Goal: Task Accomplishment & Management: Manage account settings

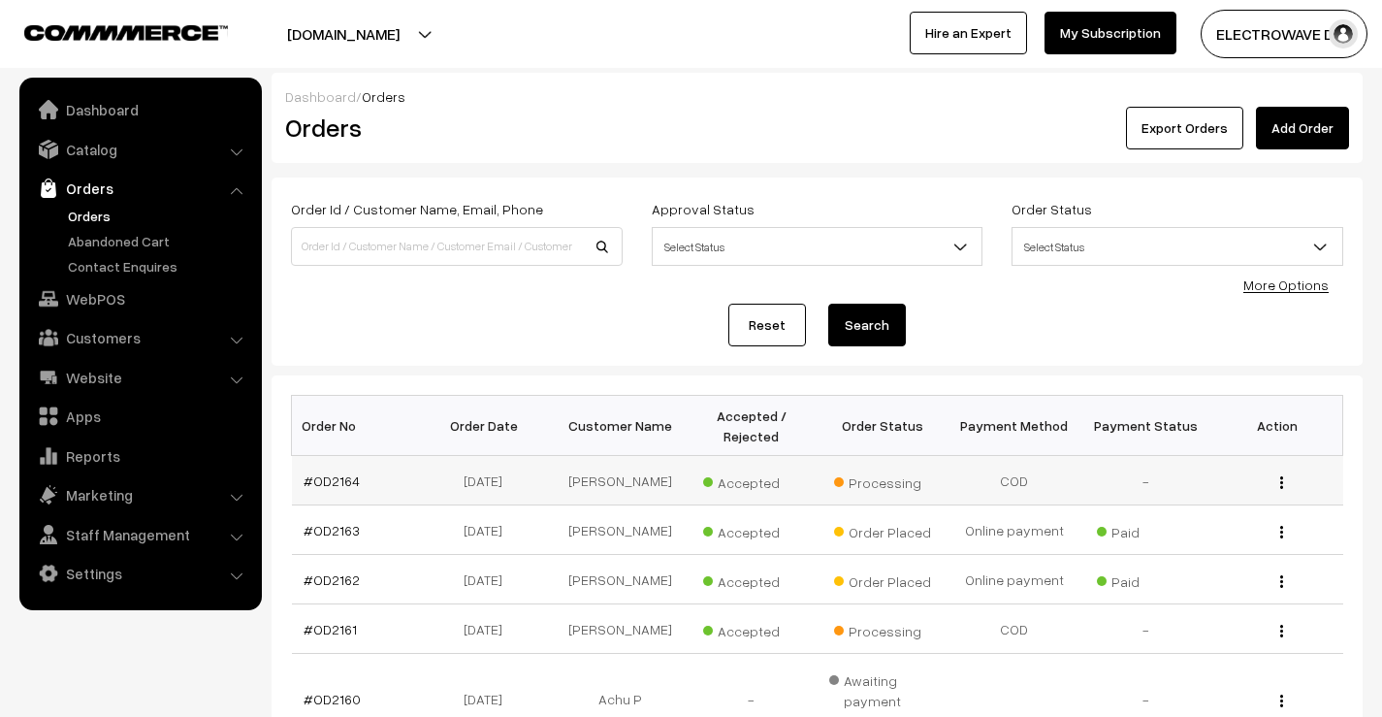
click at [340, 465] on td "#OD2164" at bounding box center [358, 480] width 132 height 49
click at [338, 470] on td "#OD2164" at bounding box center [358, 480] width 132 height 49
click at [332, 486] on link "#OD2164" at bounding box center [332, 480] width 56 height 16
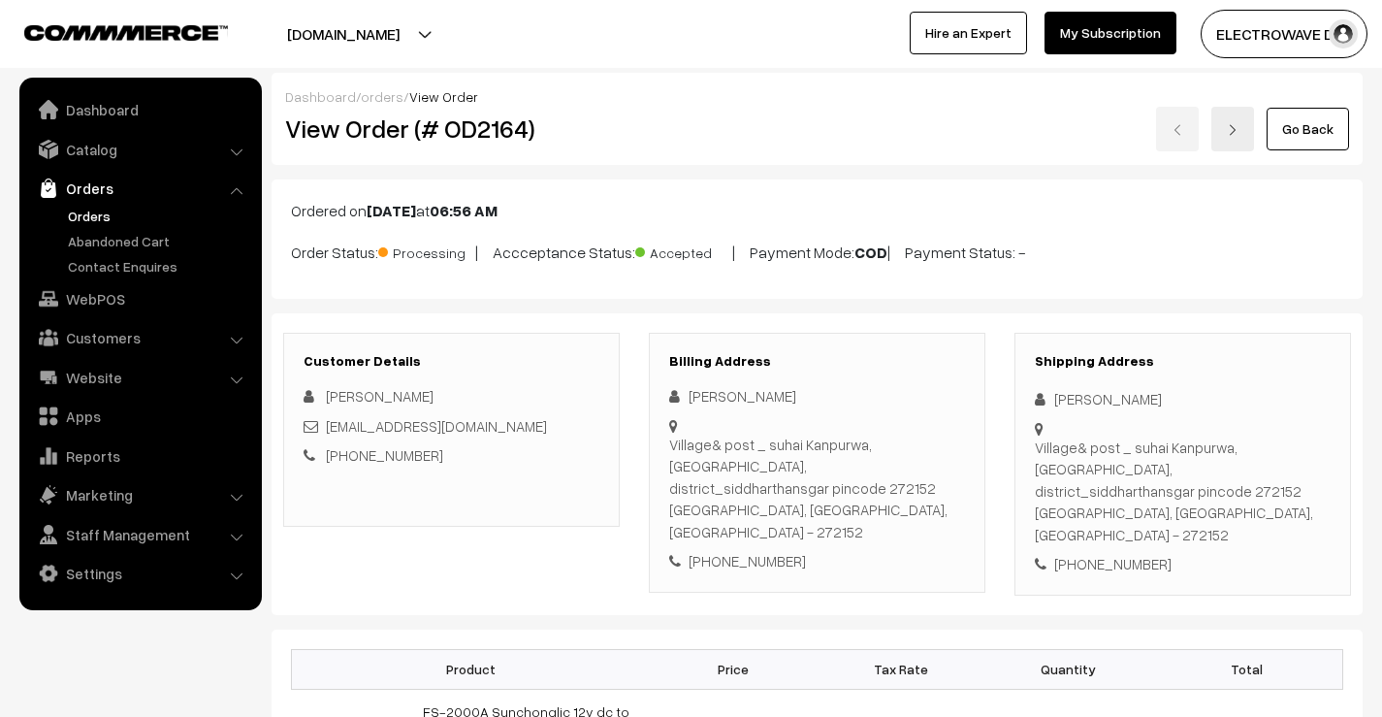
click at [102, 218] on link "Orders" at bounding box center [159, 216] width 192 height 20
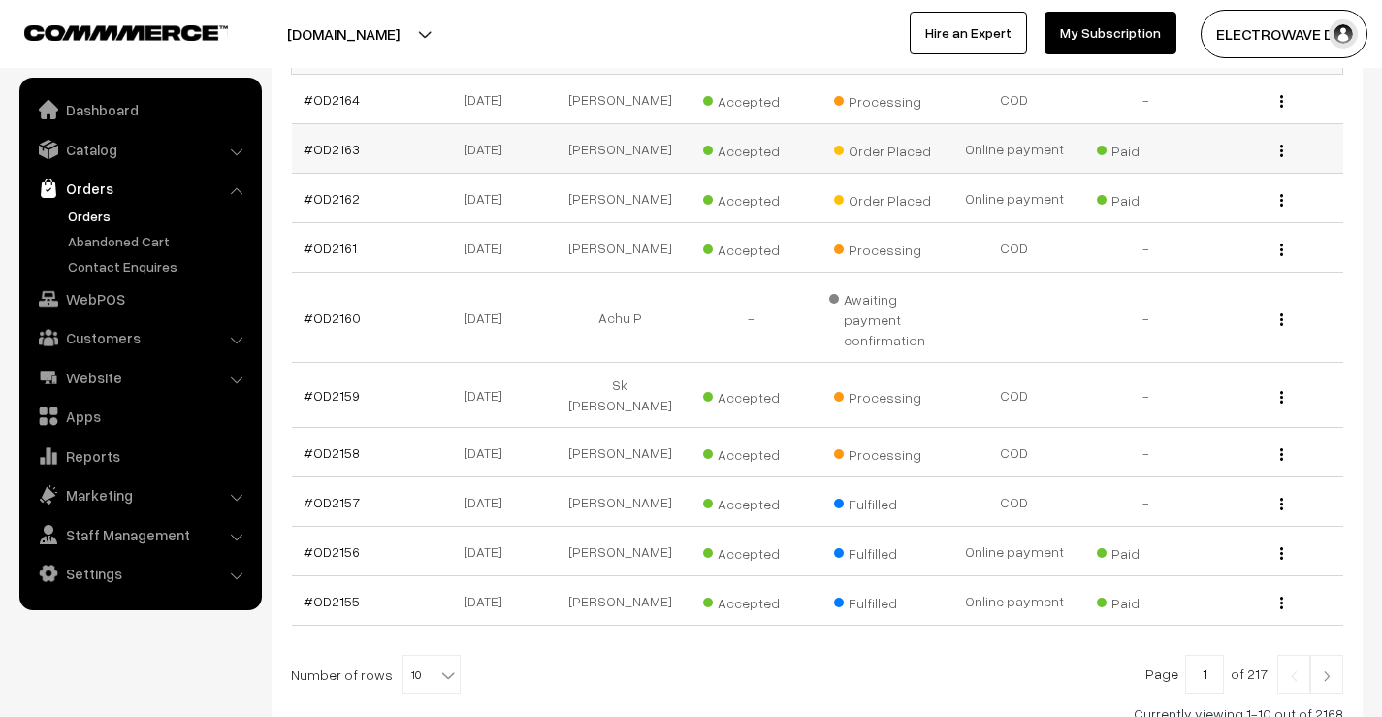
scroll to position [388, 0]
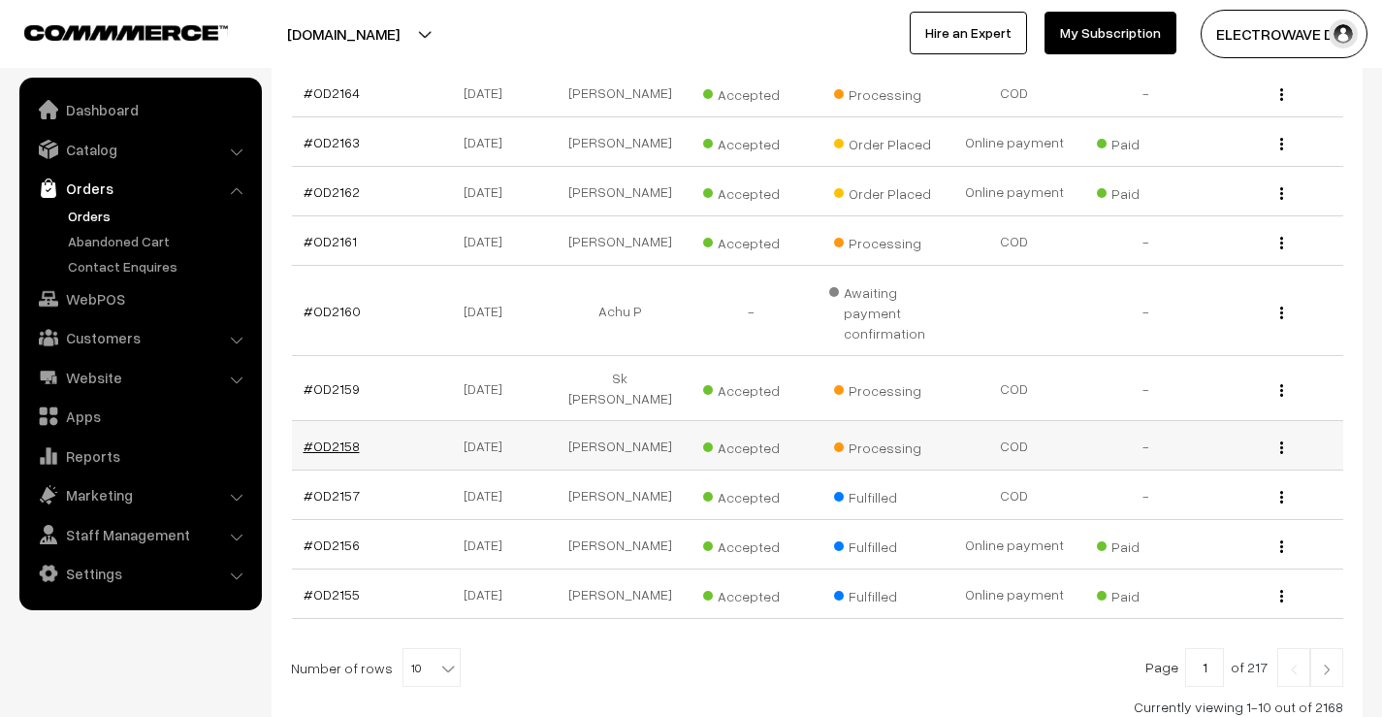
click at [348, 448] on link "#OD2158" at bounding box center [332, 445] width 56 height 16
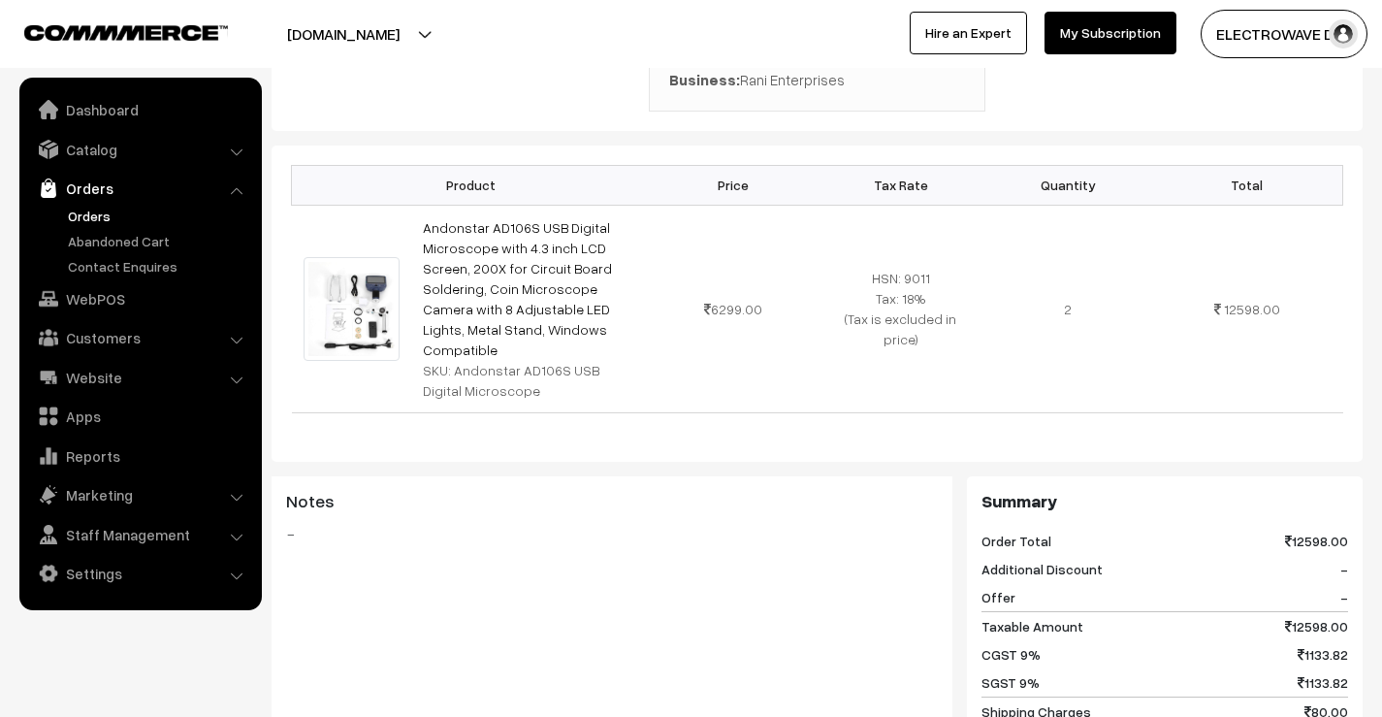
scroll to position [485, 0]
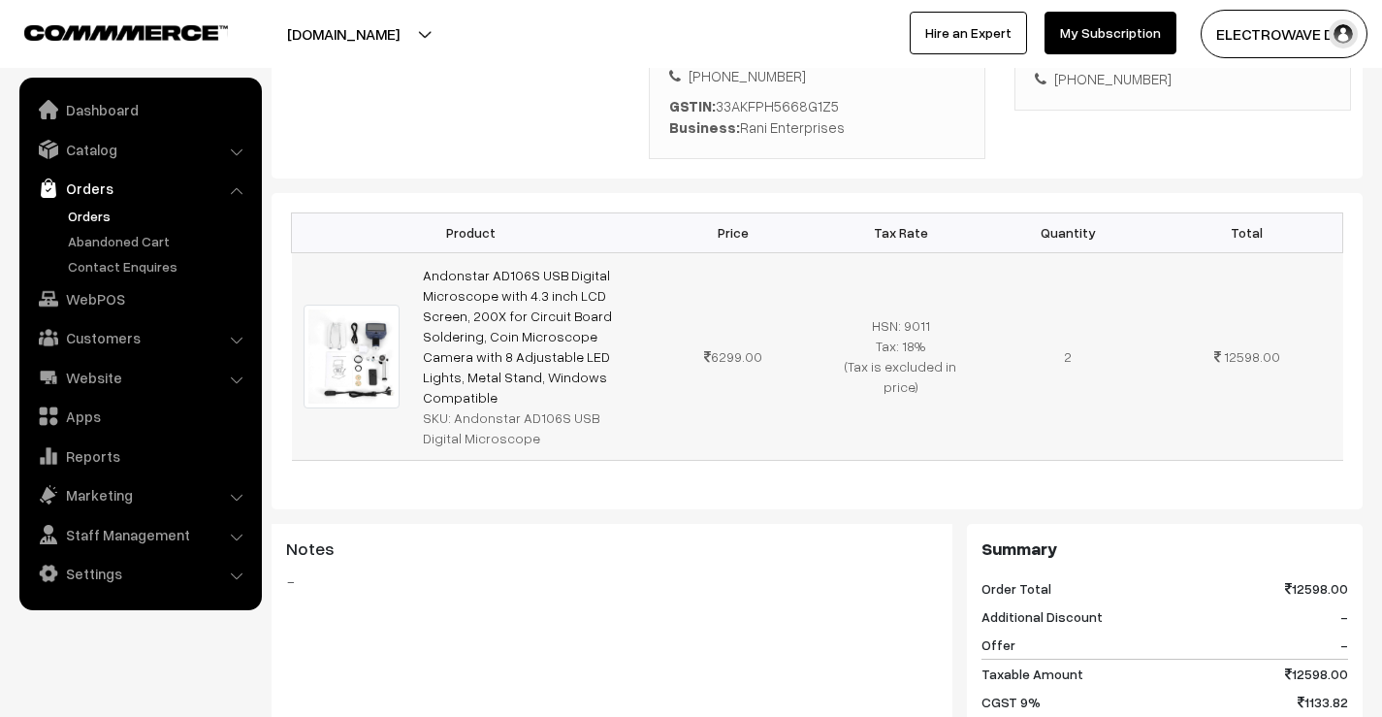
drag, startPoint x: 403, startPoint y: 246, endPoint x: 601, endPoint y: 351, distance: 223.8
click at [595, 353] on tr "Andonstar AD106S USB Digital Microscope with 4.3 inch LCD Screen, 200X for Circ…" at bounding box center [817, 356] width 1051 height 208
click at [620, 352] on td "Andonstar AD106S USB Digital Microscope with 4.3 inch LCD Screen, 200X for Circ…" at bounding box center [530, 356] width 239 height 208
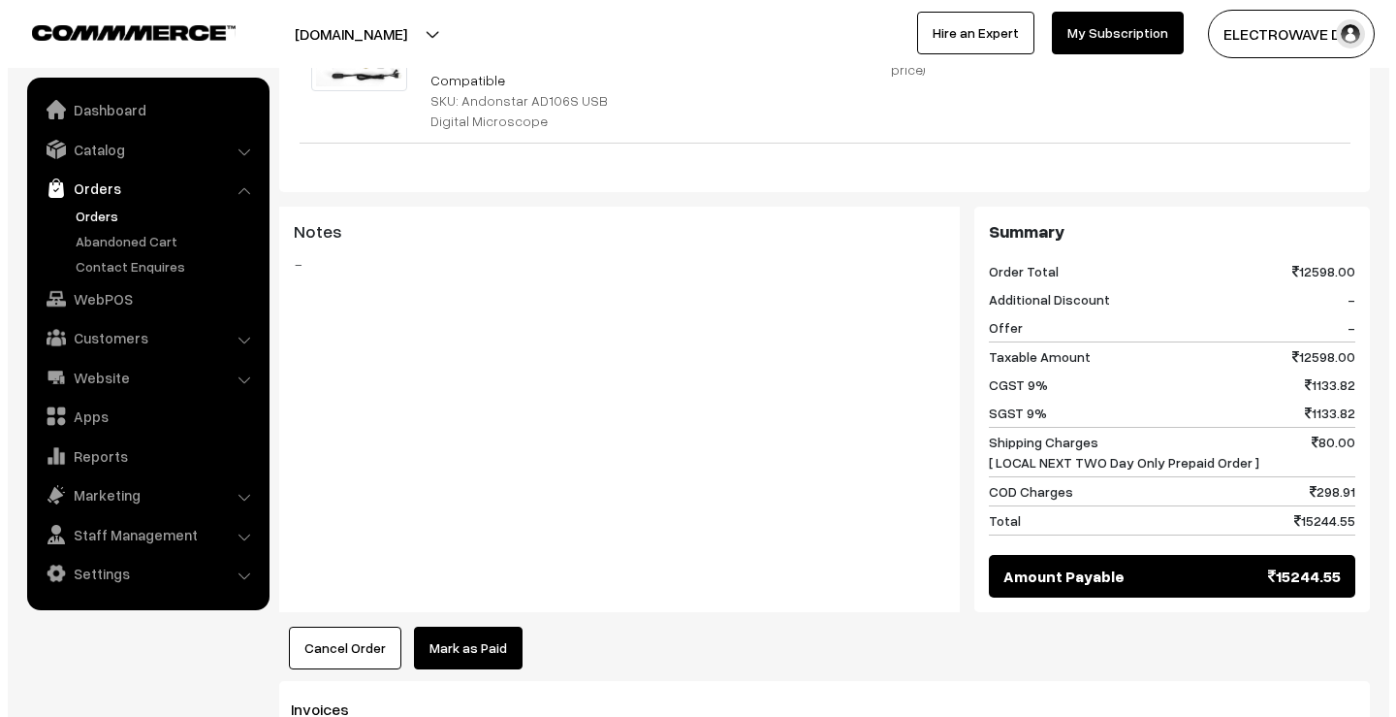
scroll to position [970, 0]
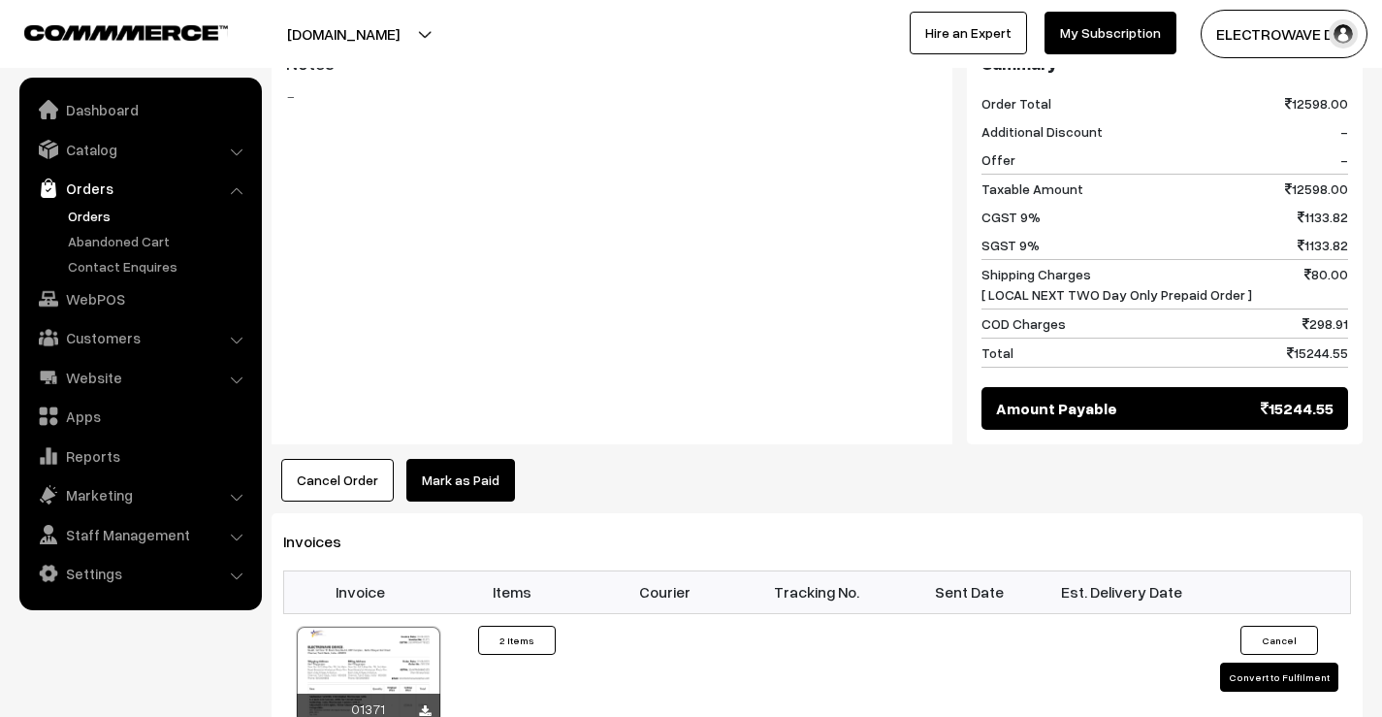
click at [331, 459] on button "Cancel Order" at bounding box center [337, 480] width 112 height 43
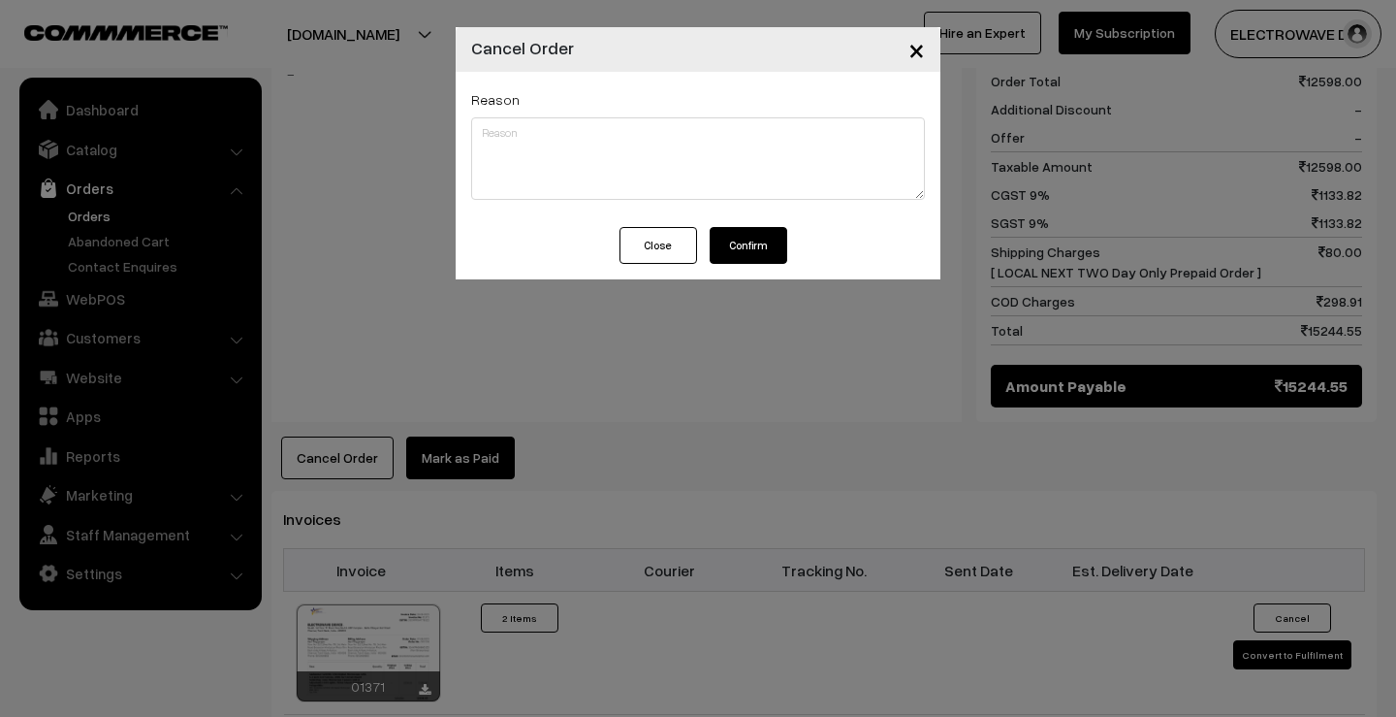
click at [759, 246] on button "Confirm" at bounding box center [749, 245] width 78 height 37
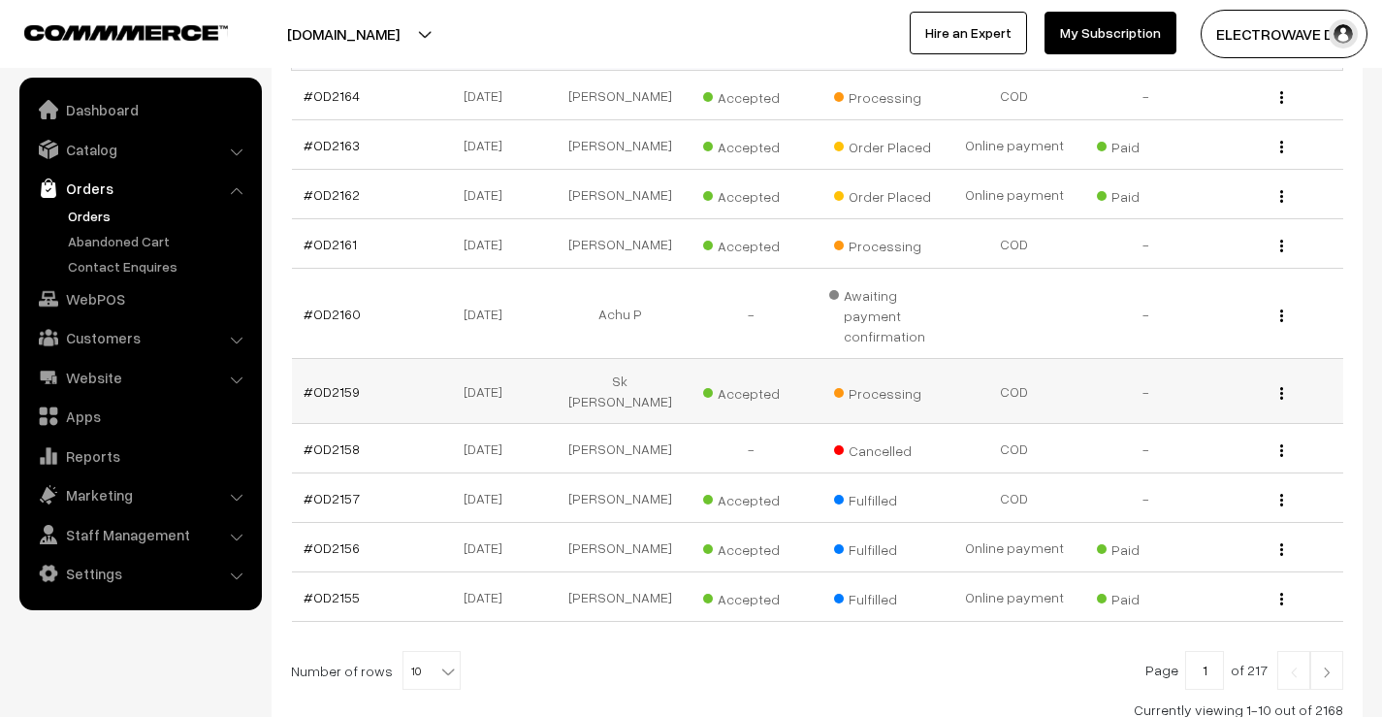
scroll to position [388, 0]
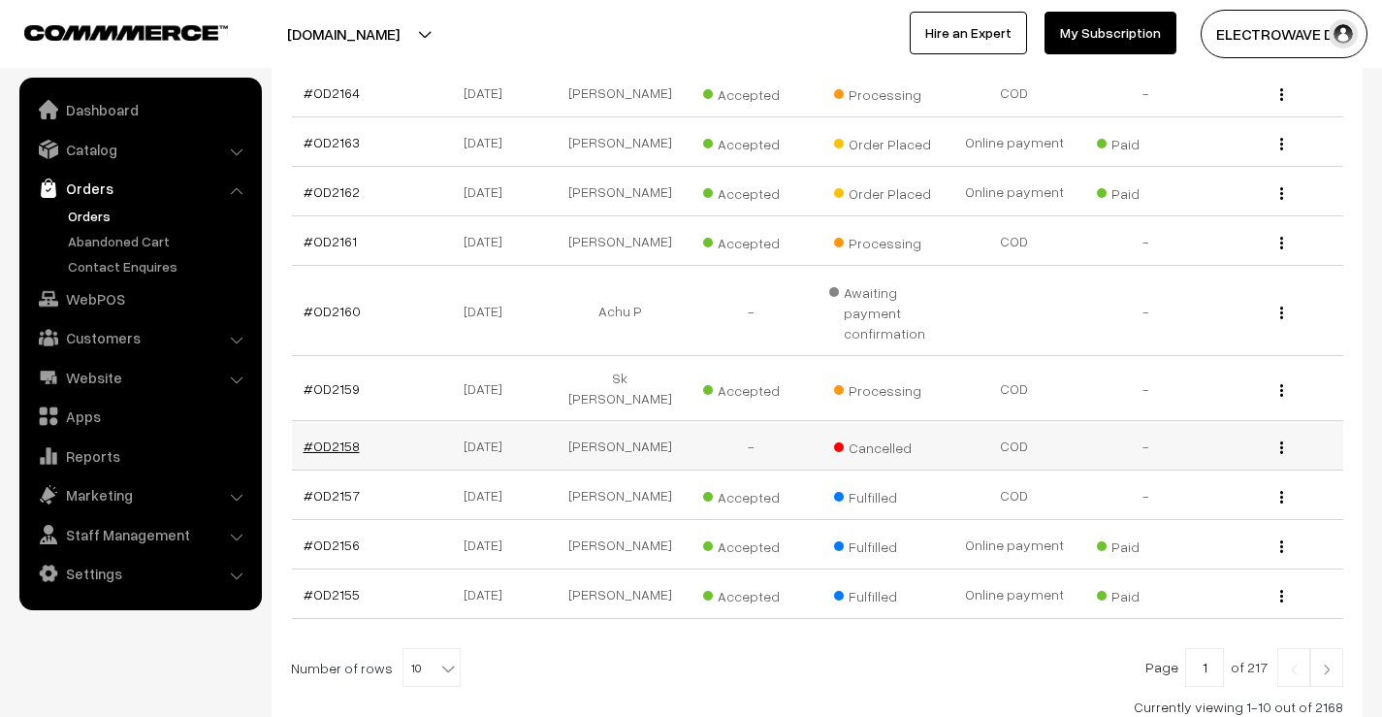
click at [348, 448] on link "#OD2158" at bounding box center [332, 445] width 56 height 16
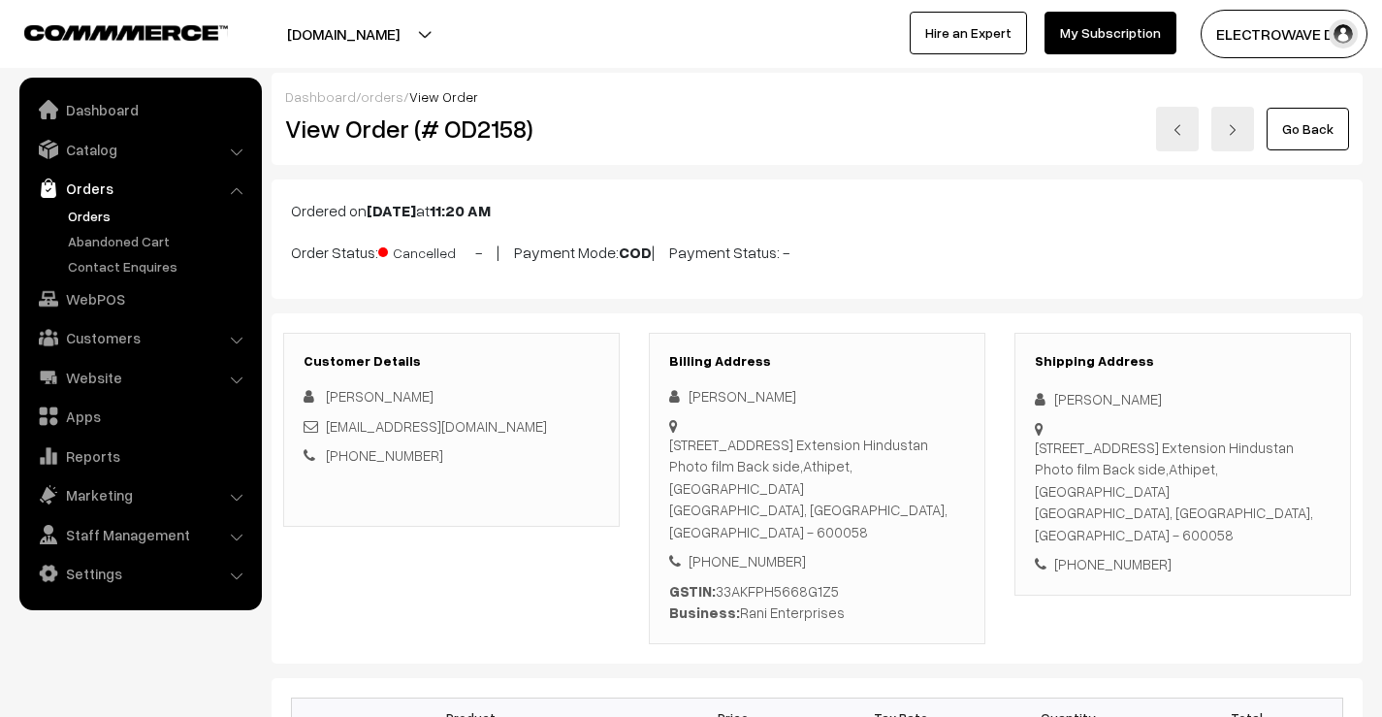
scroll to position [388, 0]
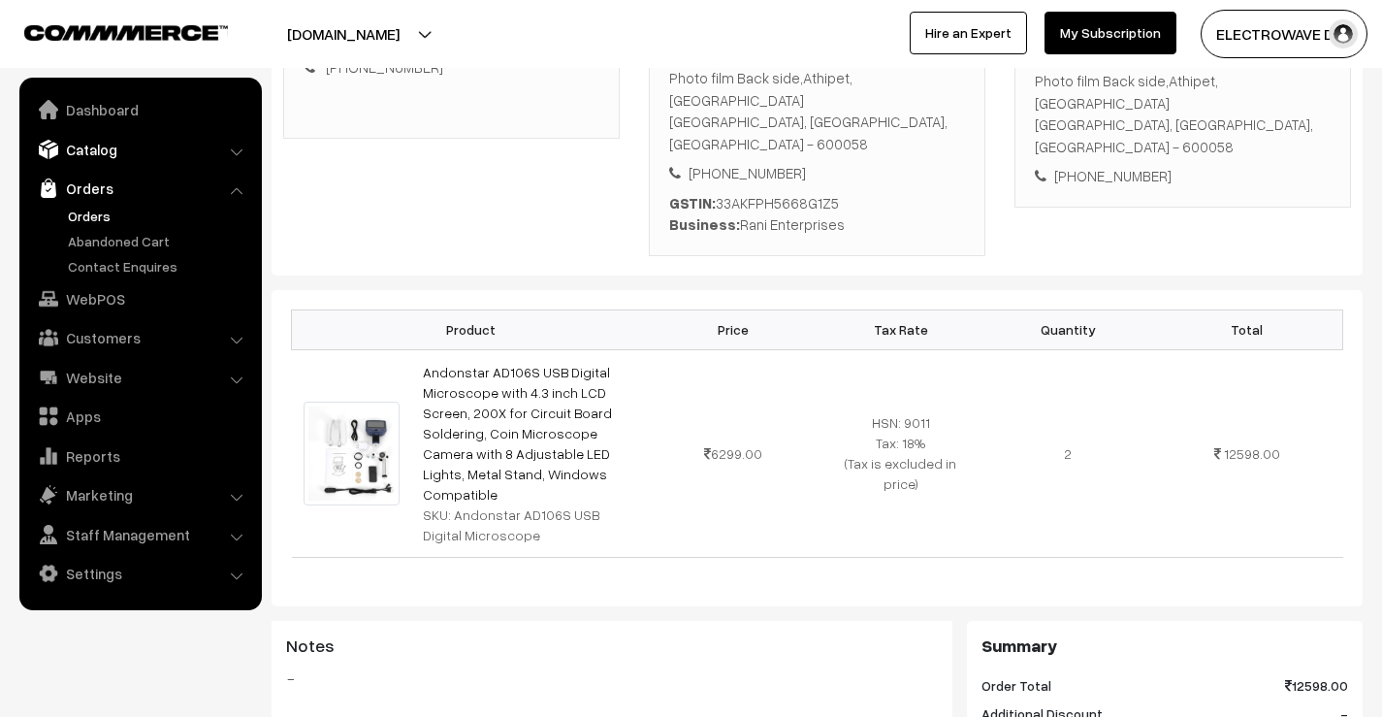
click at [107, 151] on link "Catalog" at bounding box center [139, 149] width 231 height 35
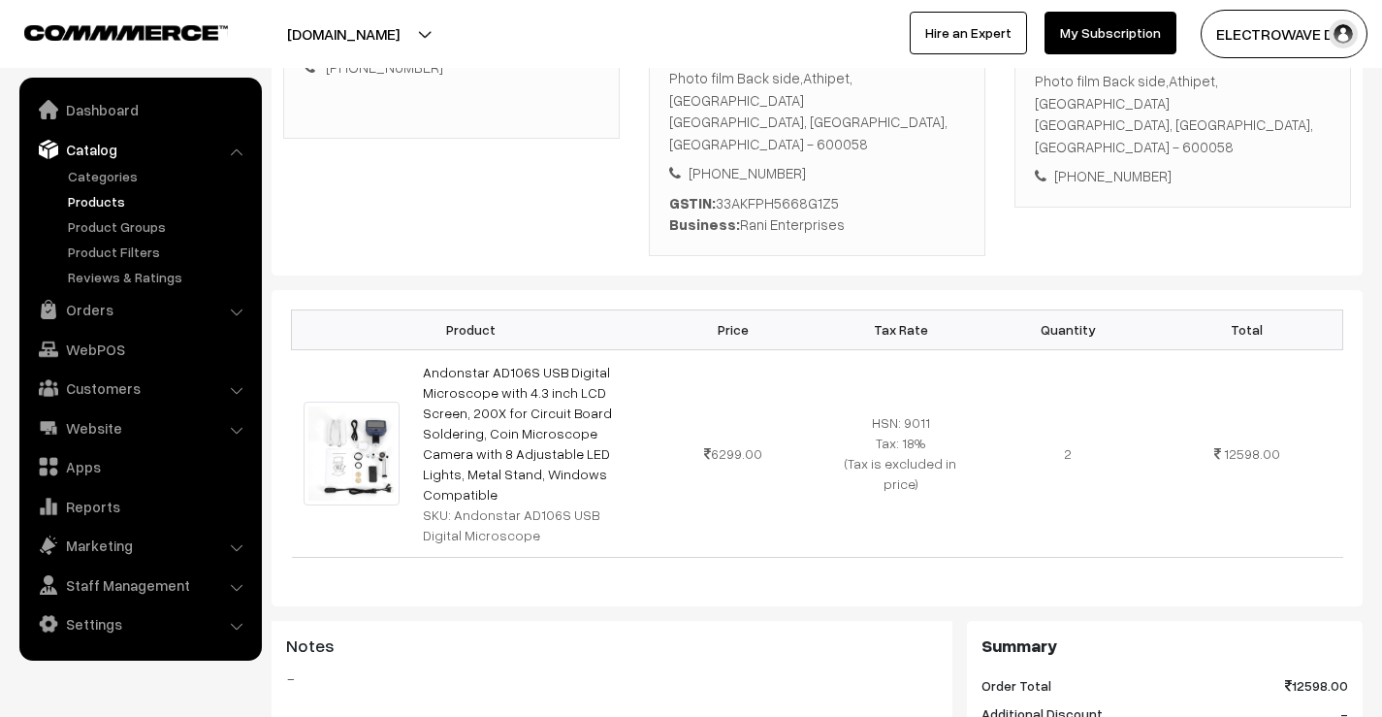
click at [84, 198] on link "Products" at bounding box center [159, 201] width 192 height 20
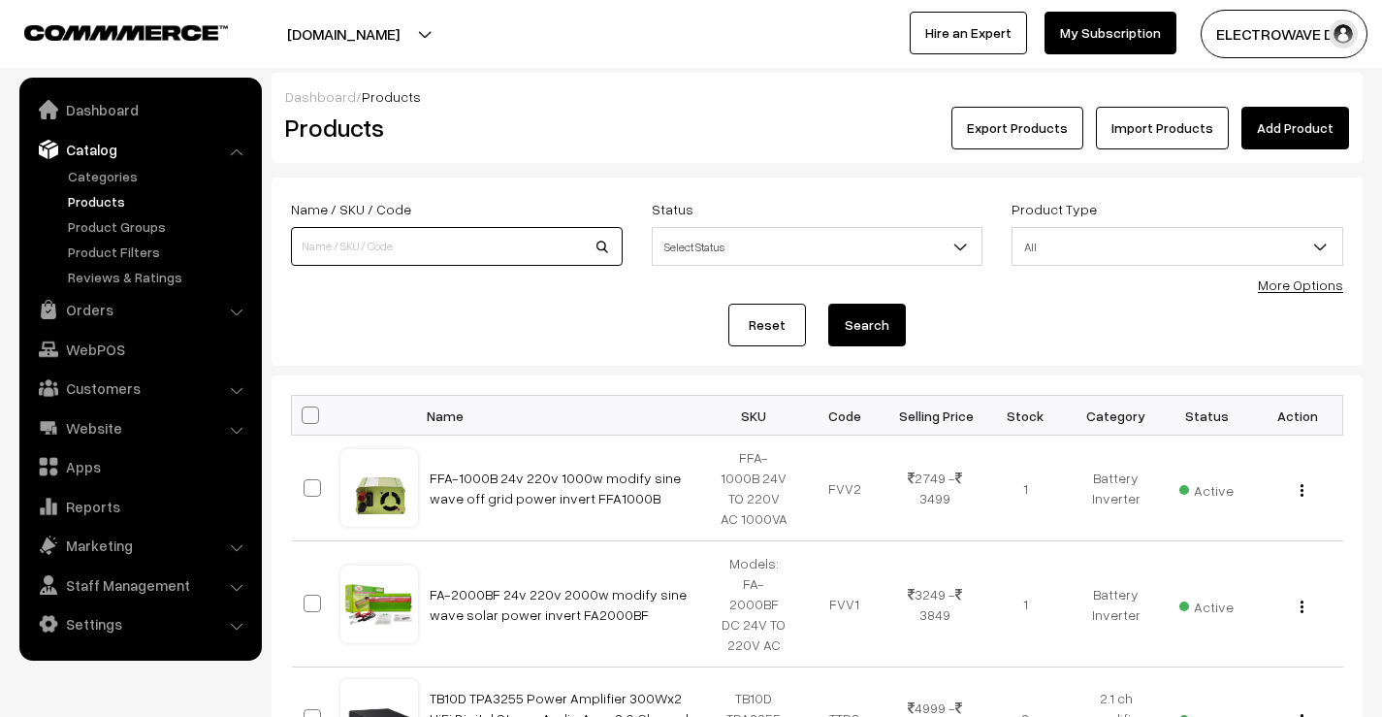
click at [373, 241] on input at bounding box center [457, 246] width 332 height 39
paste input "Andonstar"
type input "Andonstar"
click at [828, 304] on button "Search" at bounding box center [867, 325] width 78 height 43
drag, startPoint x: 642, startPoint y: 520, endPoint x: 80, endPoint y: 319, distance: 596.3
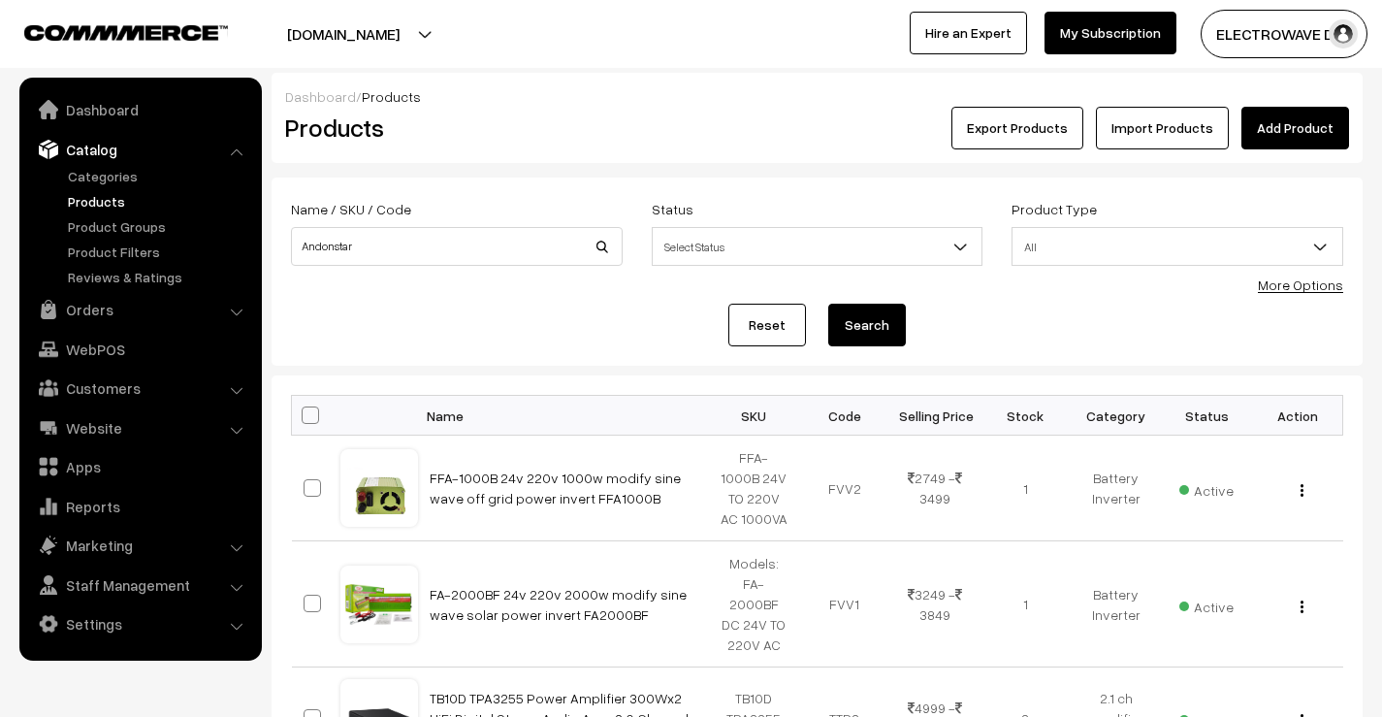
click at [80, 319] on link "Orders" at bounding box center [139, 309] width 231 height 35
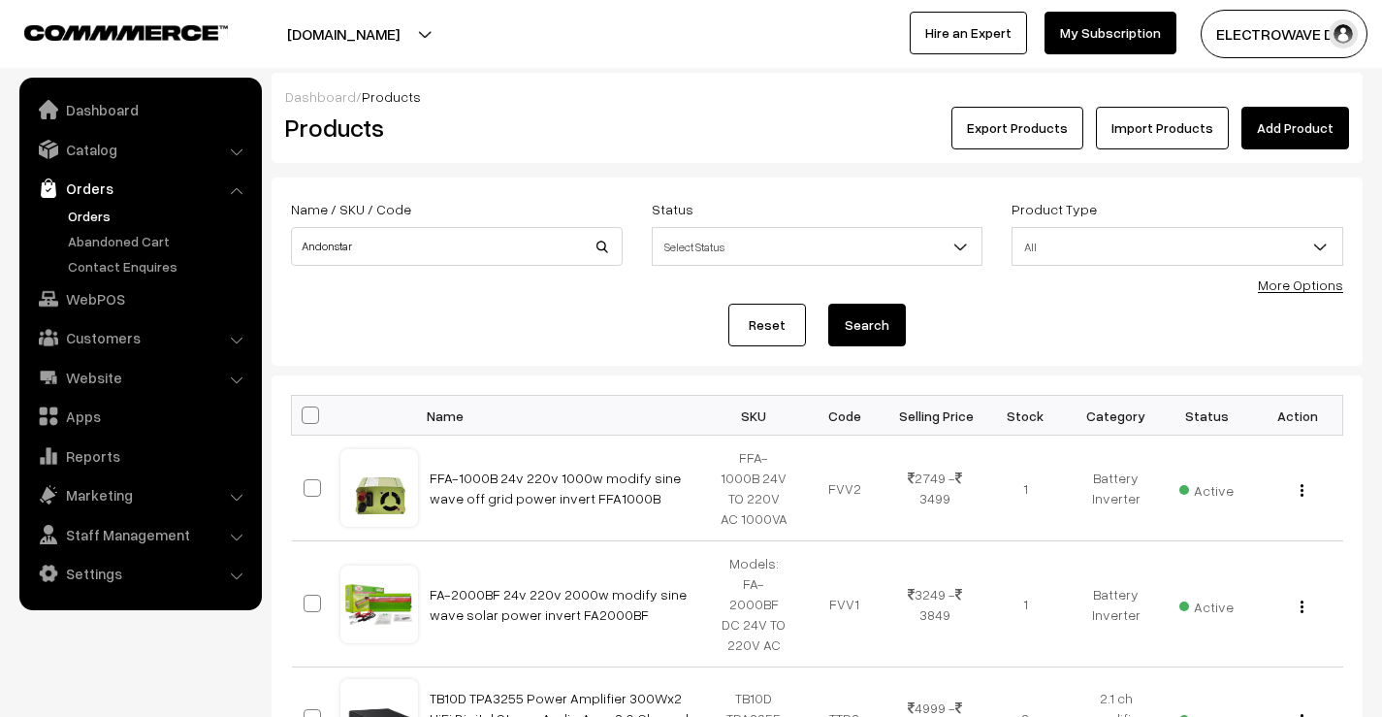
click at [94, 215] on link "Orders" at bounding box center [159, 216] width 192 height 20
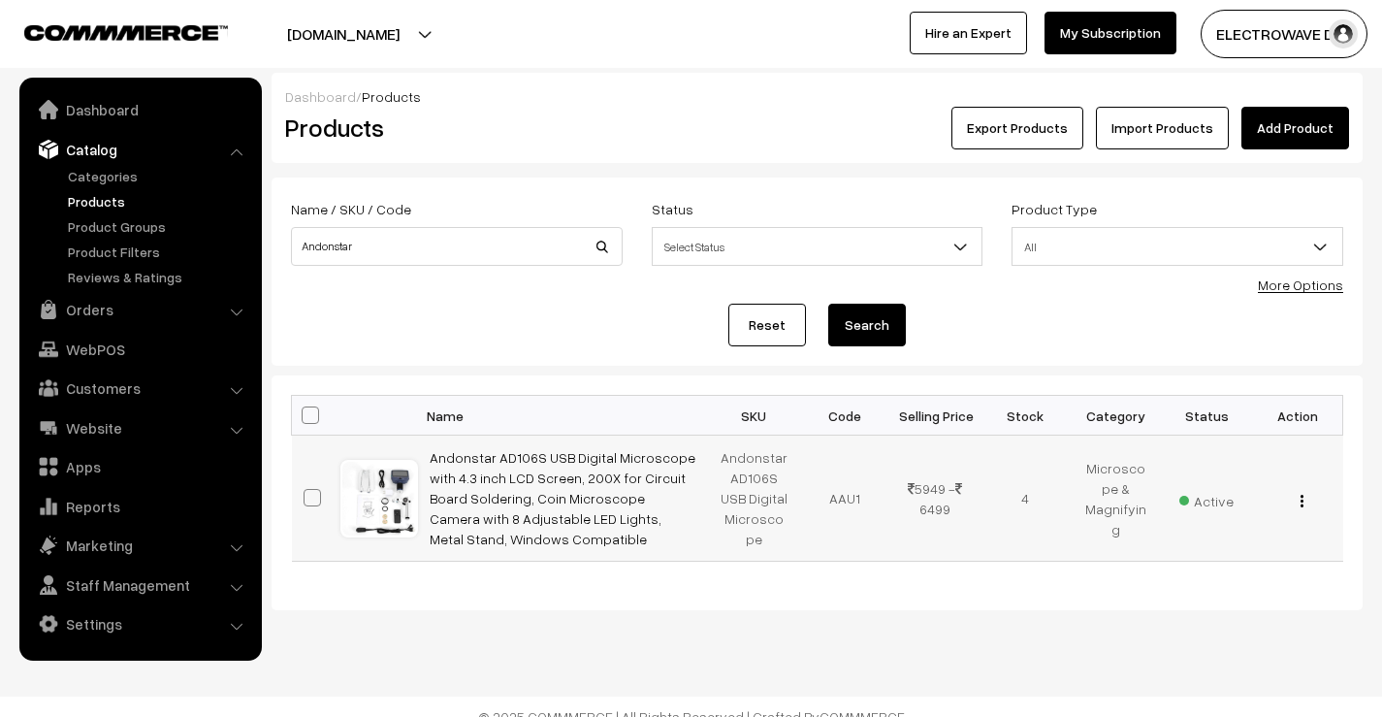
click at [1297, 497] on div "View Edit Delete" at bounding box center [1297, 498] width 67 height 20
click at [1299, 499] on button "button" at bounding box center [1301, 501] width 5 height 16
click at [1169, 562] on link "Edit" at bounding box center [1215, 570] width 165 height 43
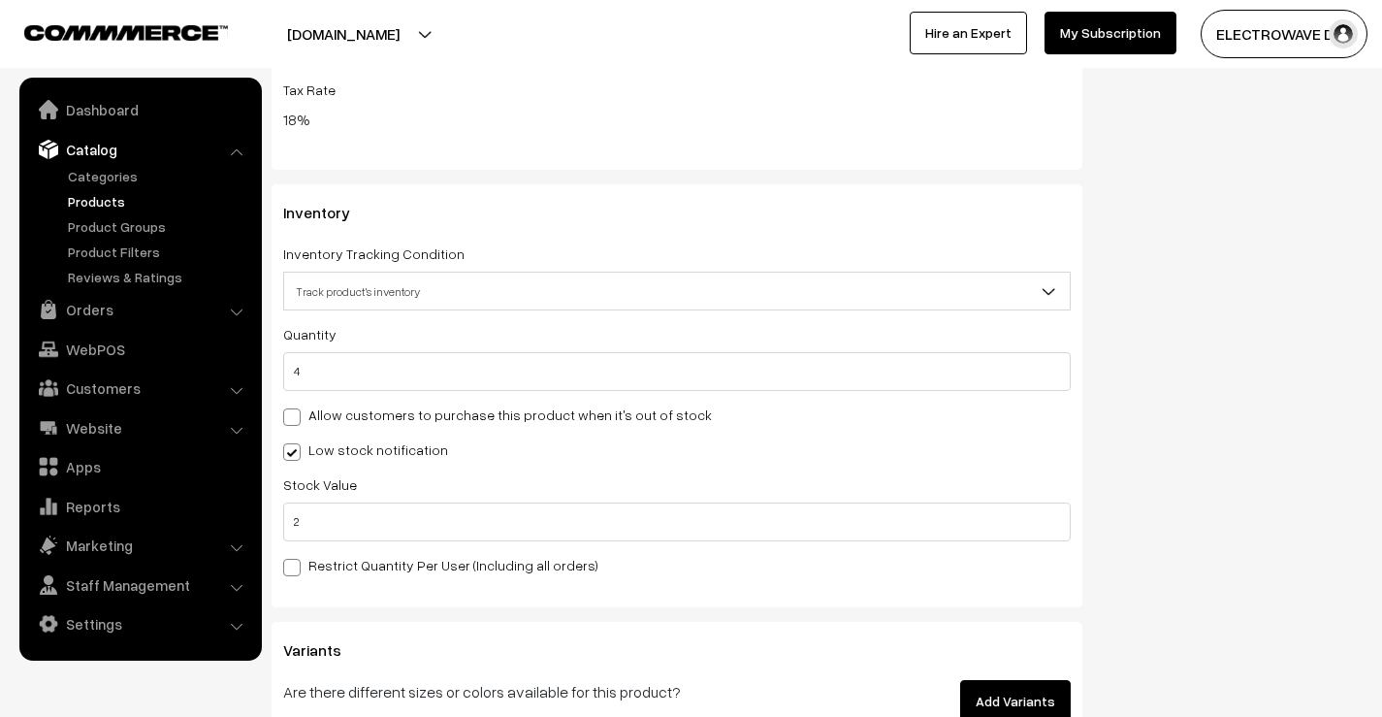
scroll to position [2833, 0]
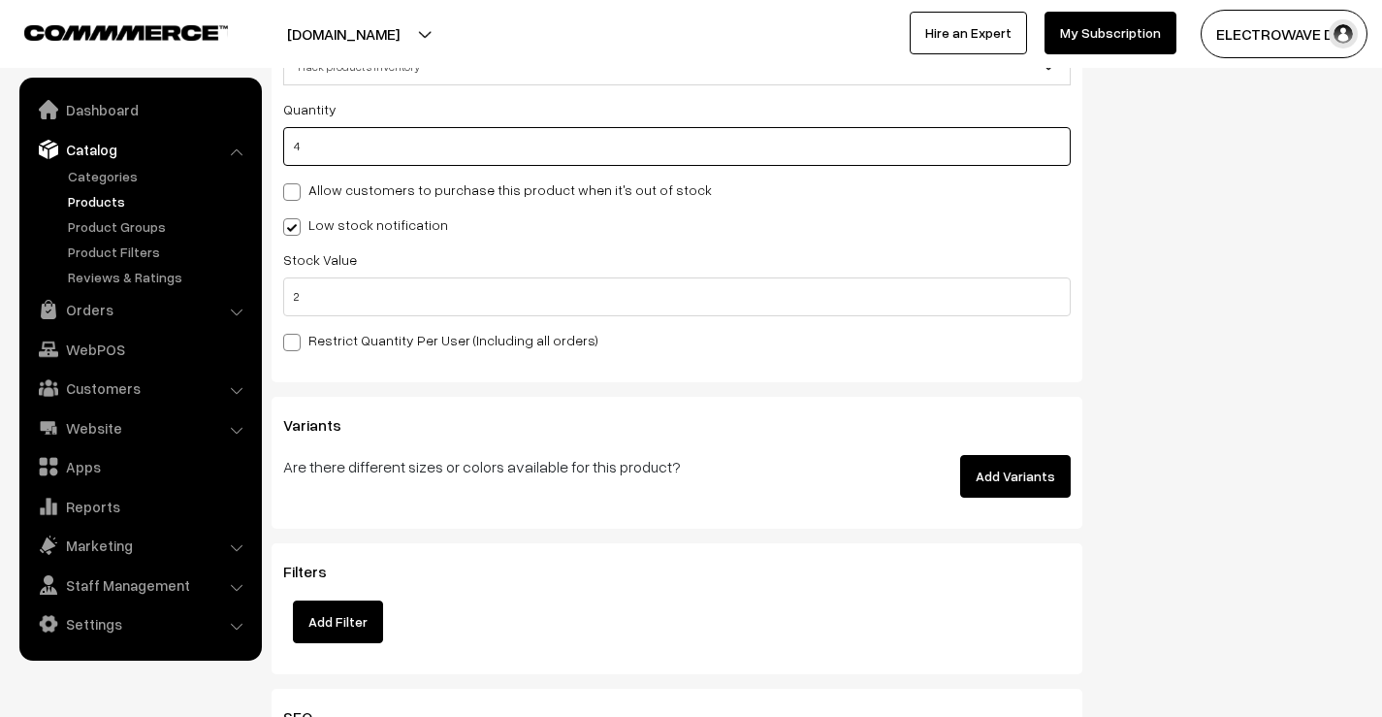
drag, startPoint x: 367, startPoint y: 130, endPoint x: 358, endPoint y: 140, distance: 13.0
click at [358, 140] on input "4" at bounding box center [676, 146] width 787 height 39
drag, startPoint x: 334, startPoint y: 153, endPoint x: 298, endPoint y: 162, distance: 36.9
click at [298, 162] on input "4" at bounding box center [676, 146] width 787 height 39
click at [296, 152] on input "4" at bounding box center [676, 146] width 787 height 39
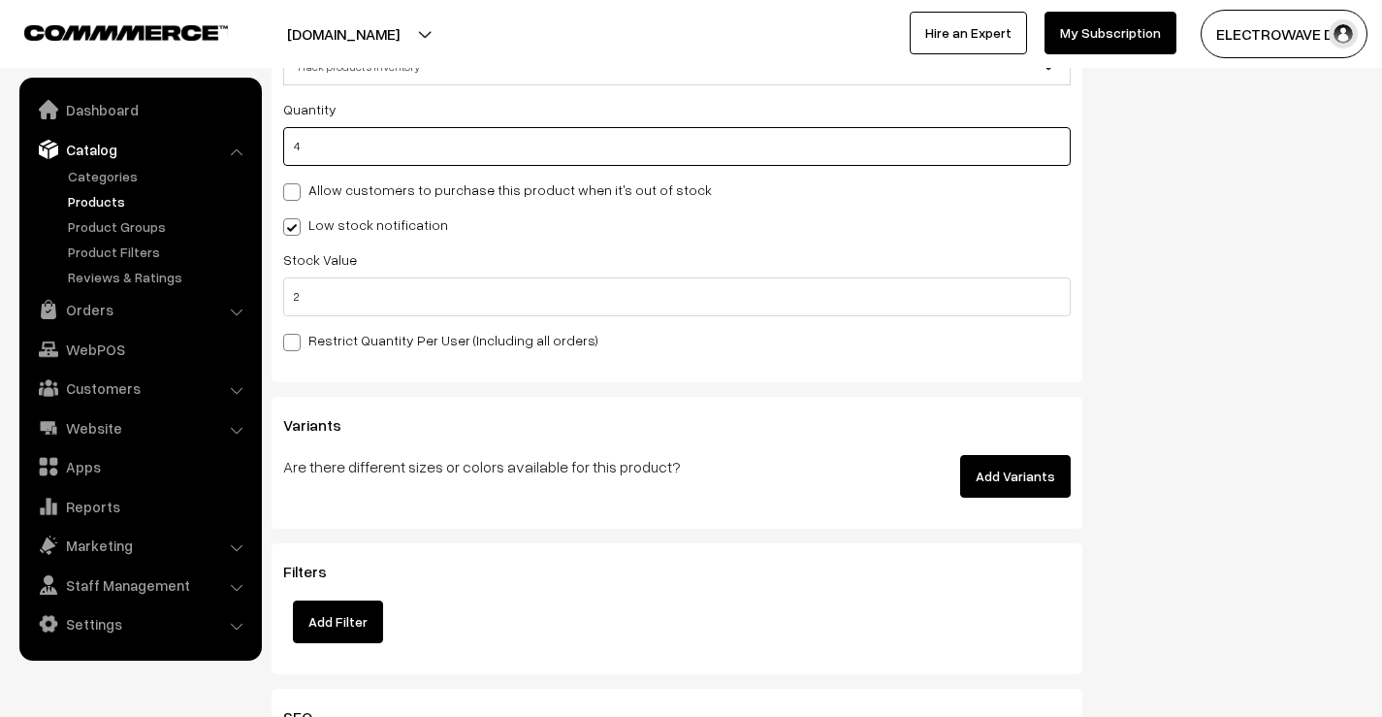
type input "1"
type input "5"
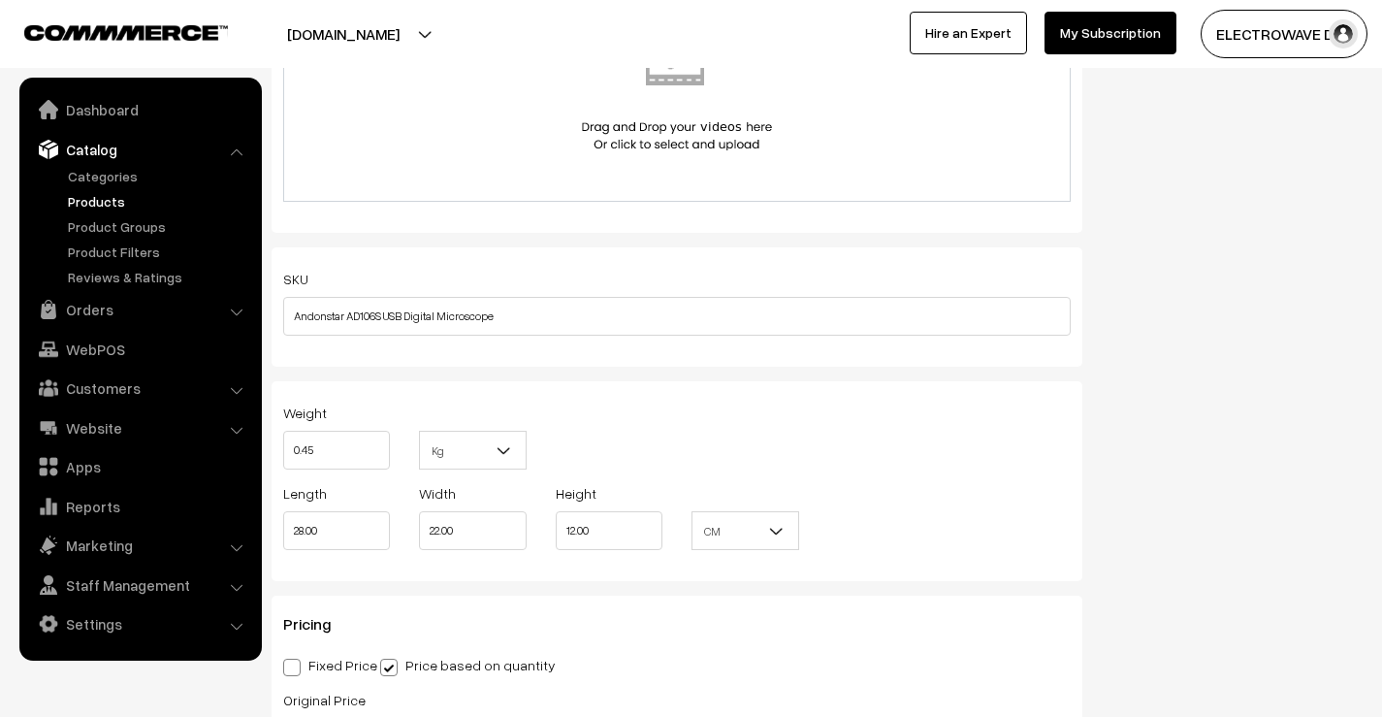
scroll to position [0, 0]
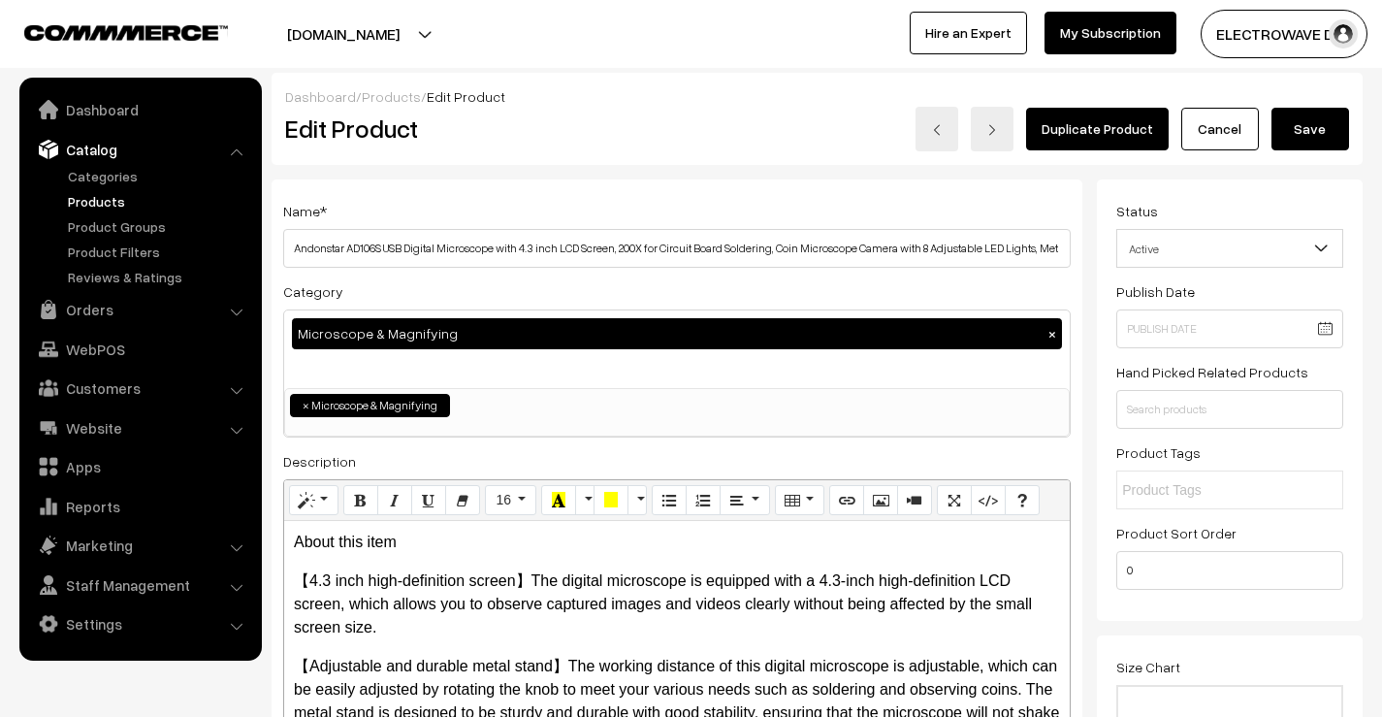
type input "1"
click at [1331, 134] on button "Save" at bounding box center [1310, 129] width 78 height 43
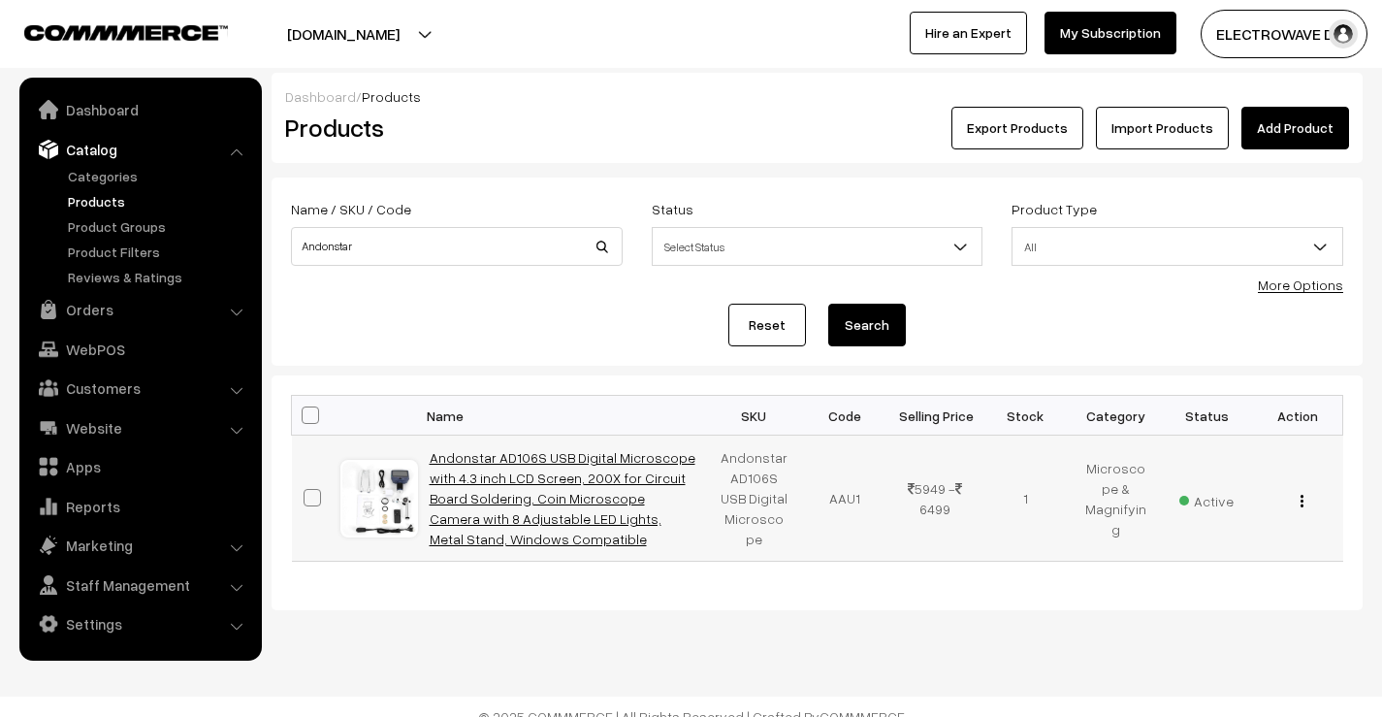
click at [441, 455] on link "Andonstar AD106S USB Digital Microscope with 4.3 inch LCD Screen, 200X for Circ…" at bounding box center [563, 498] width 266 height 98
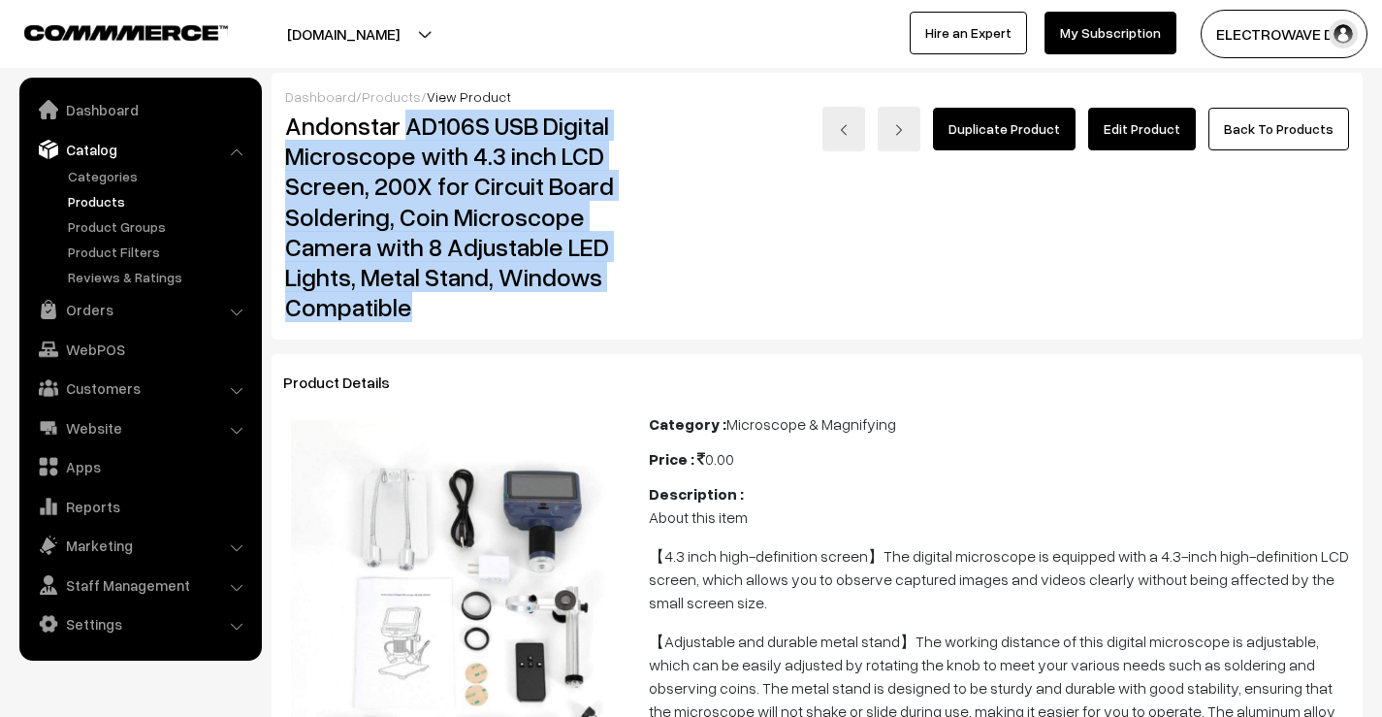
drag, startPoint x: 411, startPoint y: 121, endPoint x: 604, endPoint y: 305, distance: 266.8
click at [604, 305] on h2 "Andonstar AD106S USB Digital Microscope with 4.3 inch LCD Screen, 200X for Circ…" at bounding box center [453, 216] width 336 height 211
copy h2 "AD106S USB Digital Microscope with 4.3 inch LCD Screen, 200X for Circuit Board …"
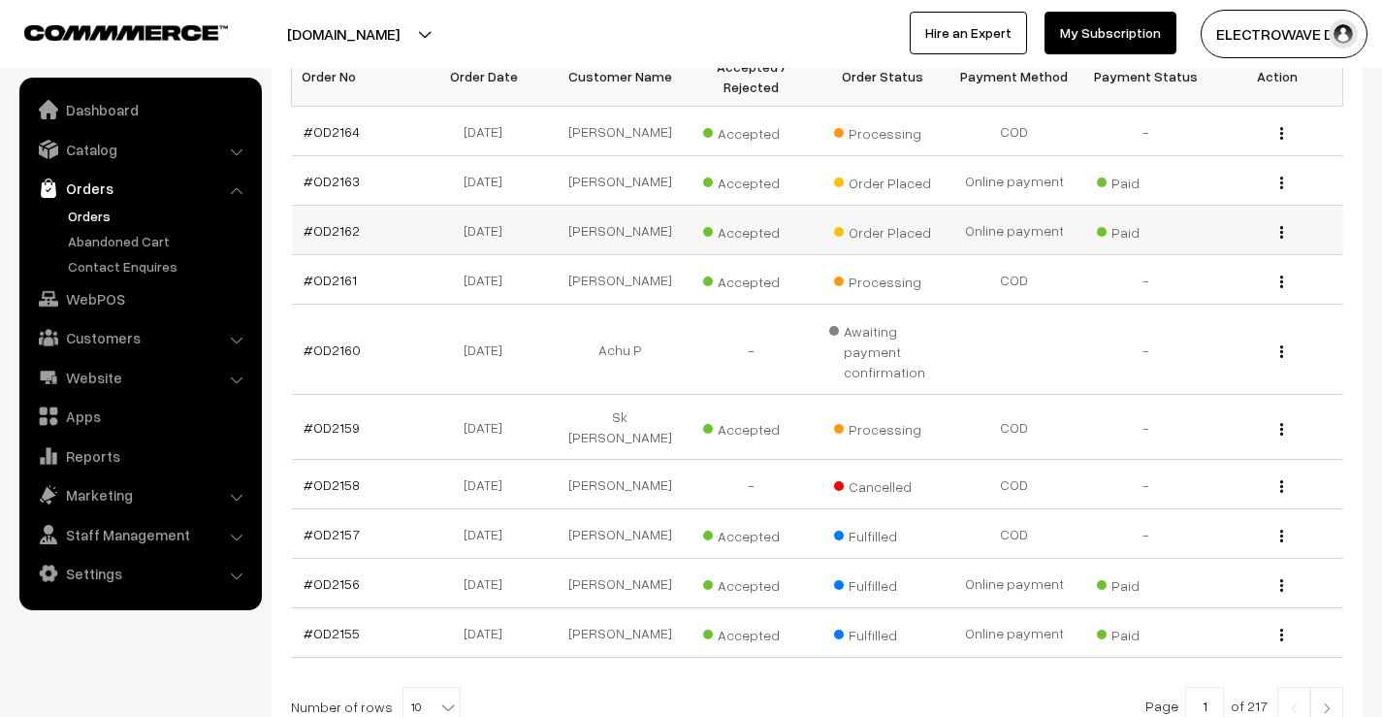
scroll to position [388, 0]
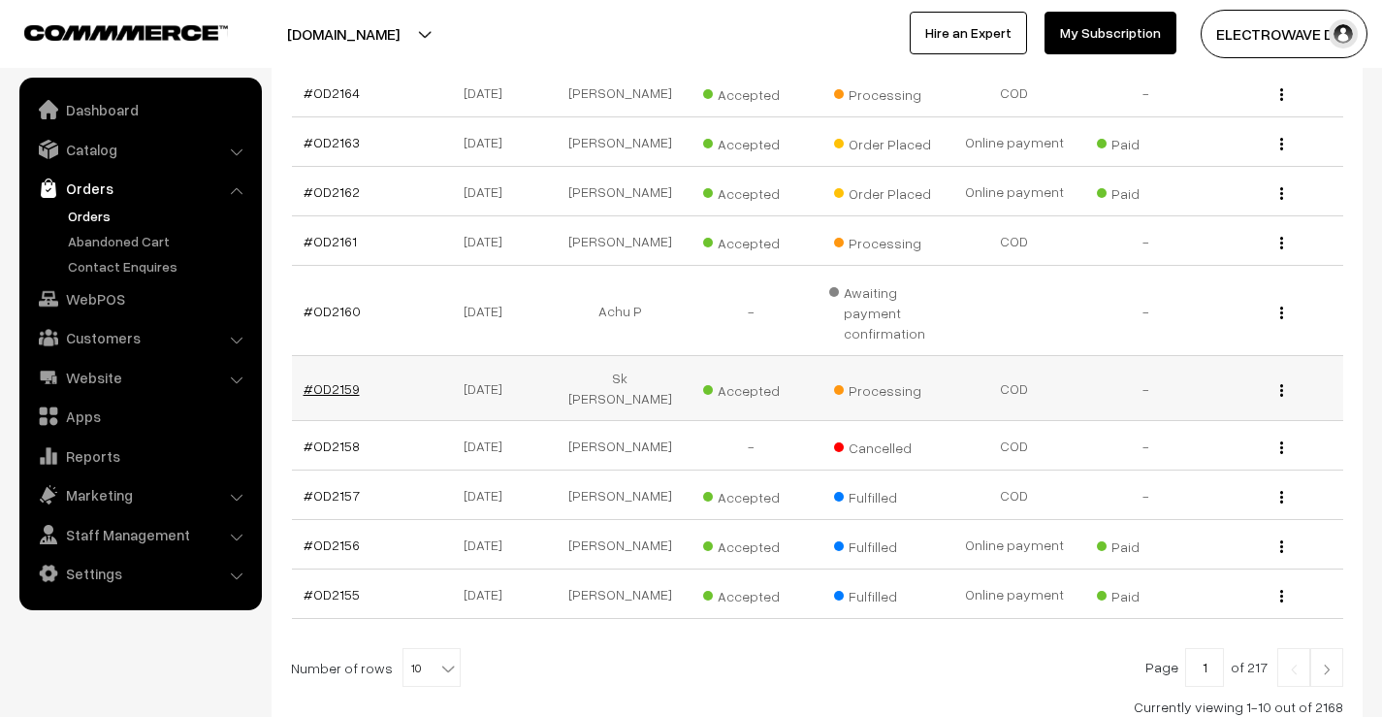
drag, startPoint x: 460, startPoint y: 376, endPoint x: 347, endPoint y: 400, distance: 114.9
drag, startPoint x: 347, startPoint y: 400, endPoint x: 310, endPoint y: 368, distance: 48.2
click at [310, 356] on td "#OD2160" at bounding box center [358, 311] width 132 height 90
click at [308, 381] on td "#OD2159" at bounding box center [358, 388] width 132 height 65
drag, startPoint x: 333, startPoint y: 373, endPoint x: 365, endPoint y: 428, distance: 63.0
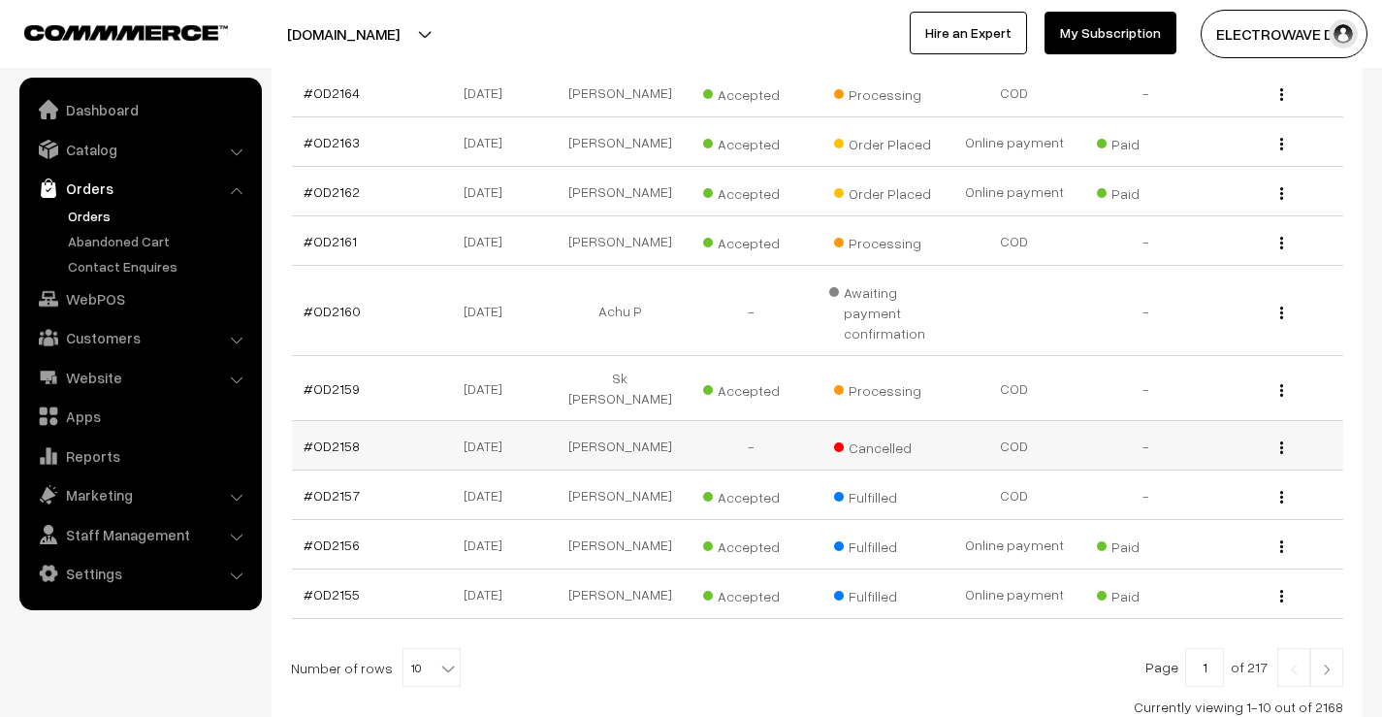
click at [365, 428] on tbody "#OD2164 28-08-2025 Vasiullah Shekh Accepted Processing View Gyandeep Kashyap" at bounding box center [817, 343] width 1051 height 551
click at [341, 397] on link "#OD2159" at bounding box center [332, 388] width 56 height 16
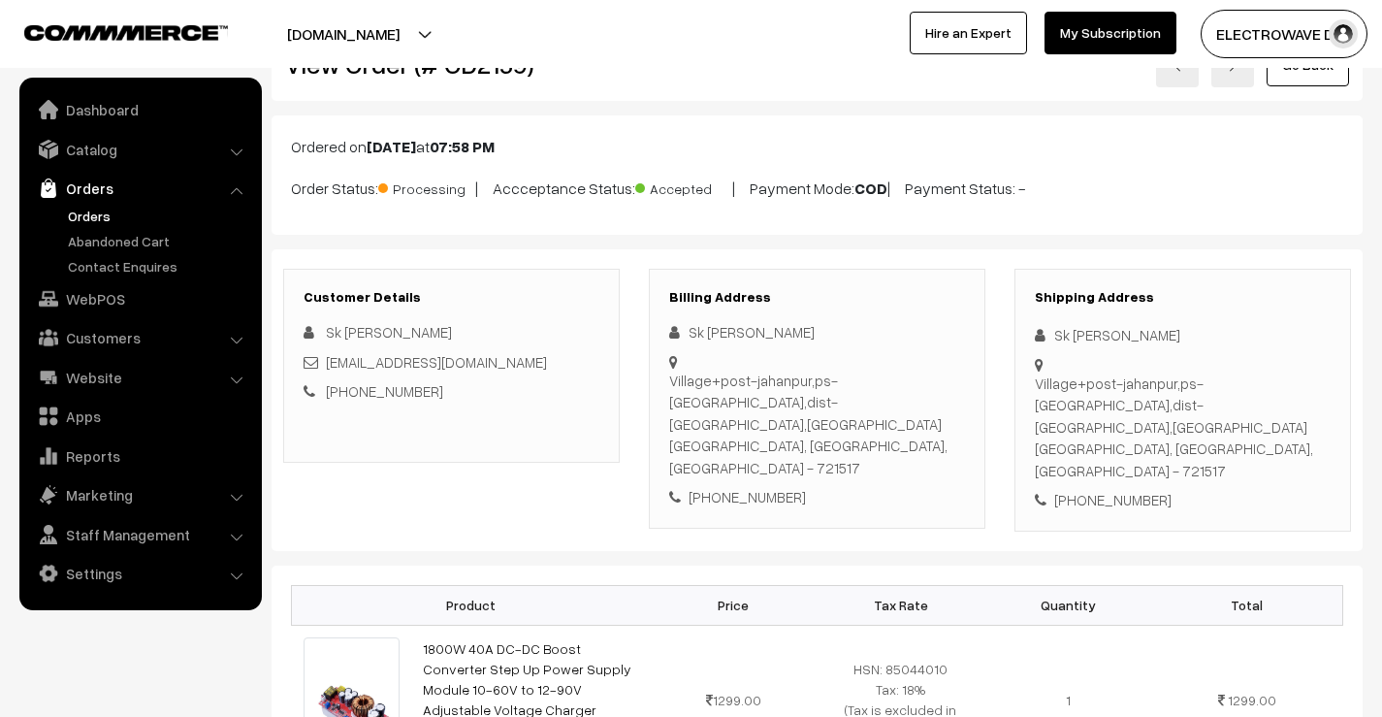
scroll to position [291, 0]
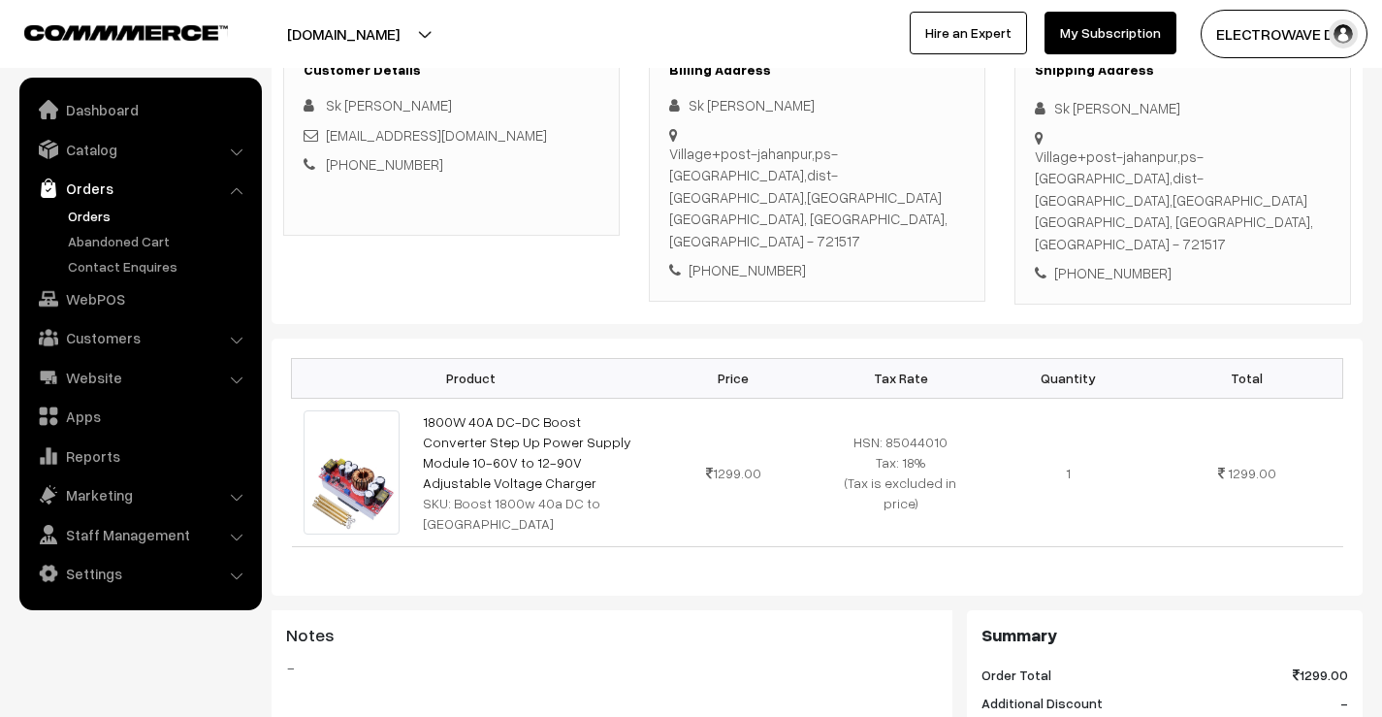
click at [885, 536] on div "Product Price Tax Rate Quantity Total 1800W 40A DC-DC Boost Converter Step Up P…" at bounding box center [817, 466] width 1091 height 257
click at [1105, 262] on div "[PHONE_NUMBER]" at bounding box center [1183, 273] width 296 height 22
copy div "9564164435"
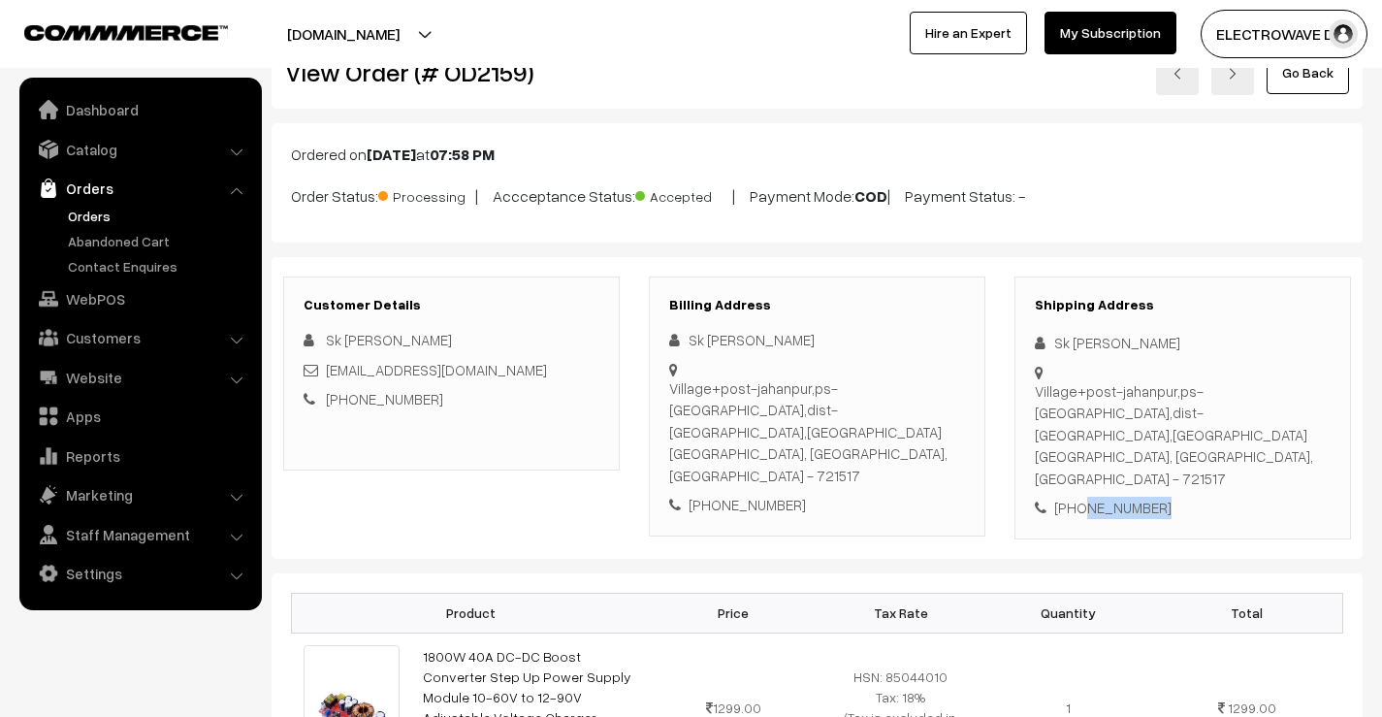
scroll to position [0, 0]
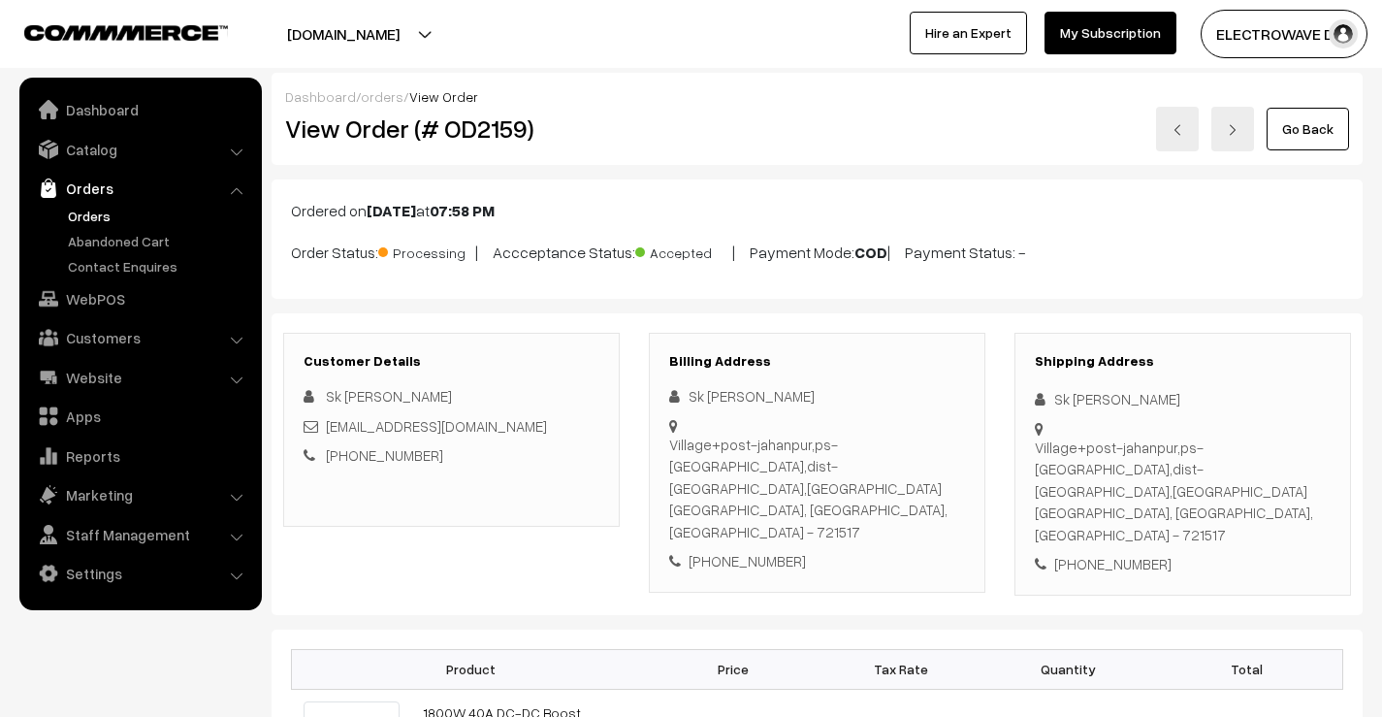
click at [461, 128] on h2 "View Order (# OD2159)" at bounding box center [453, 128] width 336 height 30
copy h2 "OD2159"
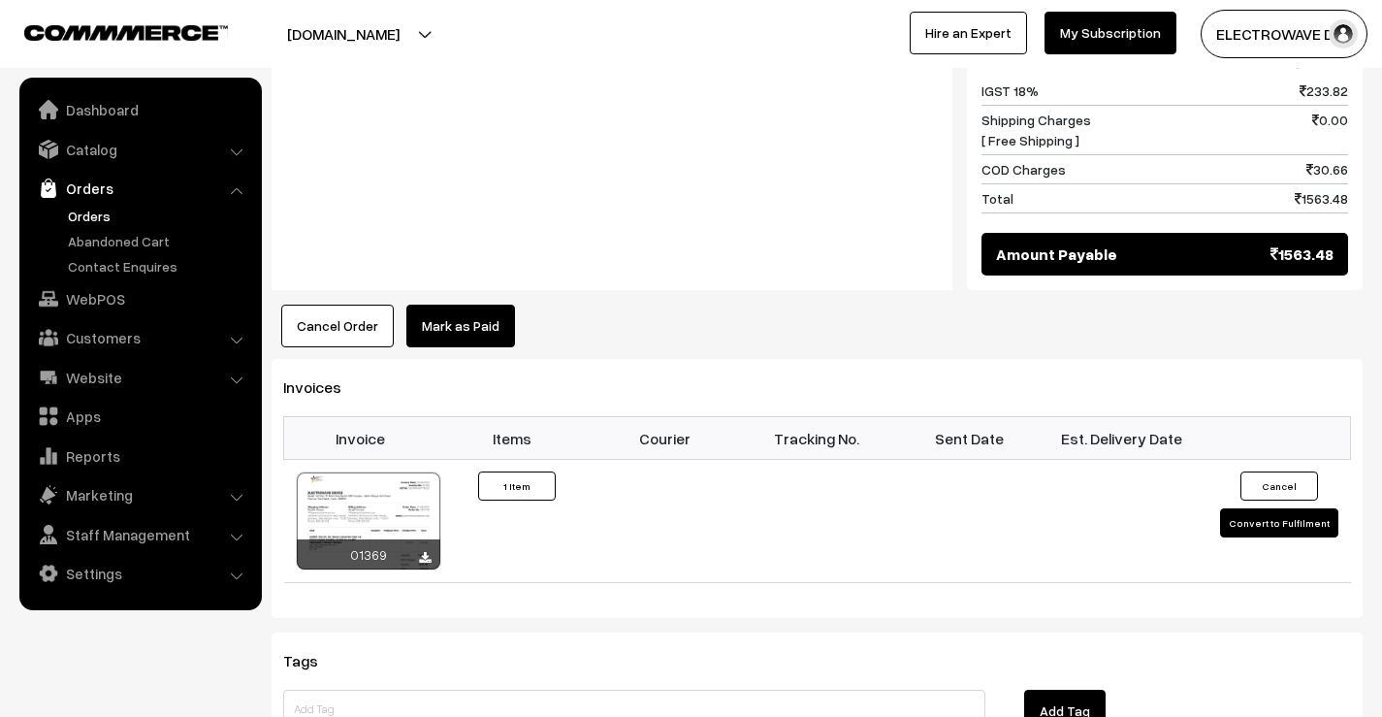
scroll to position [1164, 0]
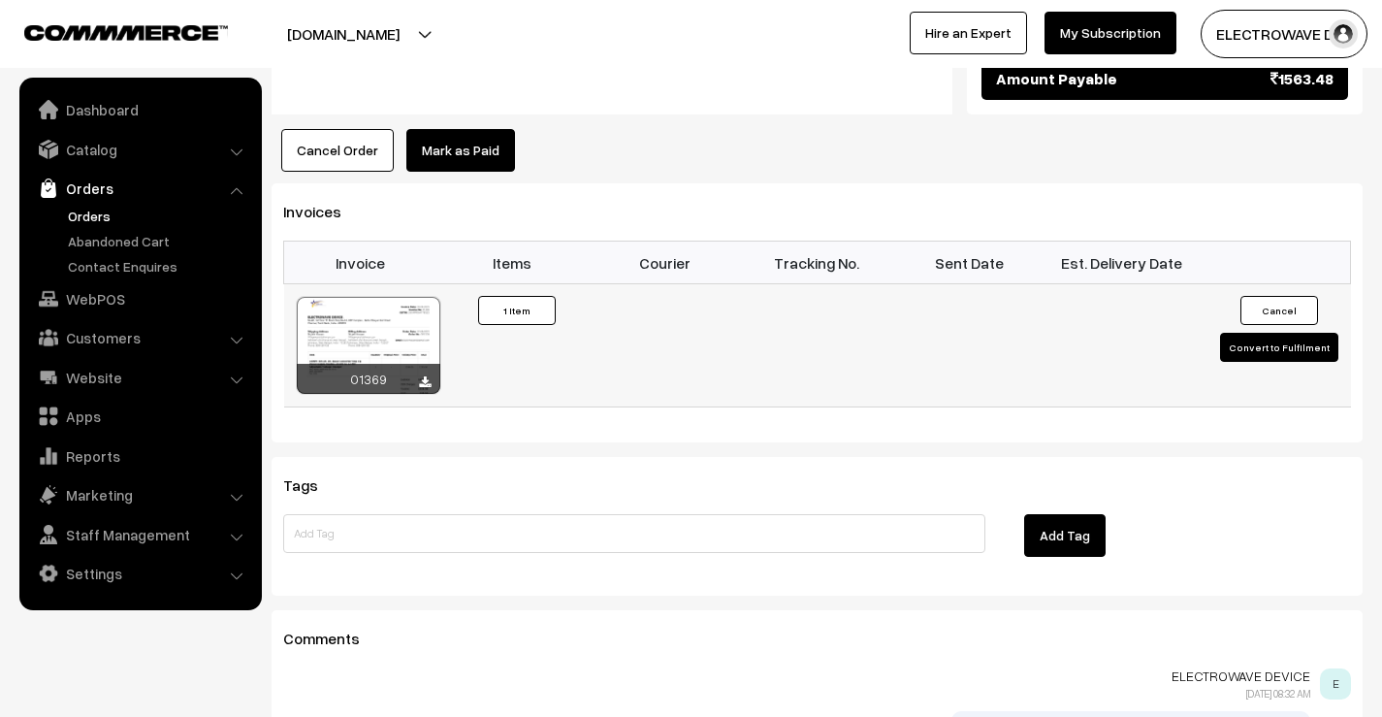
click at [1238, 333] on button "Convert to Fulfilment" at bounding box center [1279, 347] width 118 height 29
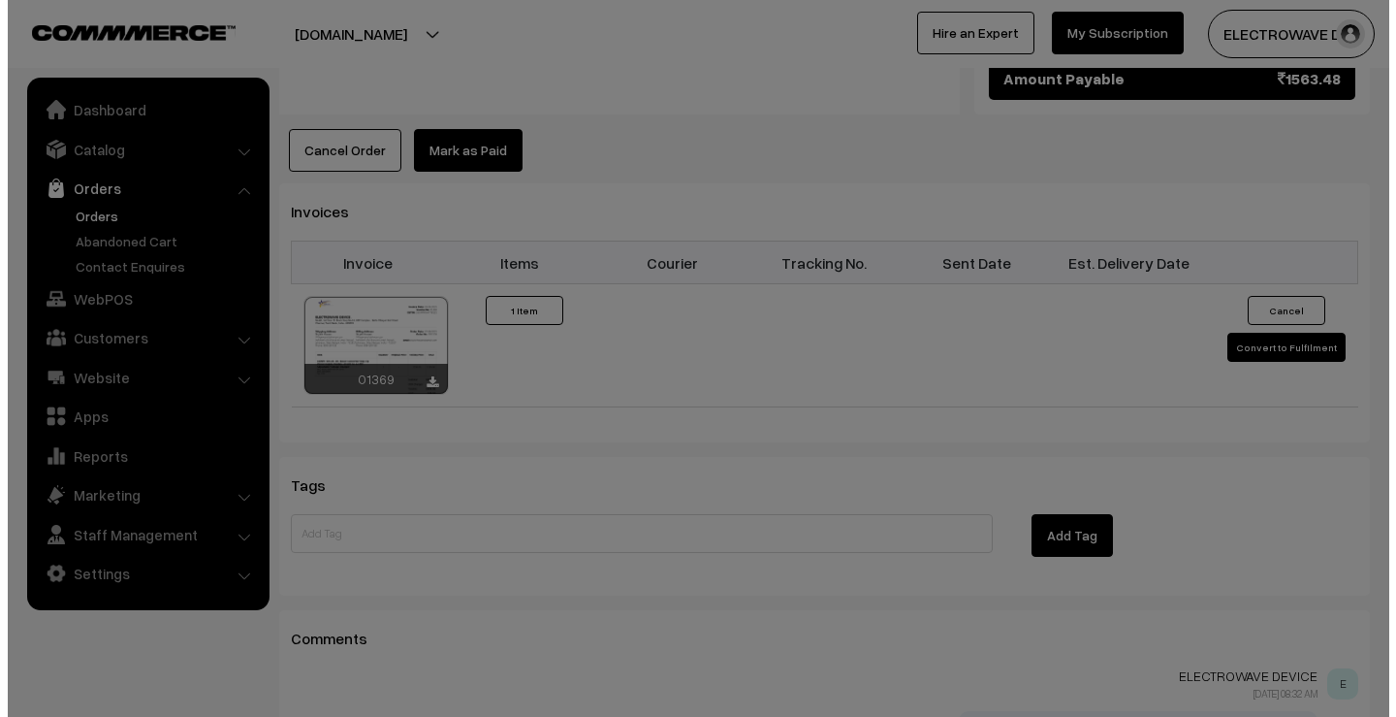
scroll to position [1166, 0]
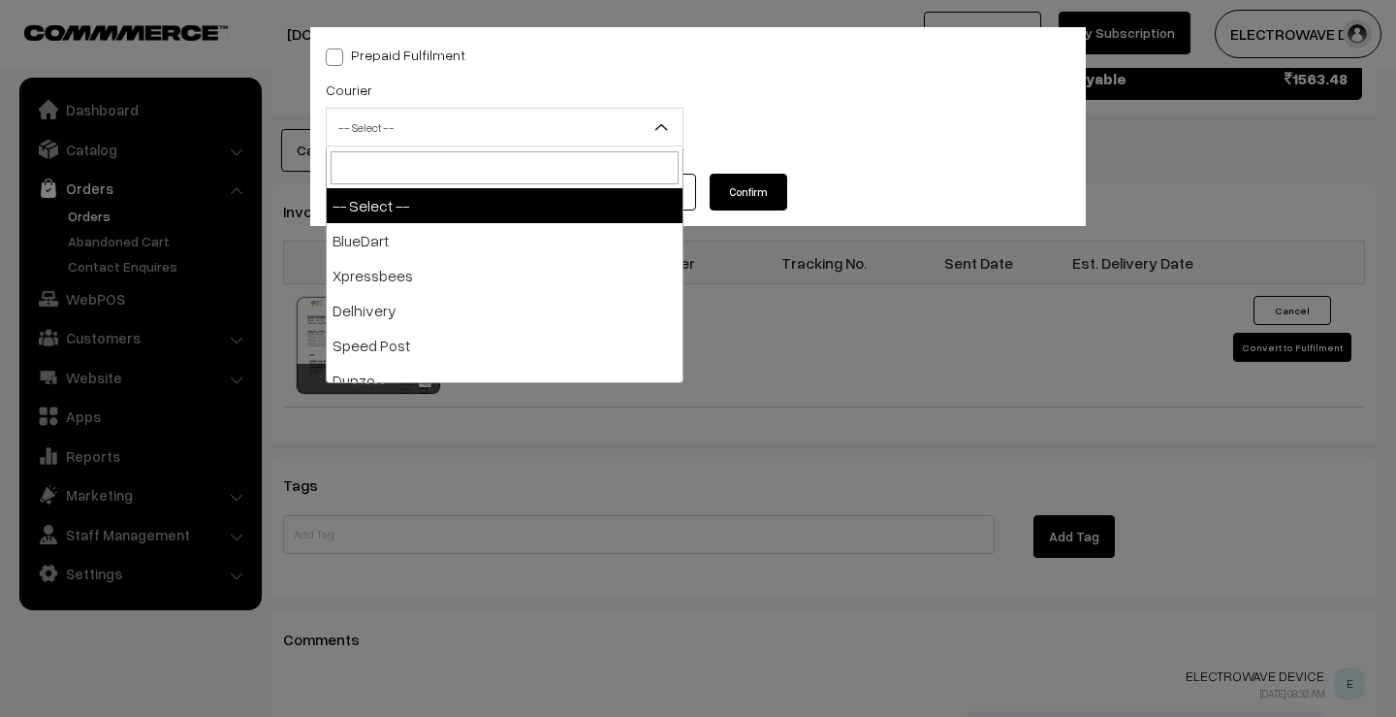
click at [507, 127] on span "-- Select --" at bounding box center [505, 128] width 356 height 34
type input "D"
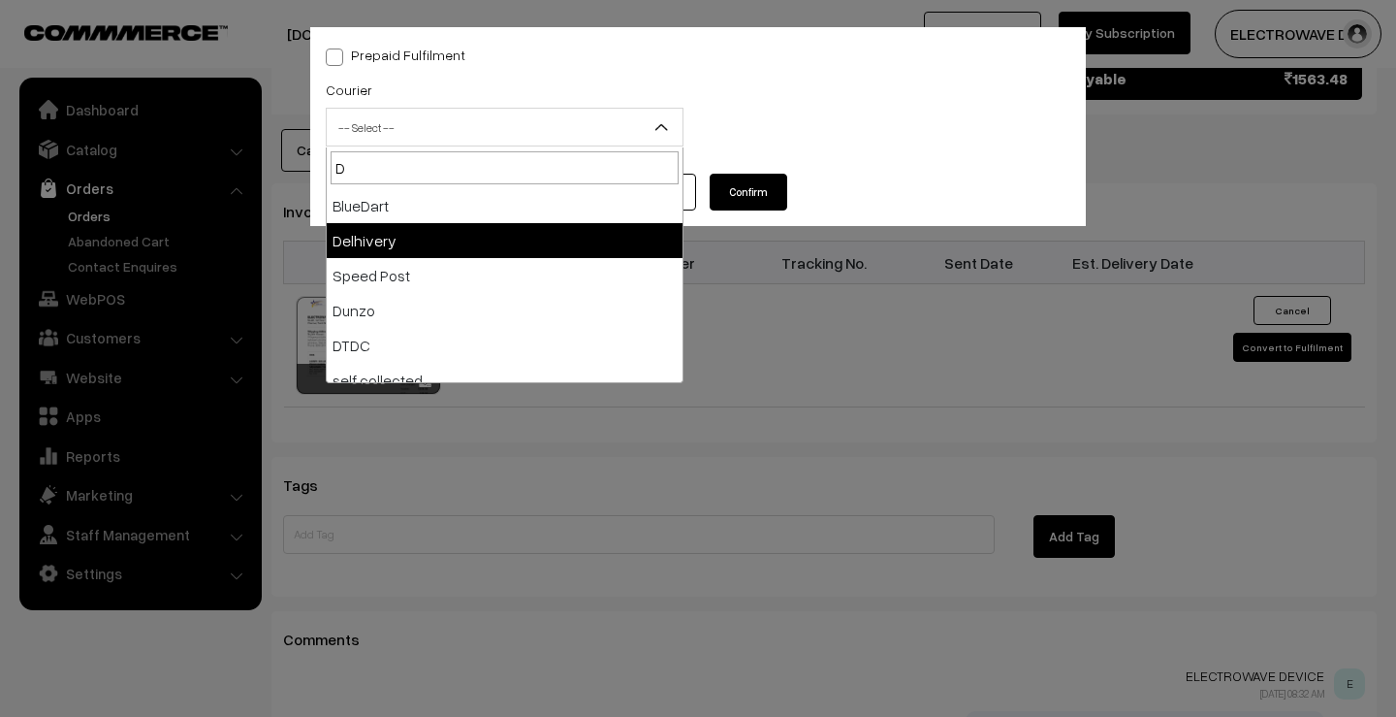
drag, startPoint x: 450, startPoint y: 208, endPoint x: 443, endPoint y: 244, distance: 37.5
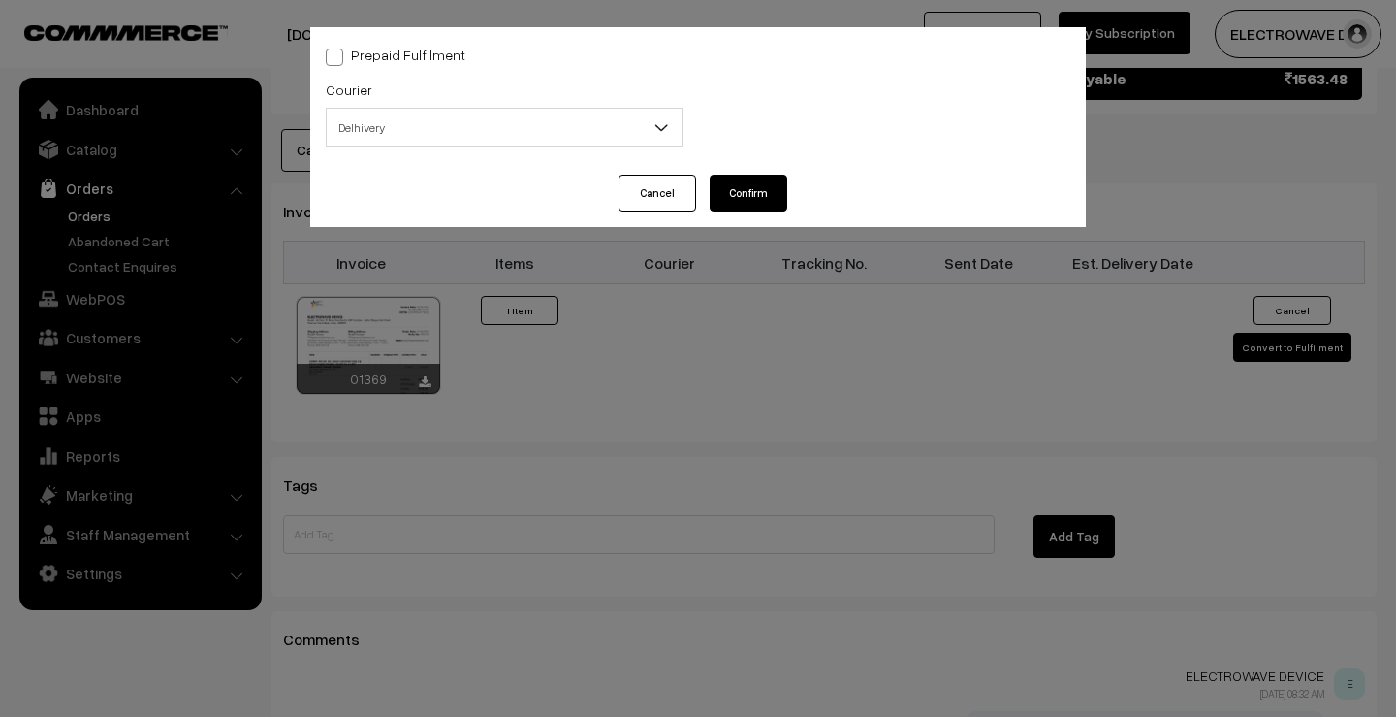
select select "4"
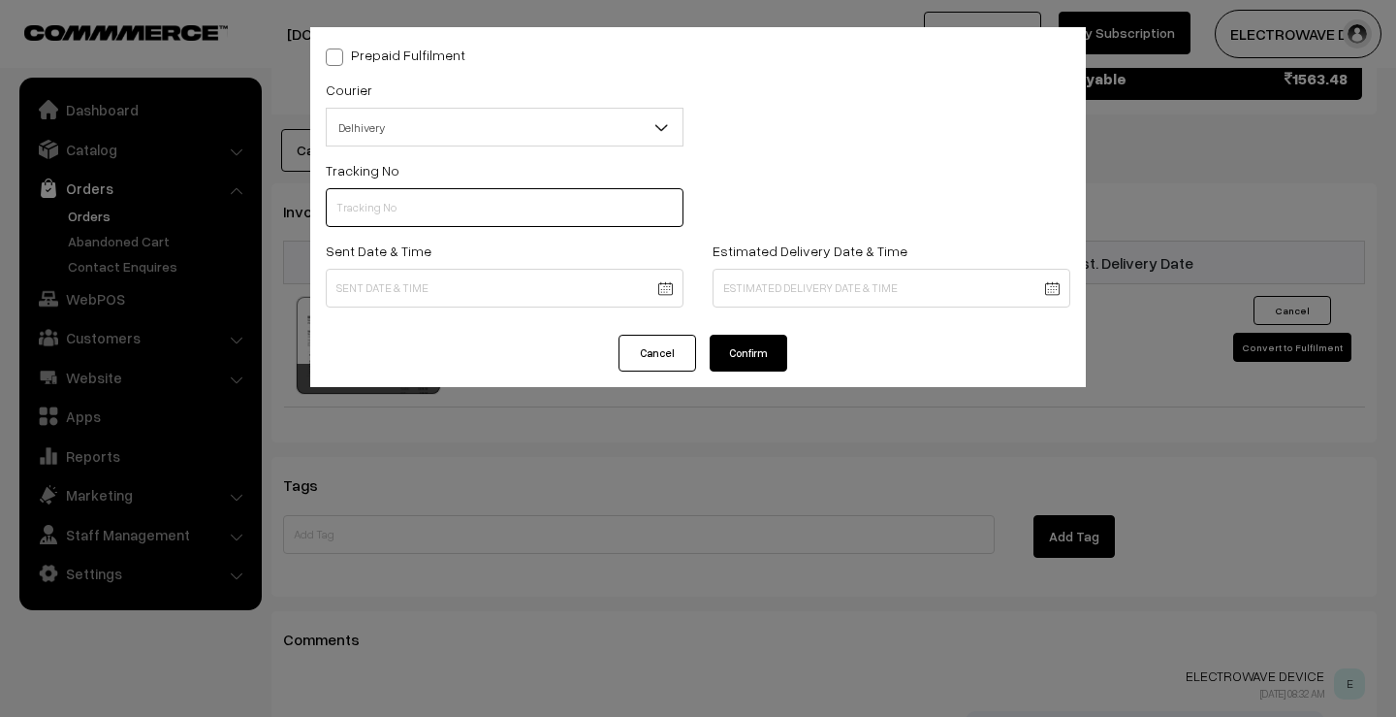
click at [447, 221] on input "text" at bounding box center [505, 207] width 358 height 39
paste input "22679033513313"
type input "22679033513313"
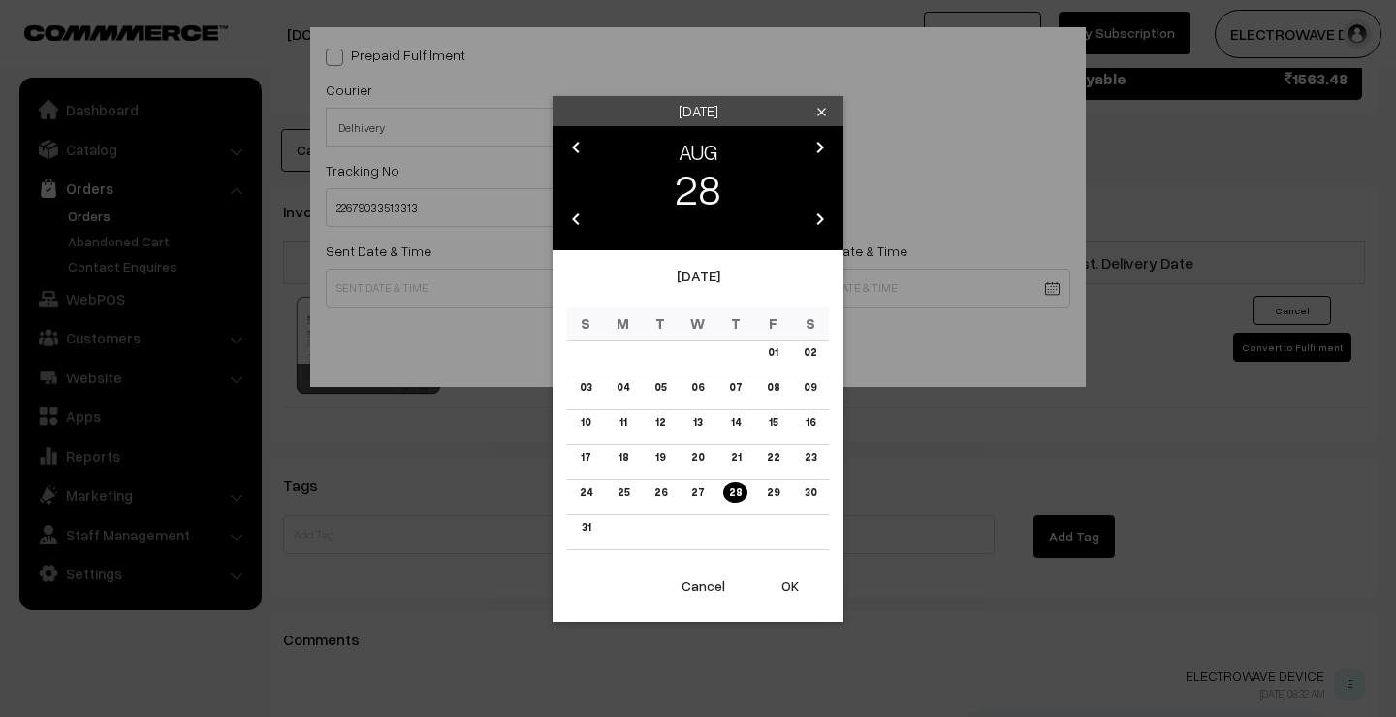
click at [788, 576] on button "OK" at bounding box center [791, 585] width 78 height 43
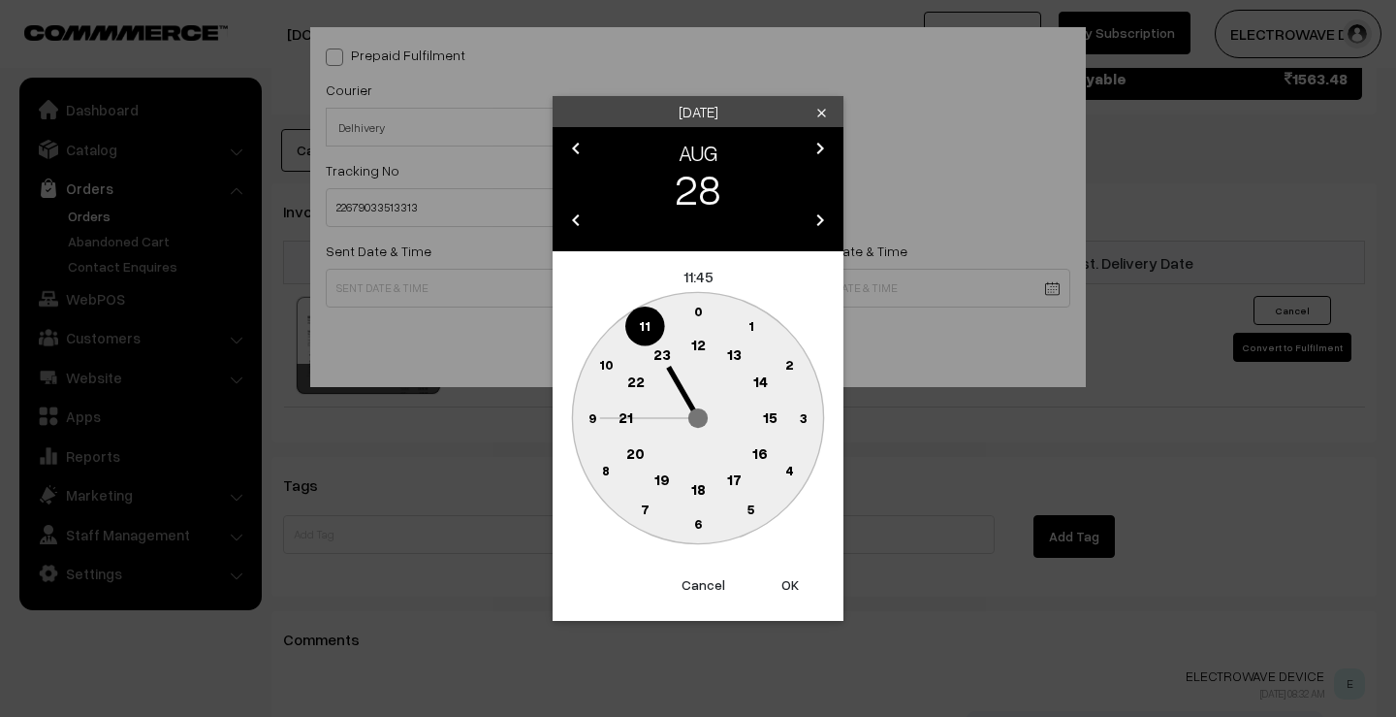
click at [788, 576] on button "OK" at bounding box center [791, 584] width 78 height 43
type input "28-08-2025 11:45"
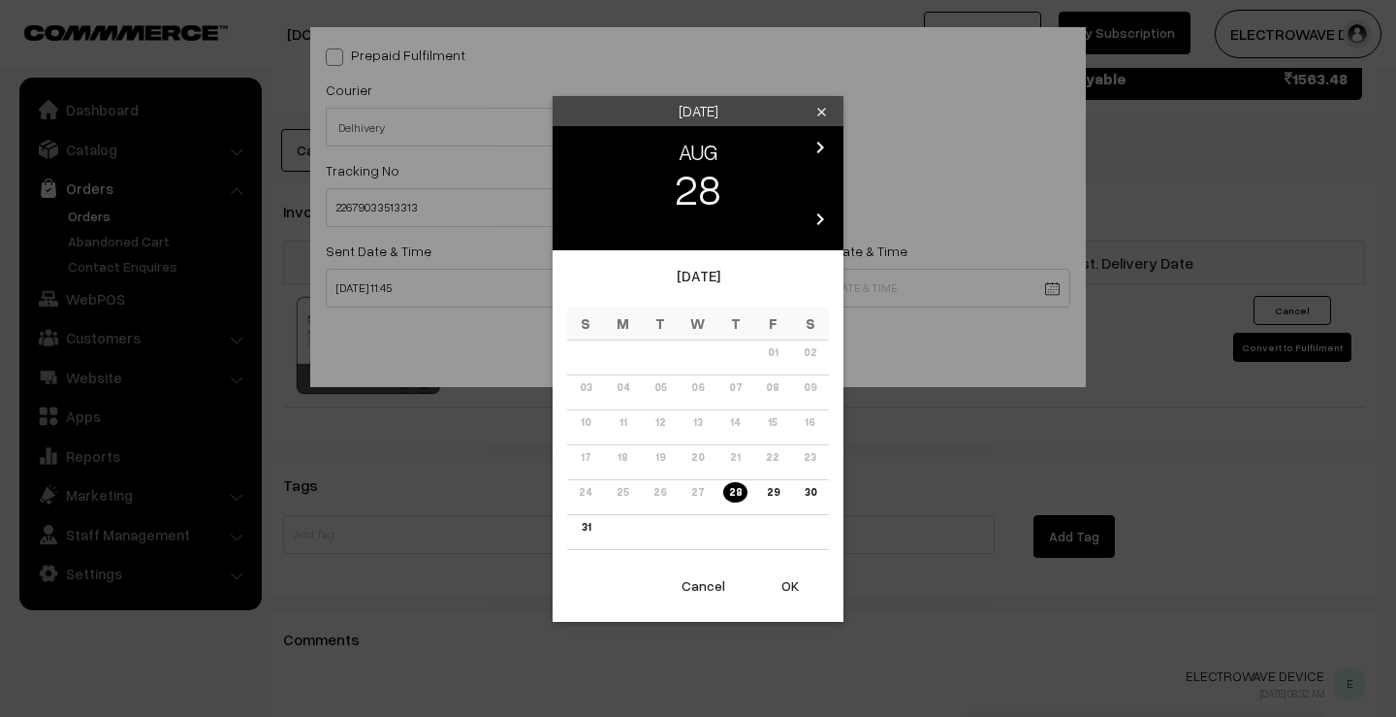
click at [811, 142] on icon "chevron_right" at bounding box center [820, 147] width 23 height 23
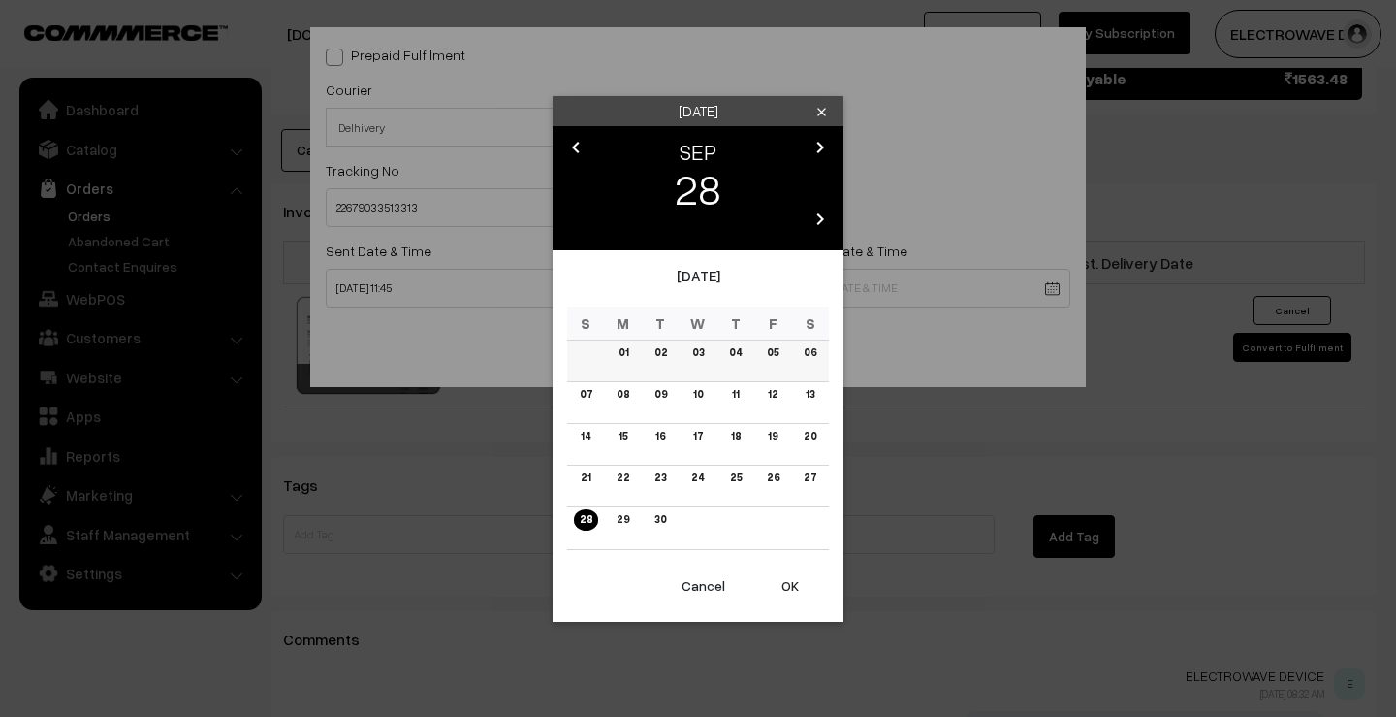
click at [660, 357] on link "02" at bounding box center [661, 352] width 24 height 20
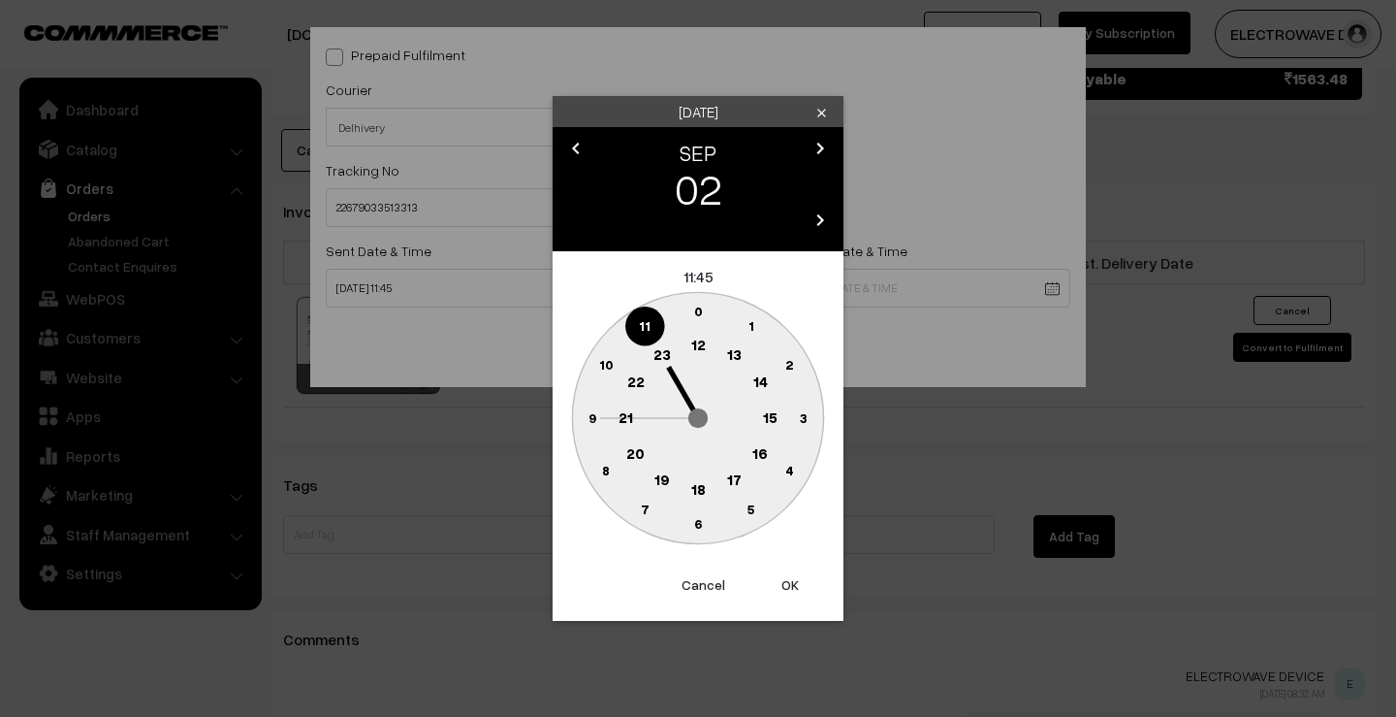
click at [784, 572] on button "OK" at bounding box center [791, 584] width 78 height 43
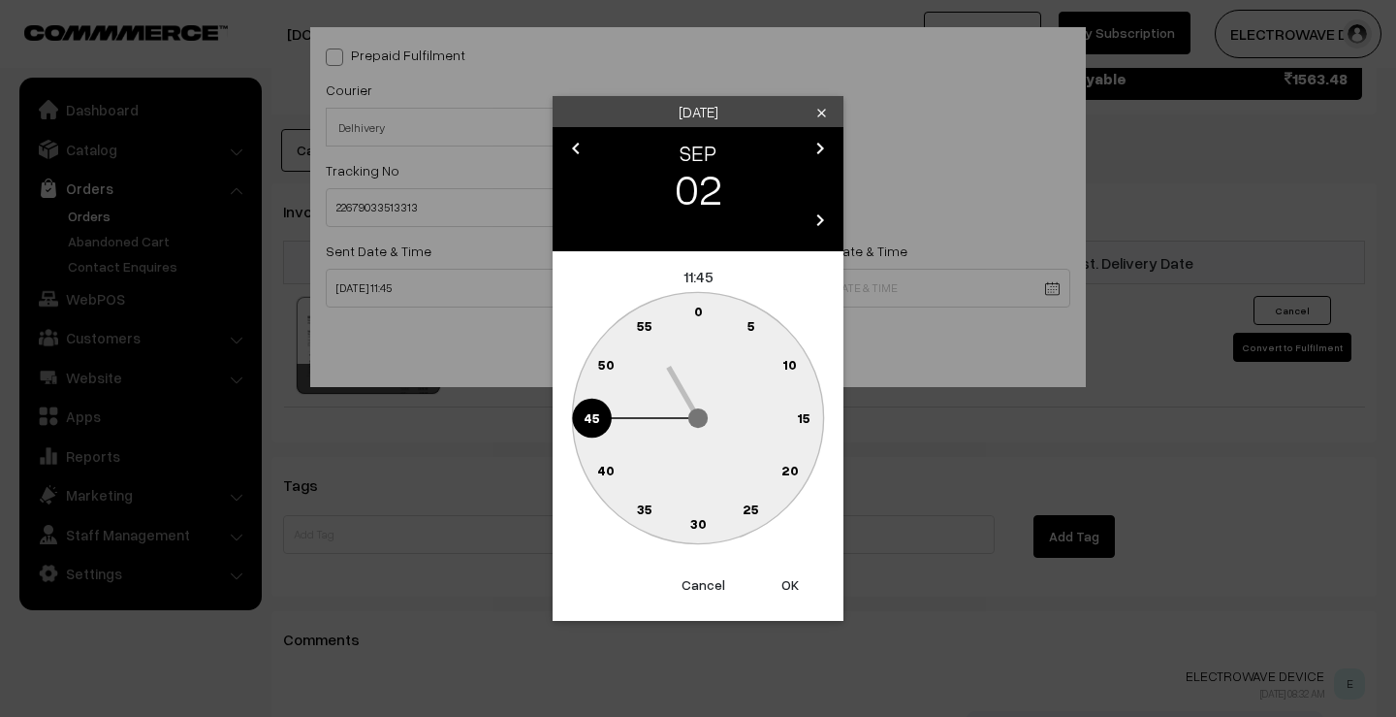
click at [784, 572] on button "OK" at bounding box center [791, 584] width 78 height 43
type input "02-09-2025 11:45"
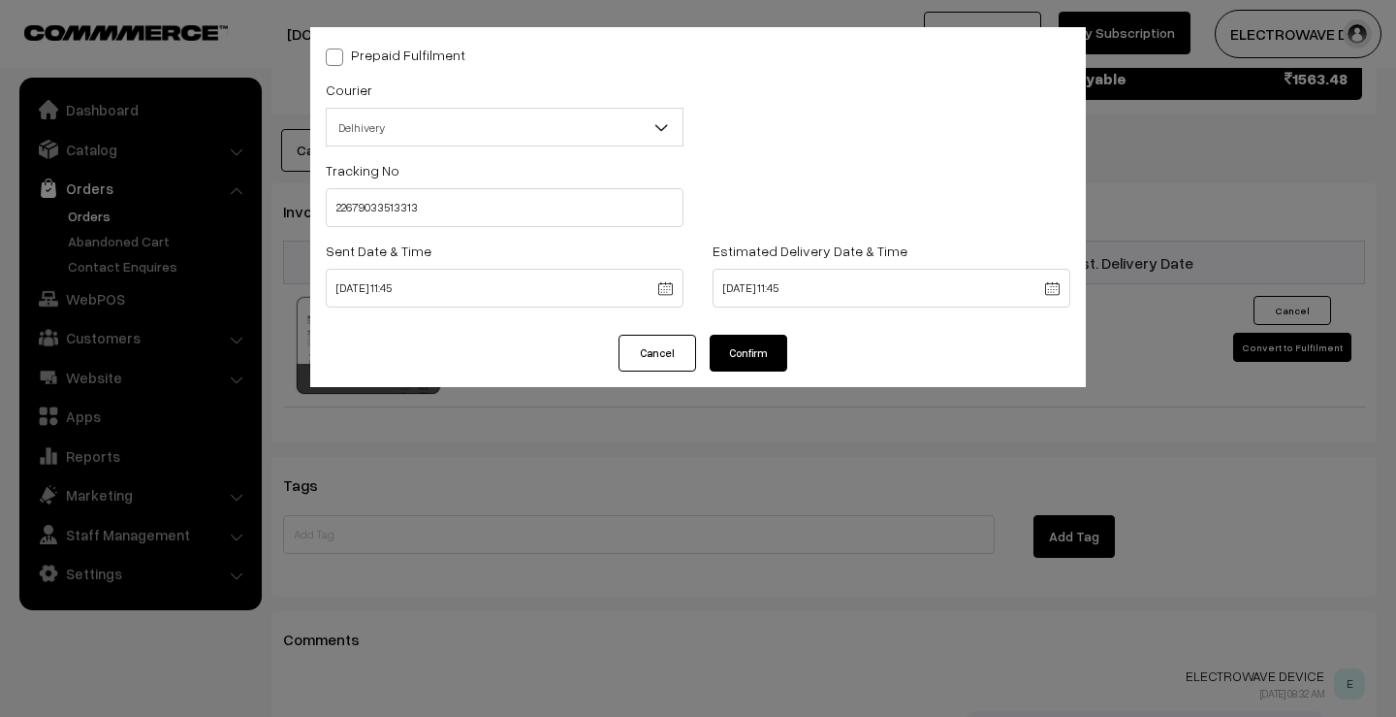
click at [743, 356] on button "Confirm" at bounding box center [749, 353] width 78 height 37
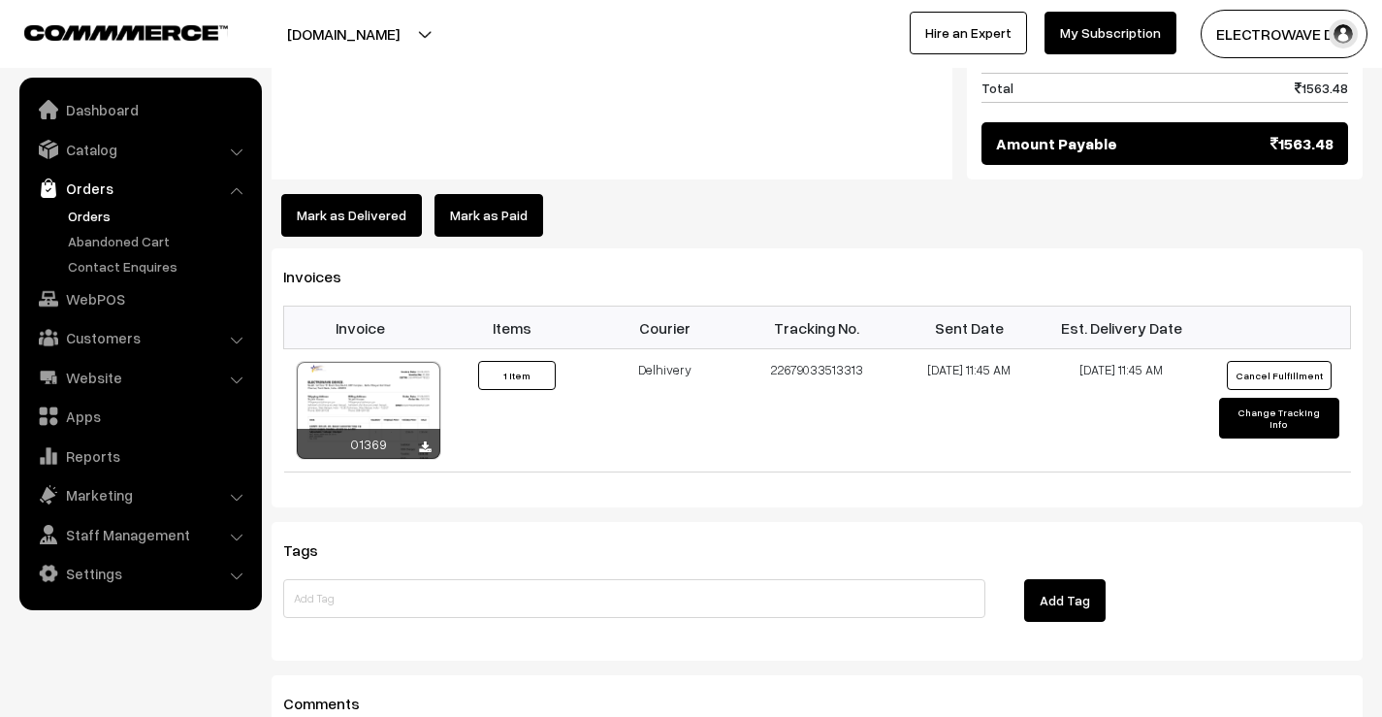
scroll to position [1067, 0]
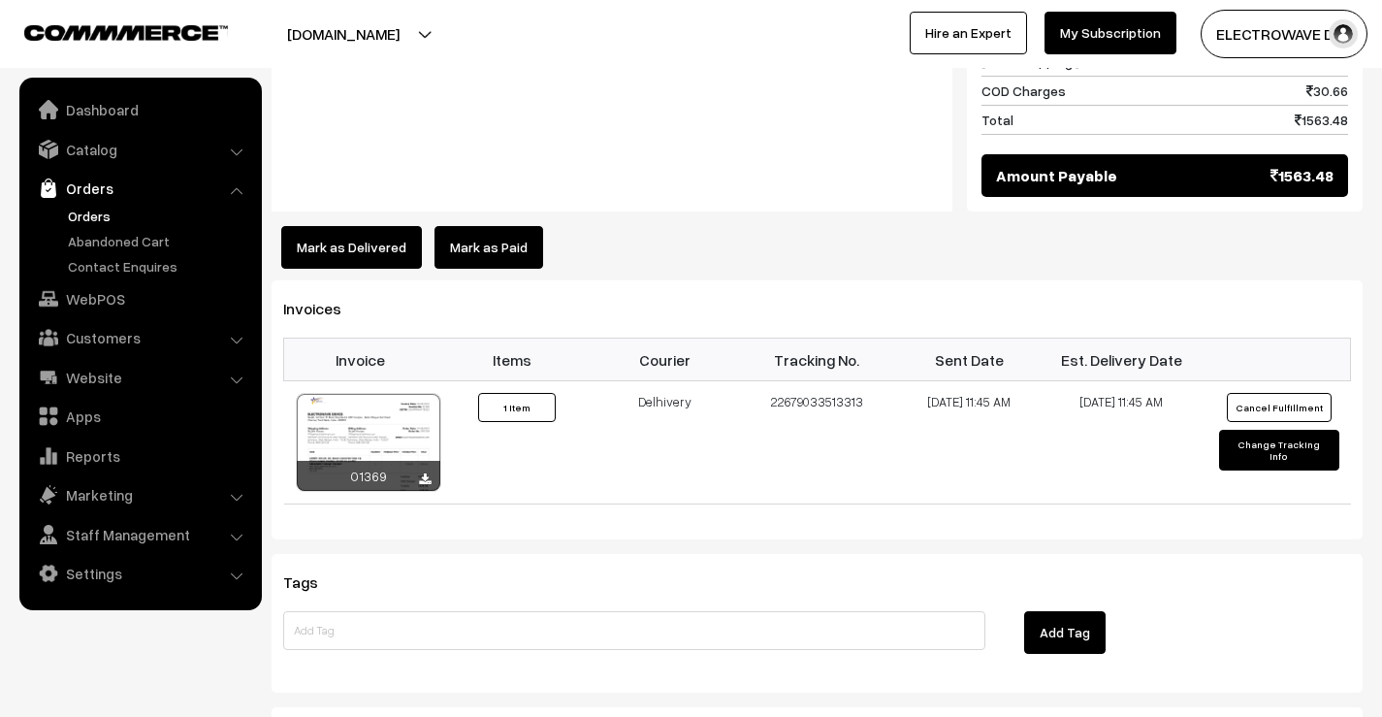
click at [95, 214] on link "Orders" at bounding box center [159, 216] width 192 height 20
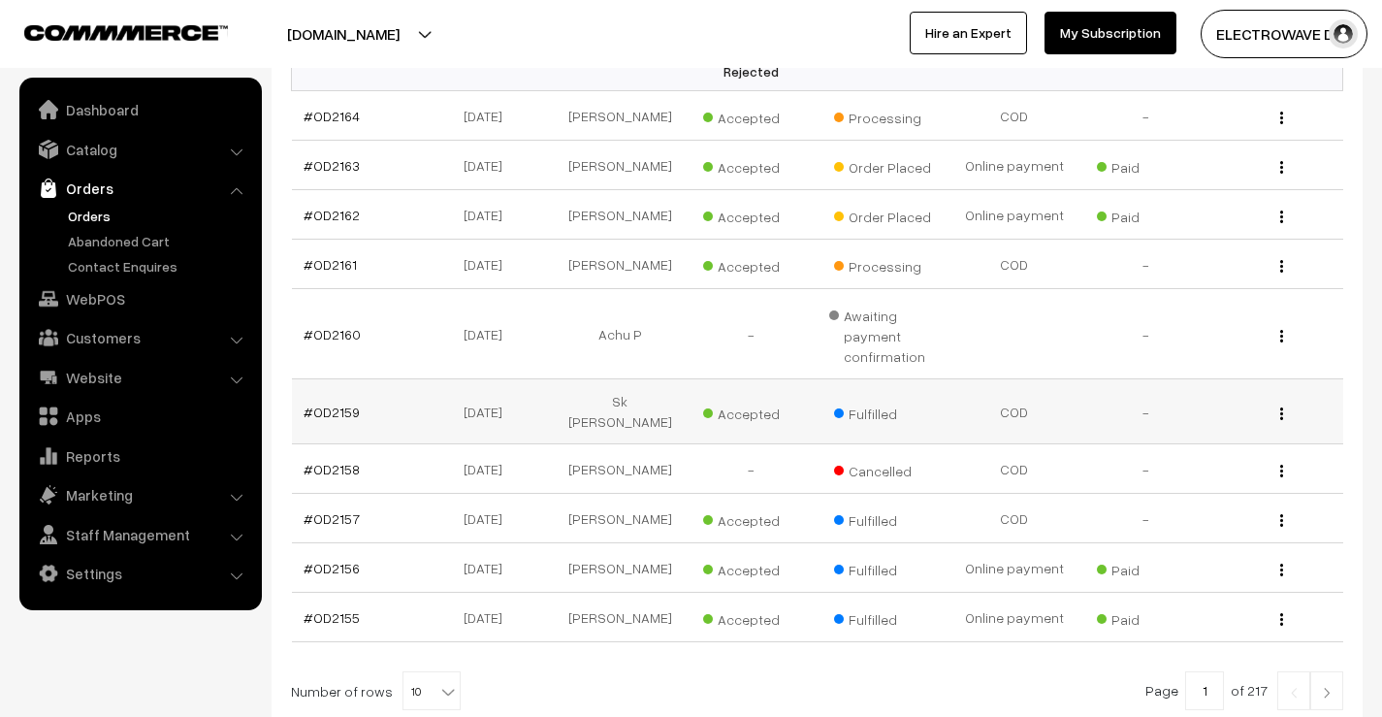
scroll to position [388, 0]
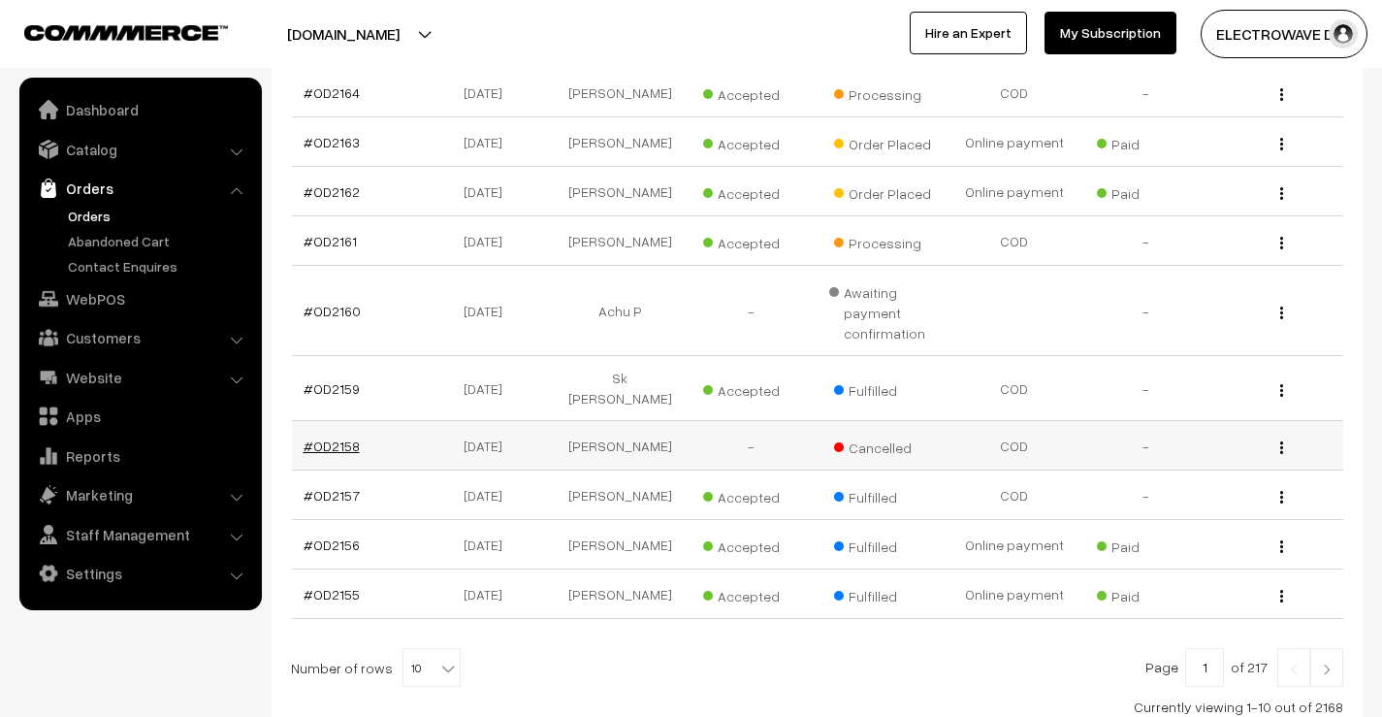
click at [343, 444] on link "#OD2158" at bounding box center [332, 445] width 56 height 16
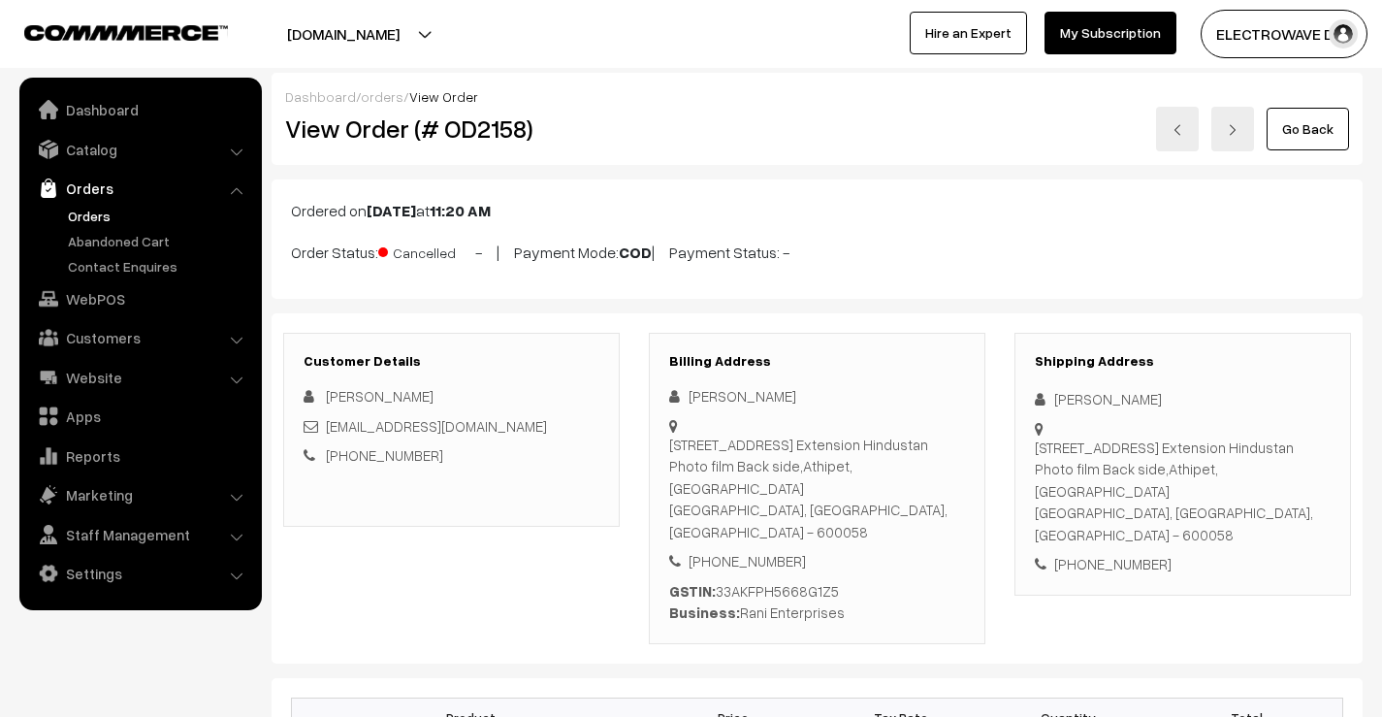
scroll to position [485, 0]
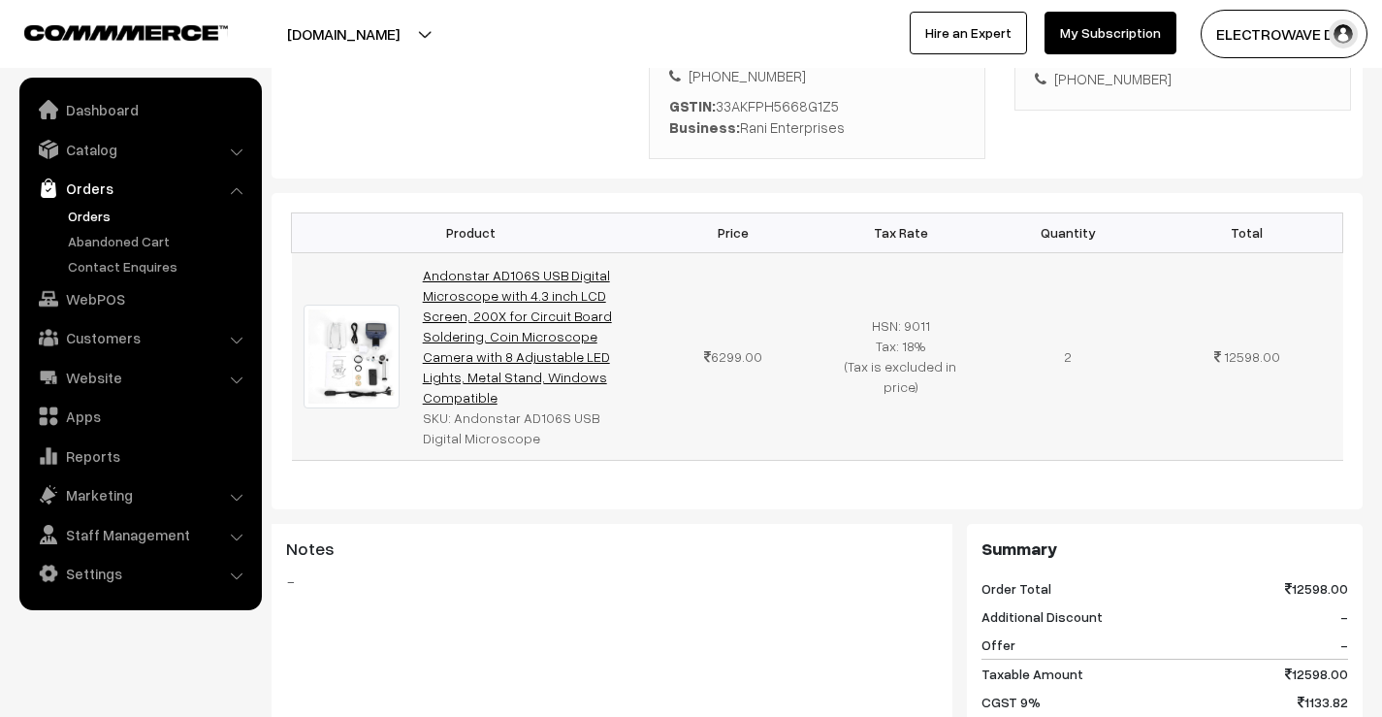
click at [546, 316] on link "Andonstar AD106S USB Digital Microscope with 4.3 inch LCD Screen, 200X for Circ…" at bounding box center [517, 336] width 189 height 139
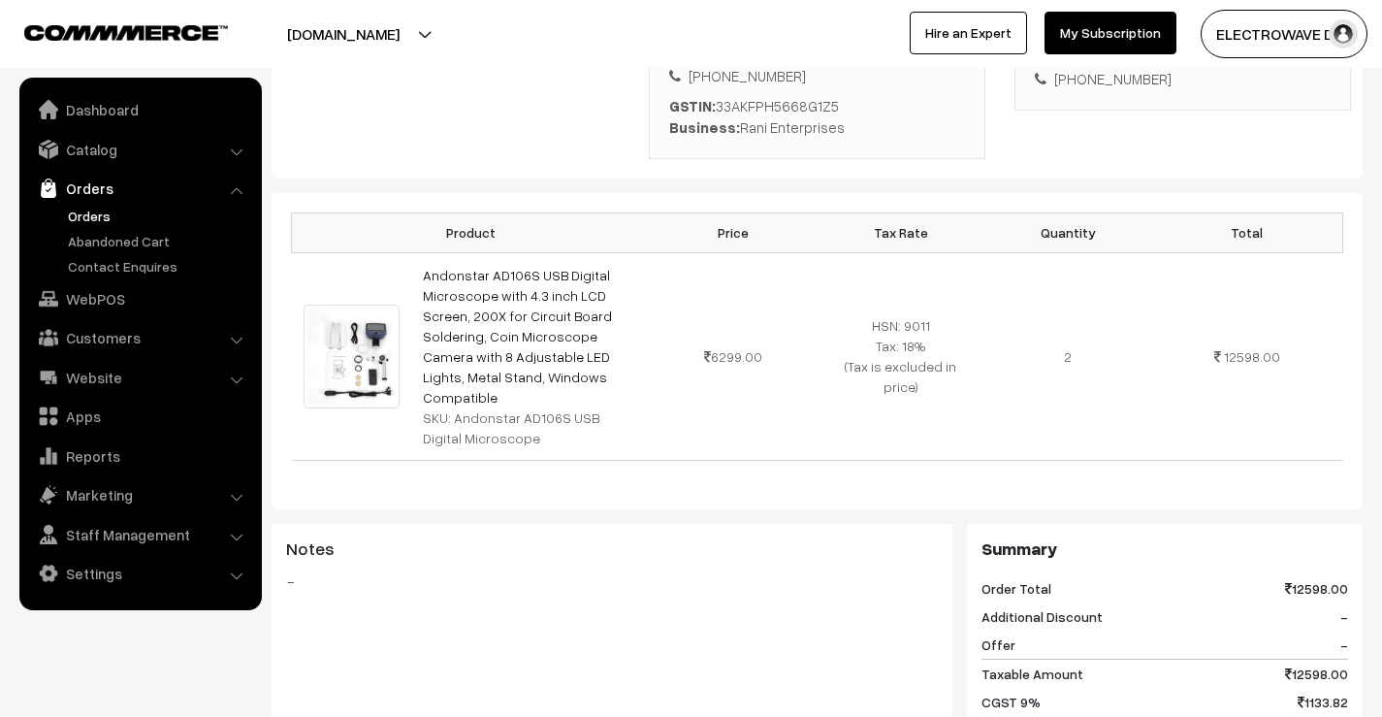
click at [80, 215] on link "Orders" at bounding box center [159, 216] width 192 height 20
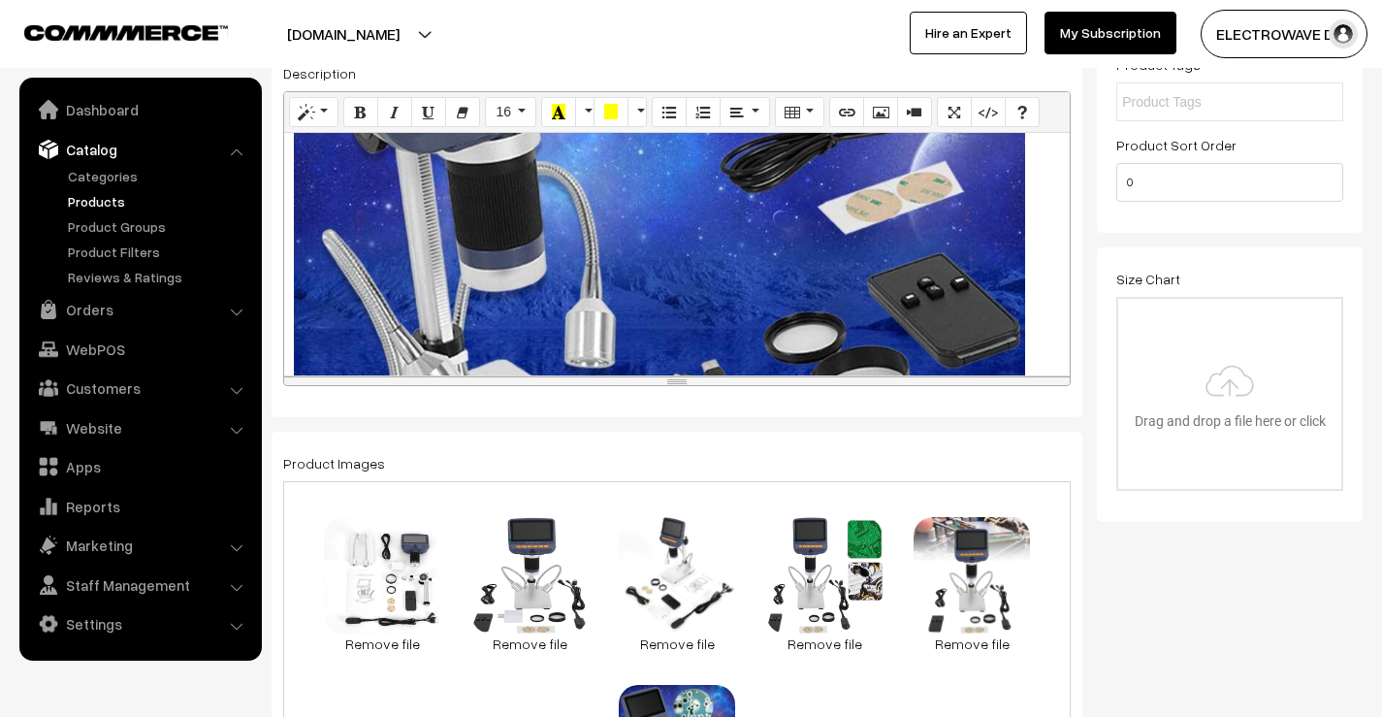
scroll to position [1842, 0]
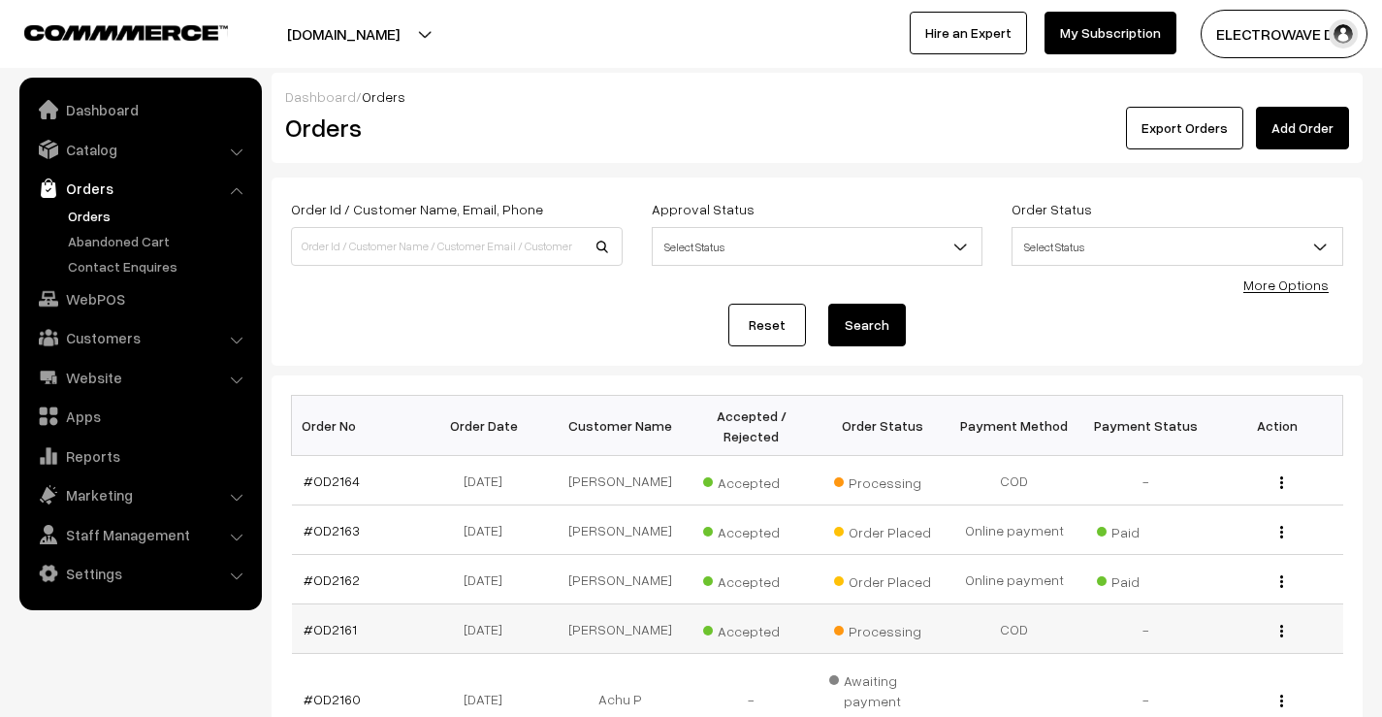
scroll to position [194, 0]
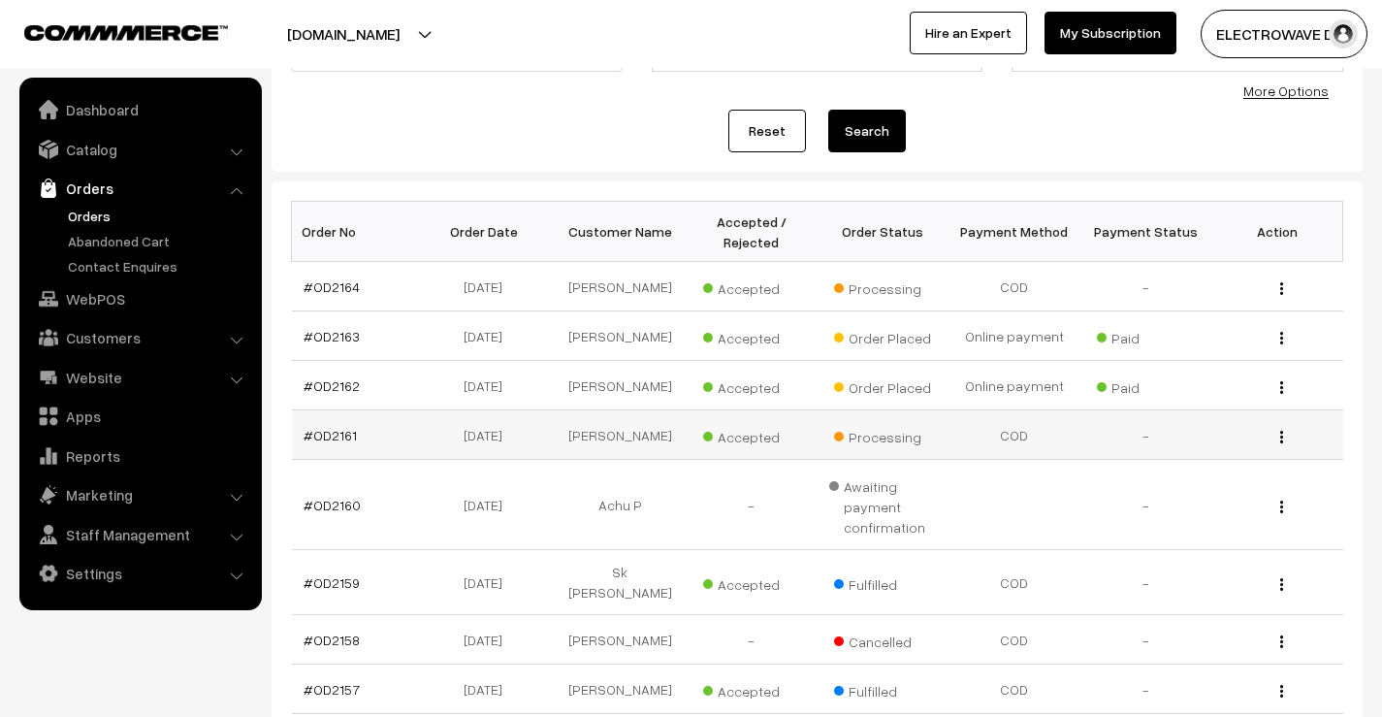
click at [330, 460] on td "#OD2161" at bounding box center [358, 434] width 132 height 49
click at [331, 459] on td "#OD2161" at bounding box center [358, 434] width 132 height 49
click at [335, 443] on link "#OD2161" at bounding box center [330, 435] width 53 height 16
click at [336, 443] on link "#OD2161" at bounding box center [330, 435] width 53 height 16
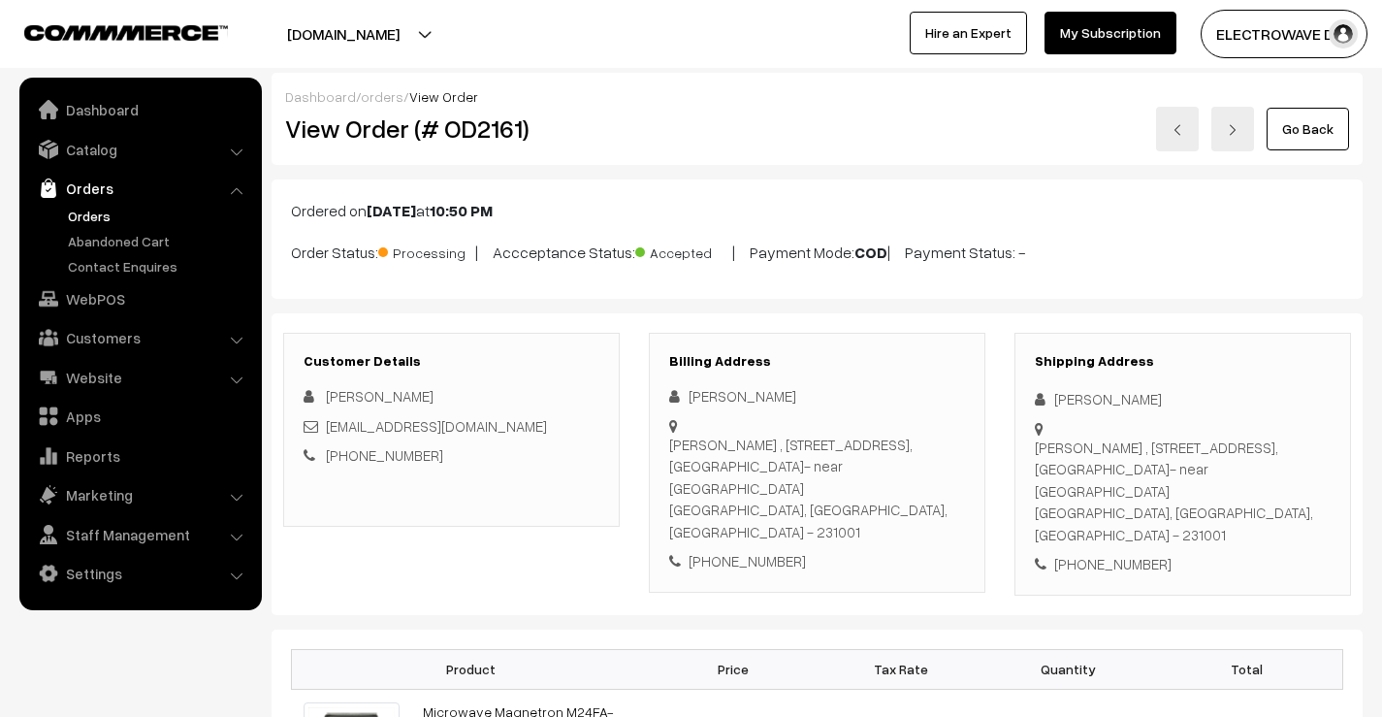
scroll to position [194, 0]
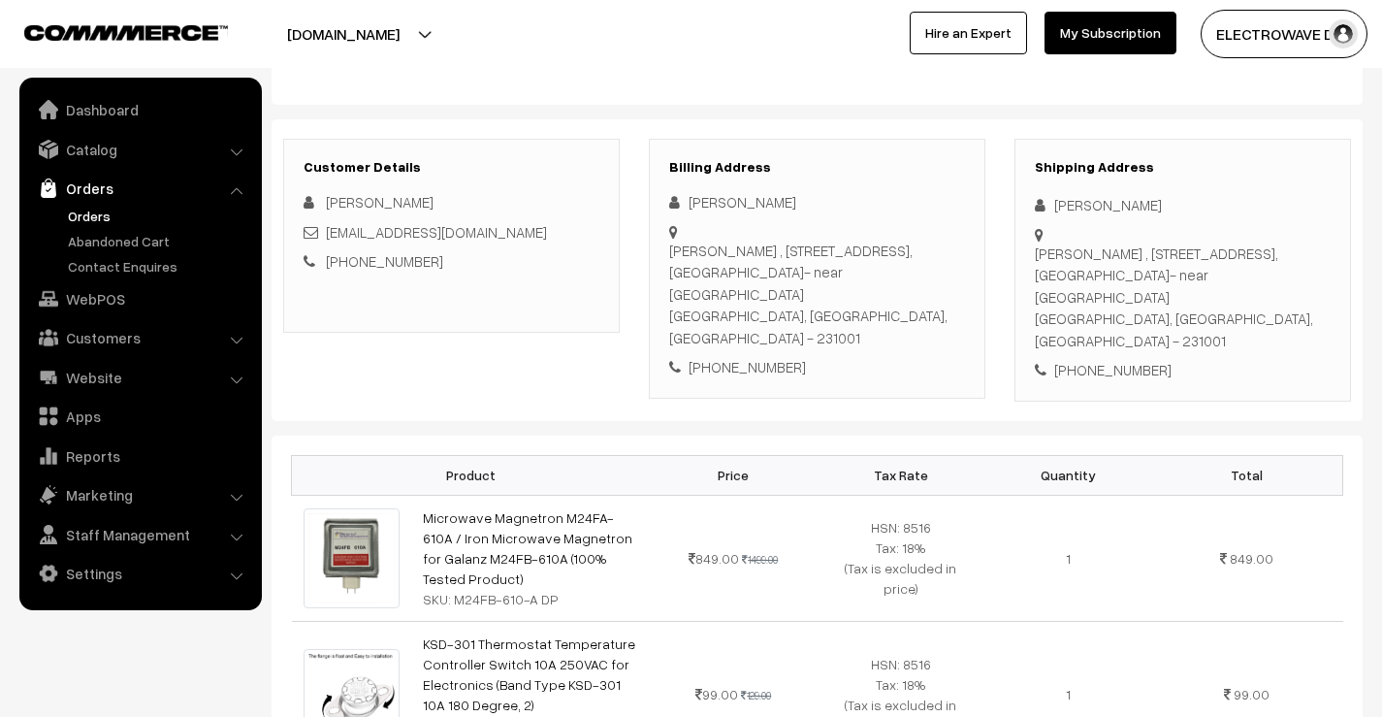
click at [923, 370] on div "Billing Address Rajiv Prasad tripti sadan , 1st floor, devarshi nagar colony, S…" at bounding box center [817, 269] width 336 height 260
click at [1117, 359] on div "[PHONE_NUMBER]" at bounding box center [1183, 370] width 296 height 22
copy div "9867134581"
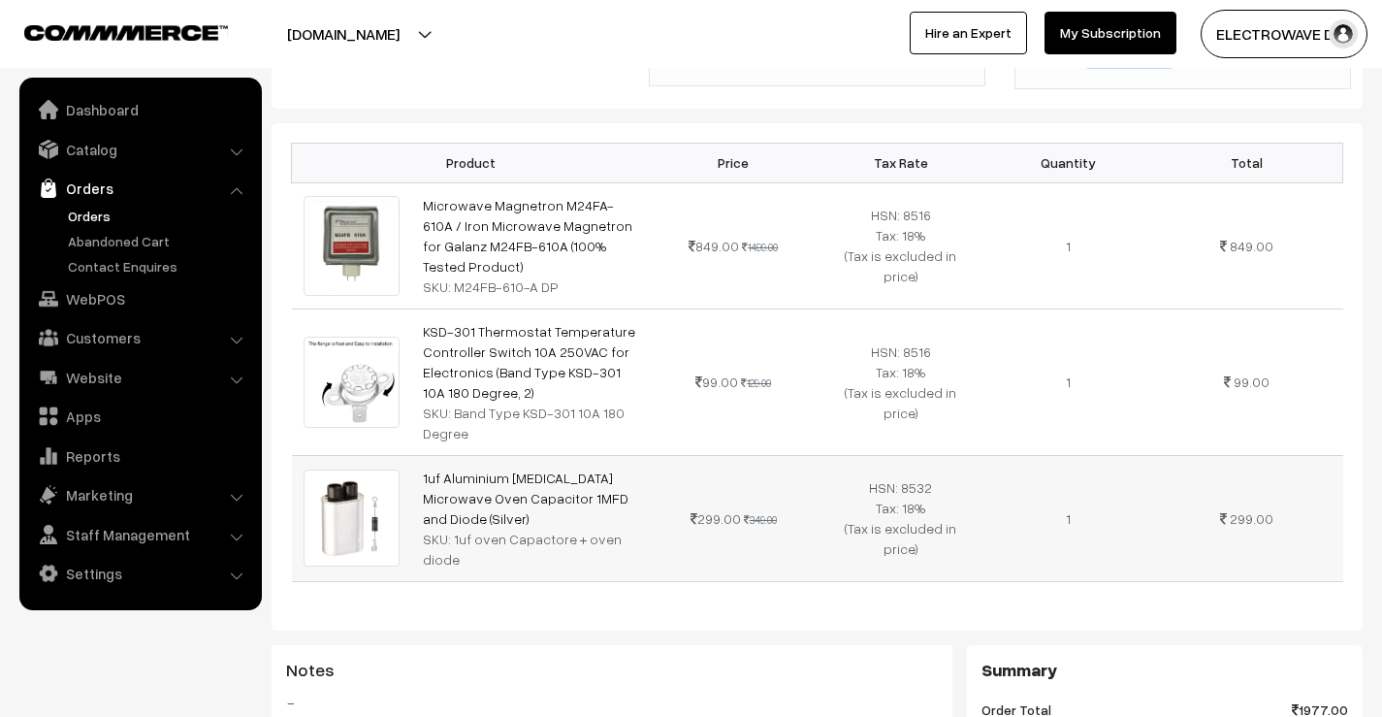
scroll to position [485, 0]
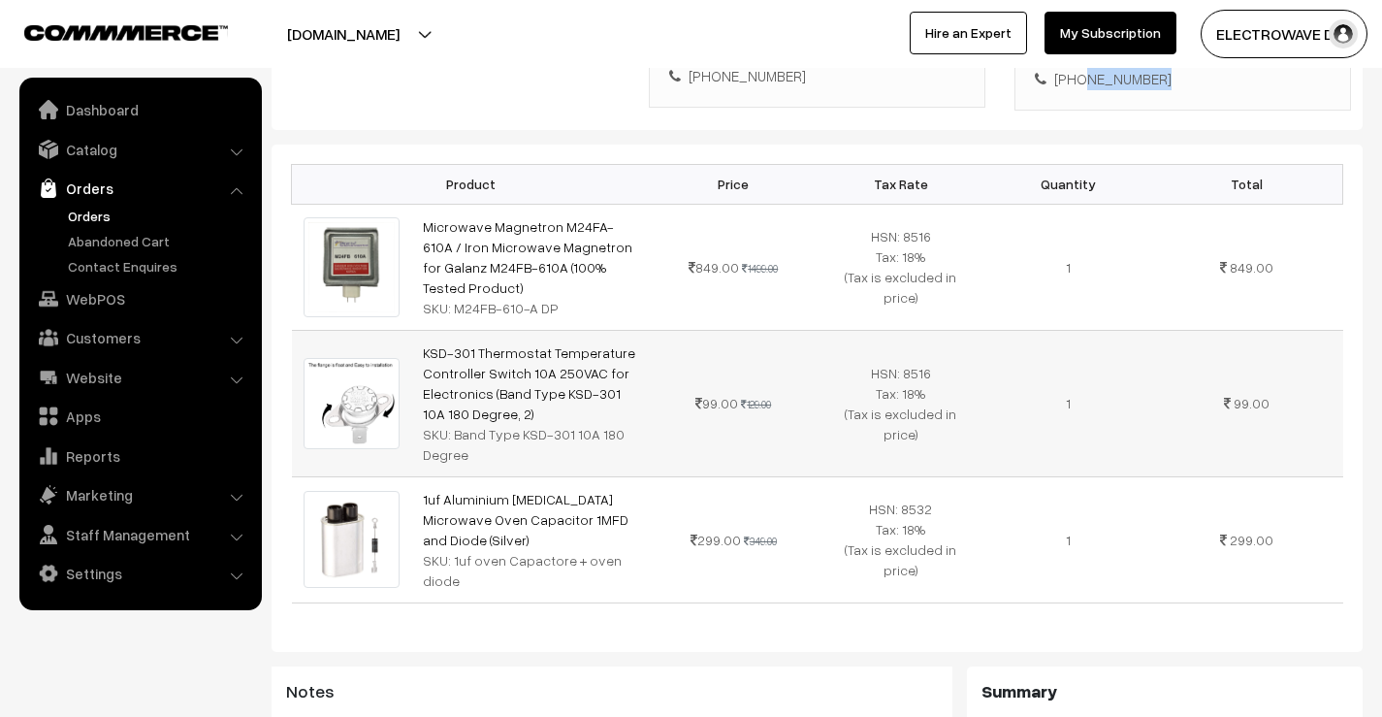
drag, startPoint x: 516, startPoint y: 382, endPoint x: 555, endPoint y: 437, distance: 67.5
click at [541, 445] on td "KSD-301 Thermostat Temperature Controller Switch 10A 250VAC for Electronics (Ba…" at bounding box center [530, 403] width 239 height 146
click at [571, 431] on div "SKU: Band Type KSD-301 10A 180 Degree" at bounding box center [530, 444] width 215 height 41
drag, startPoint x: 617, startPoint y: 411, endPoint x: 446, endPoint y: 413, distance: 170.7
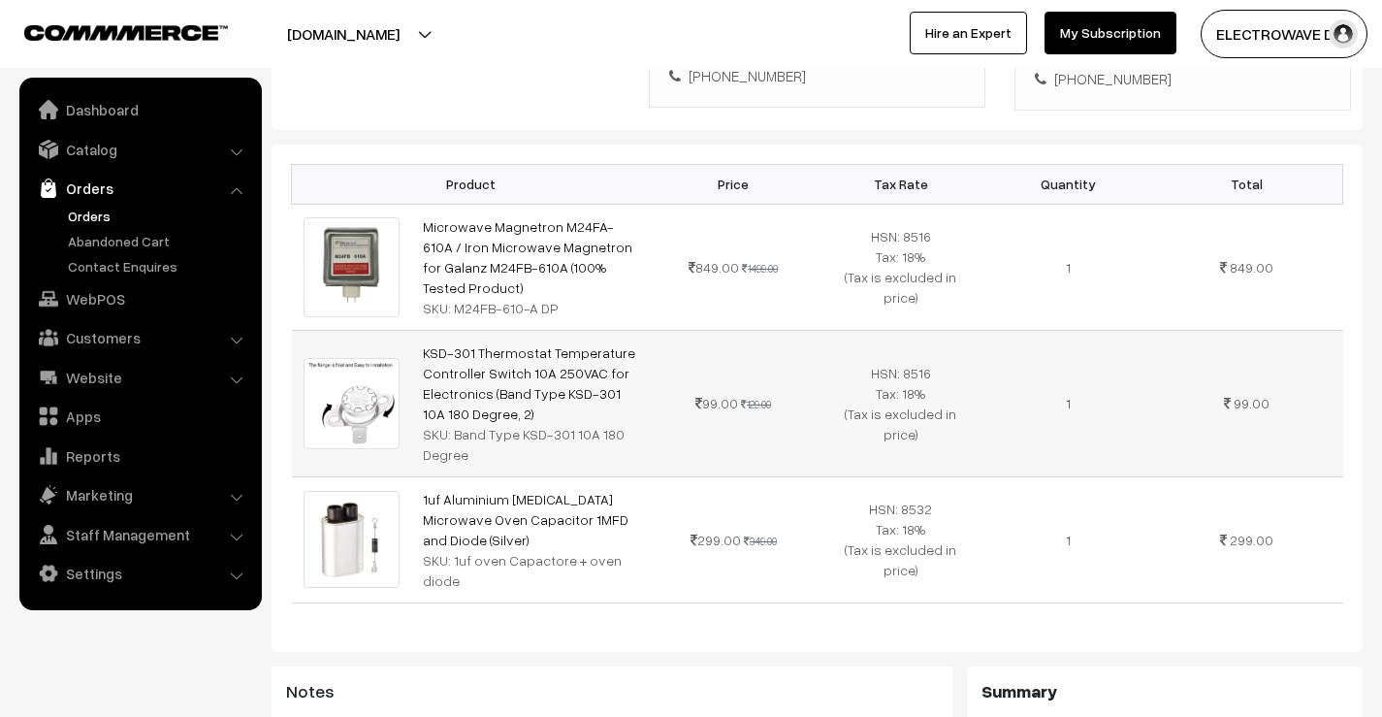
click at [414, 414] on td "KSD-301 Thermostat Temperature Controller Switch 10A 250VAC for Electronics (Ba…" at bounding box center [530, 403] width 239 height 146
click at [527, 424] on div "SKU: Band Type KSD-301 10A 180 Degree" at bounding box center [530, 444] width 215 height 41
drag, startPoint x: 443, startPoint y: 346, endPoint x: 778, endPoint y: 433, distance: 345.7
click at [779, 433] on td "99.00 129.00" at bounding box center [733, 403] width 167 height 146
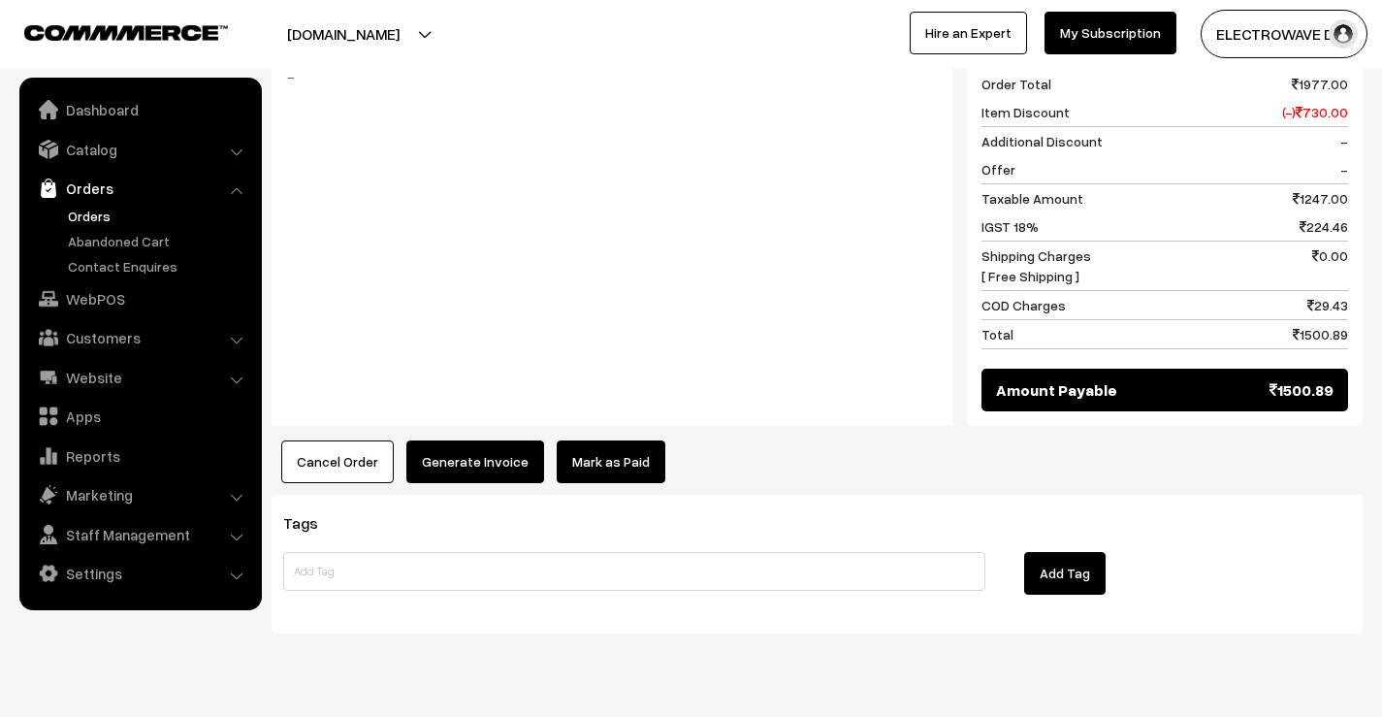
scroll to position [1142, 0]
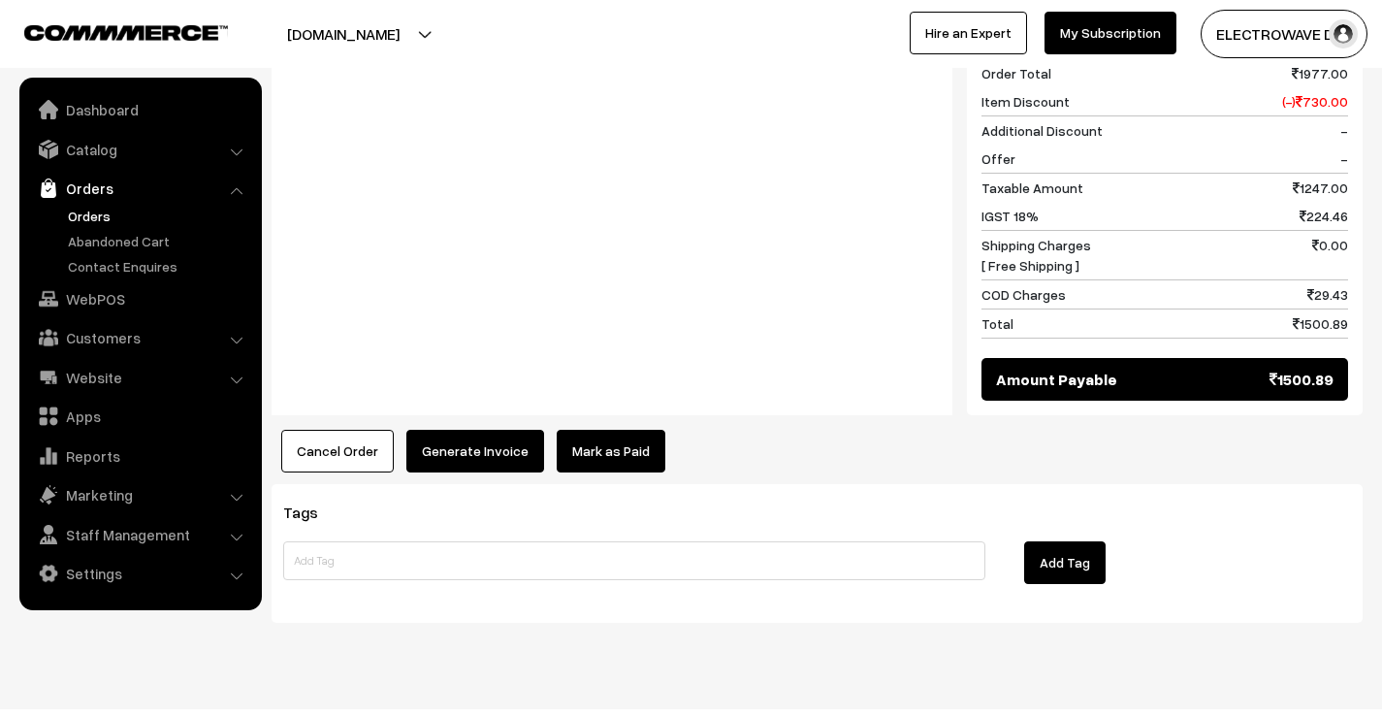
click at [450, 430] on button "Generate Invoice" at bounding box center [475, 451] width 138 height 43
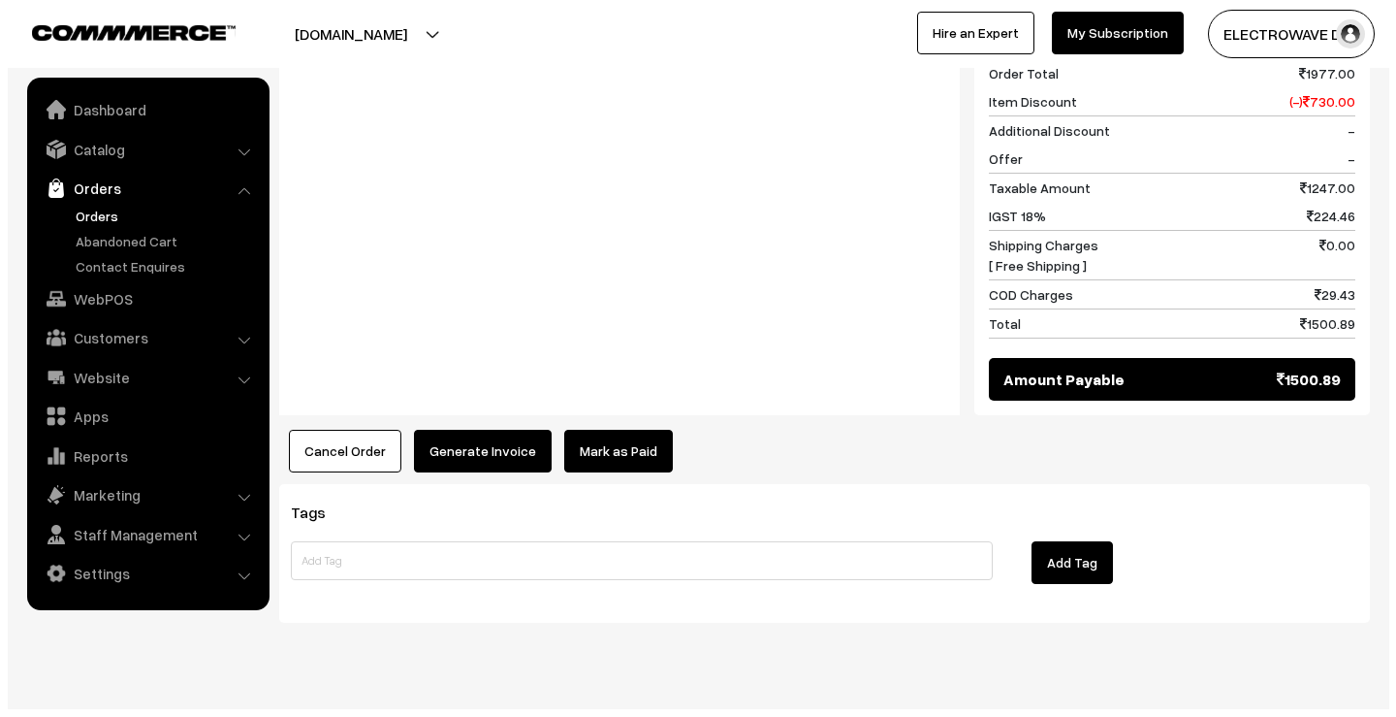
scroll to position [1146, 0]
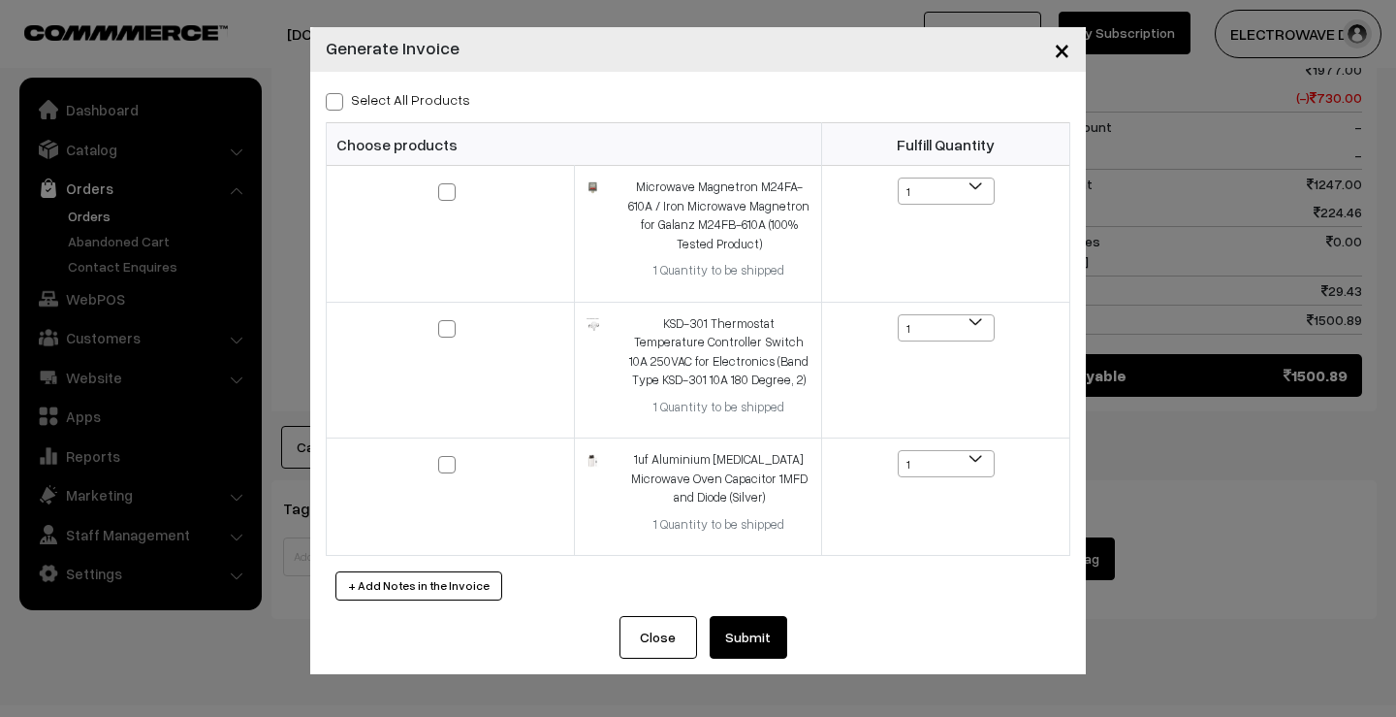
click at [337, 99] on span at bounding box center [334, 101] width 17 height 17
click at [337, 99] on input "Select All Products" at bounding box center [332, 98] width 13 height 13
checkbox input "true"
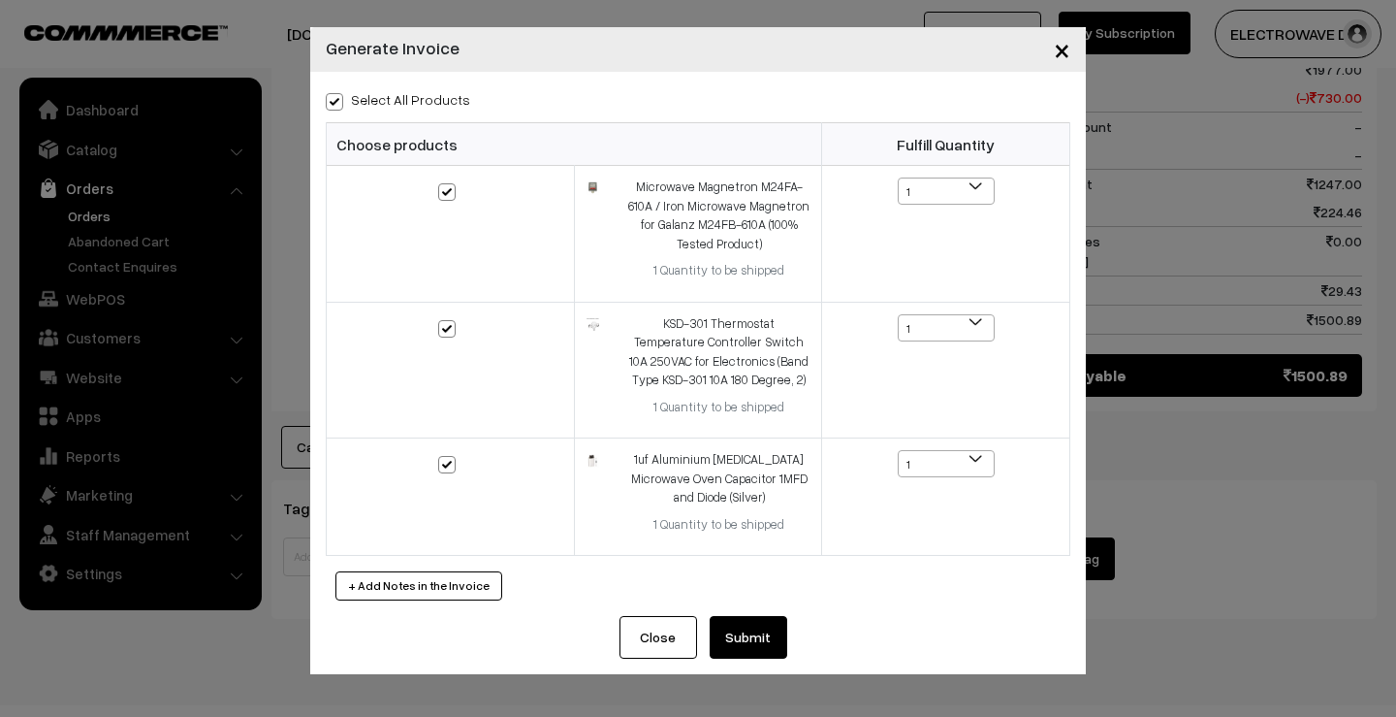
checkbox input "true"
click at [735, 630] on button "Submit" at bounding box center [749, 637] width 78 height 43
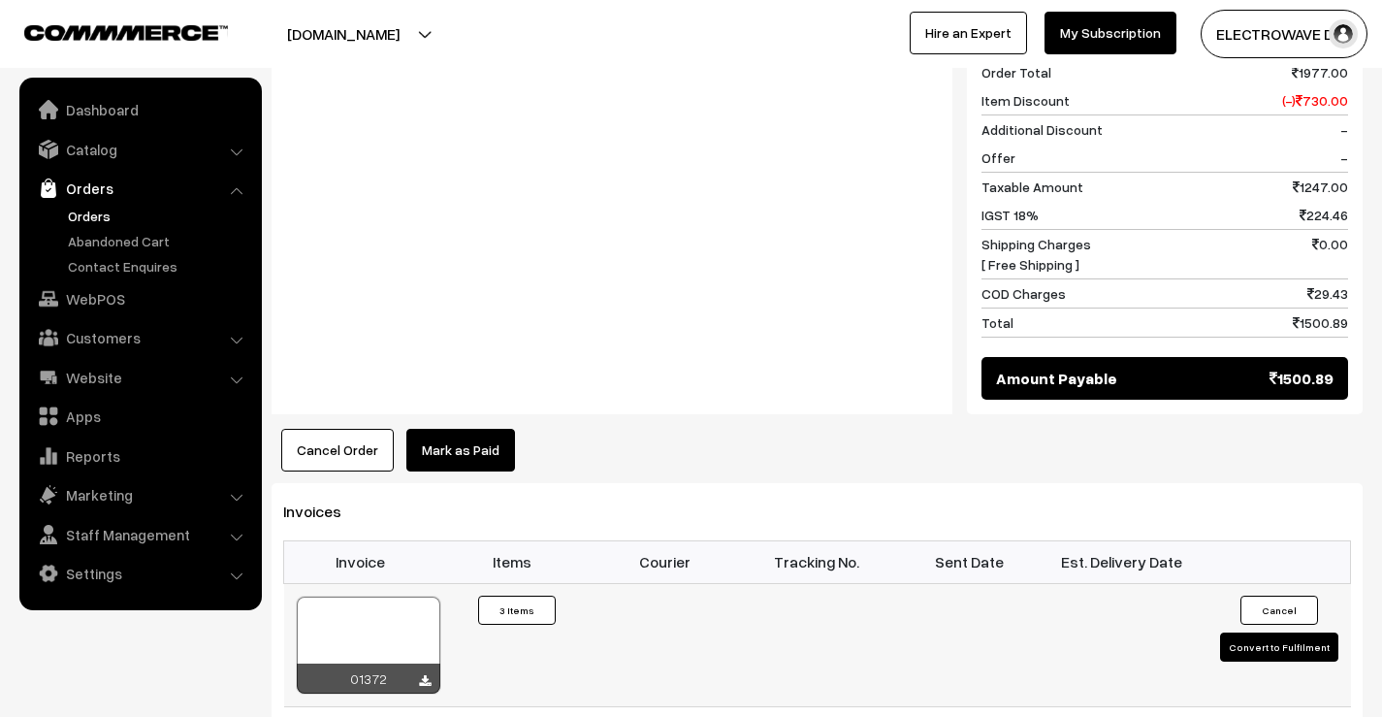
click at [1274, 632] on button "Convert to Fulfilment" at bounding box center [1279, 646] width 118 height 29
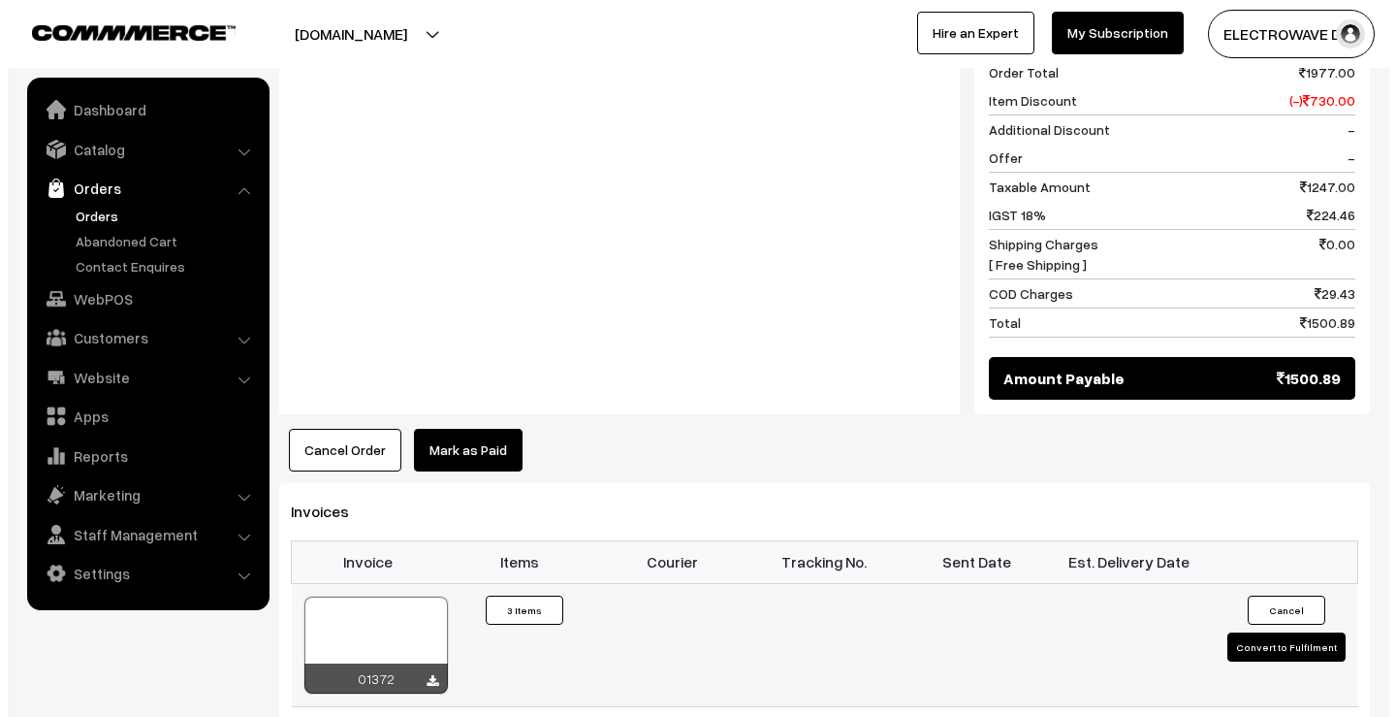
scroll to position [1146, 0]
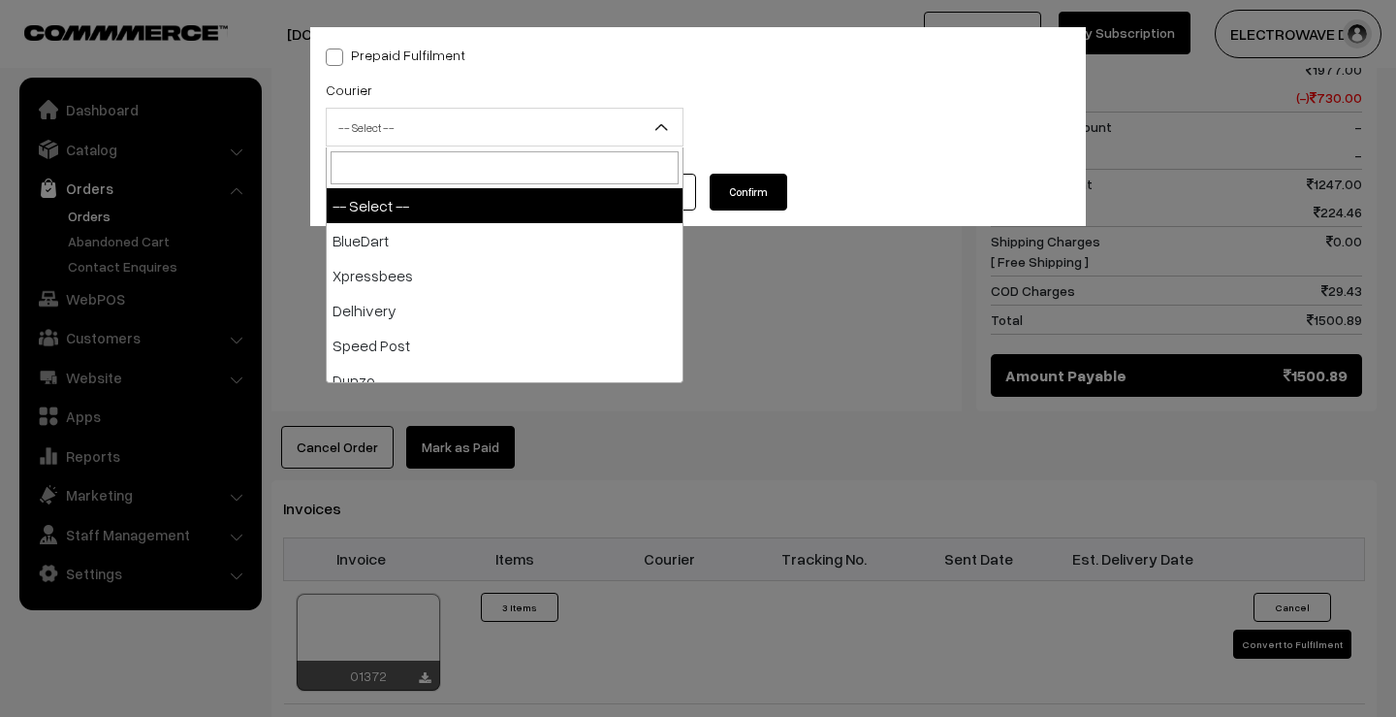
click at [504, 133] on span "-- Select --" at bounding box center [505, 128] width 356 height 34
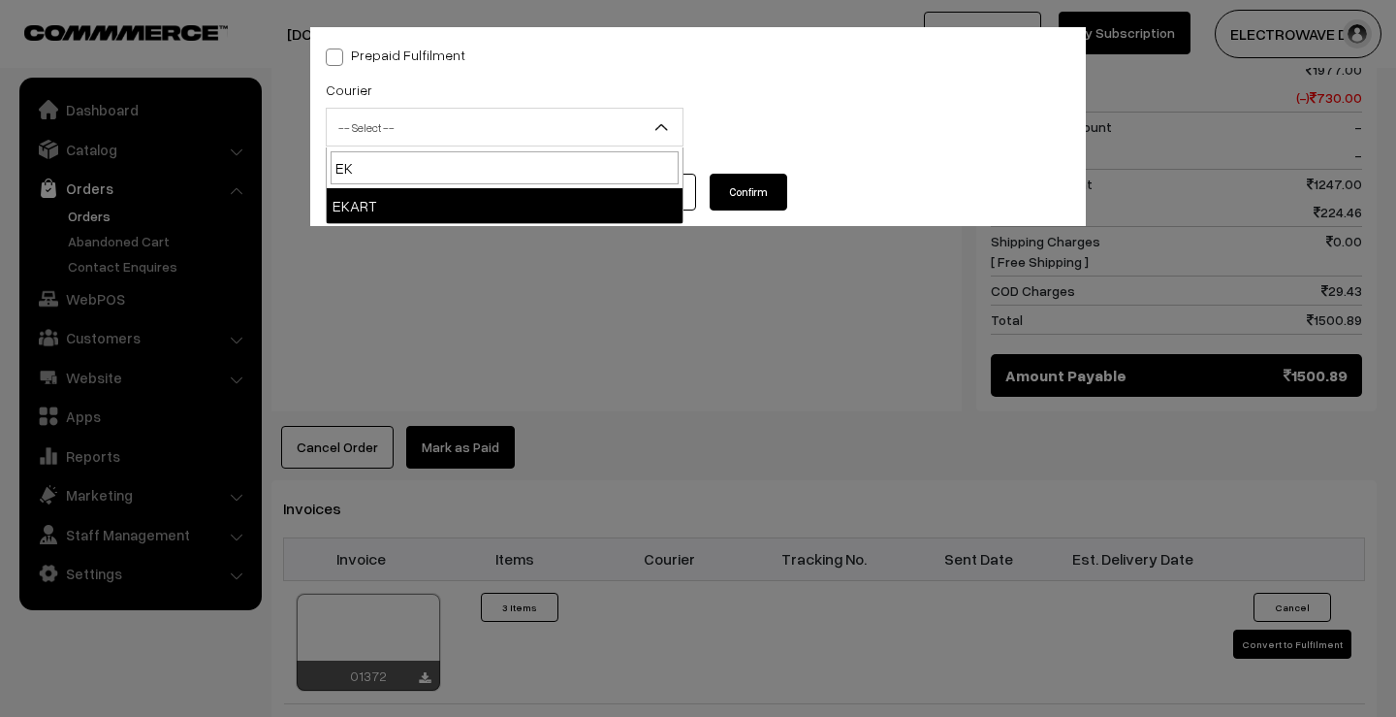
type input "EK"
select select "9"
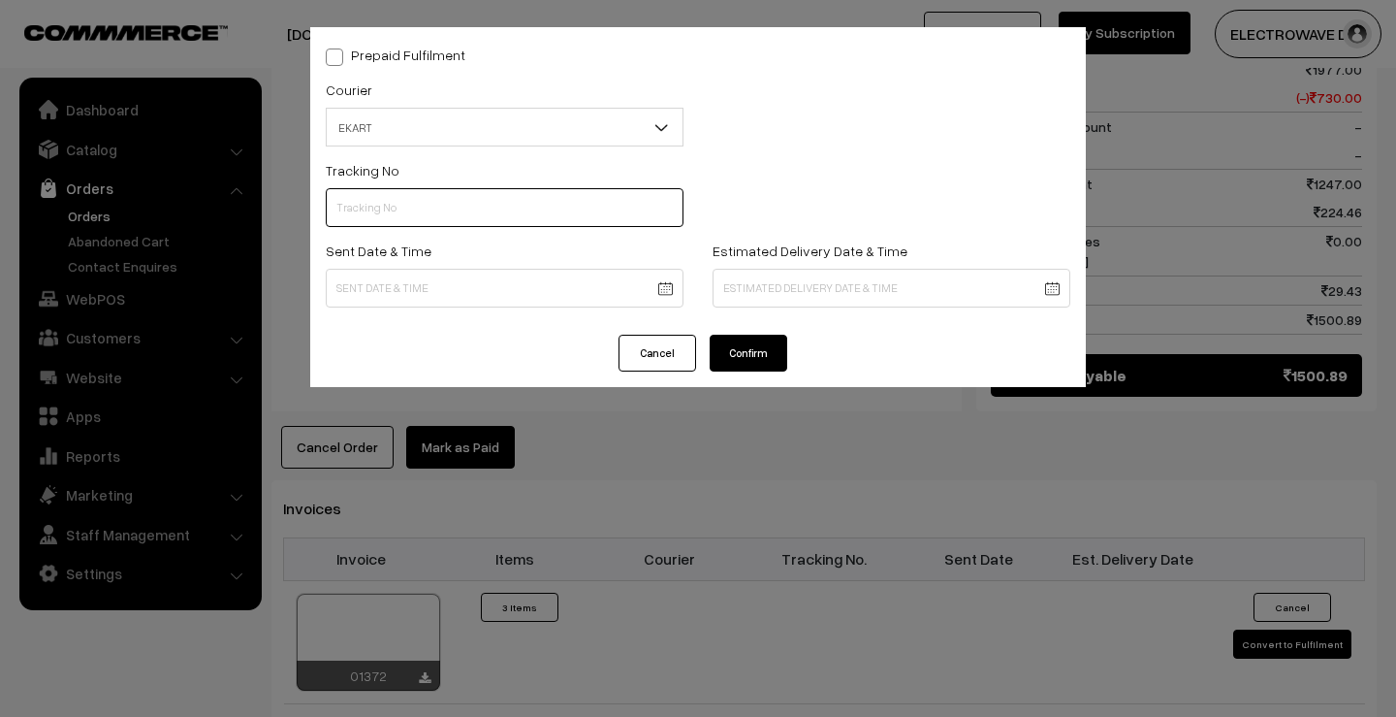
click at [503, 208] on input "text" at bounding box center [505, 207] width 358 height 39
paste input "SBBC1001922213"
type input "SBBC1001922213"
click at [680, 286] on body "Thank you for showing interest. Our team will call you shortly. Close dhruvpro.…" at bounding box center [698, 42] width 1396 height 2377
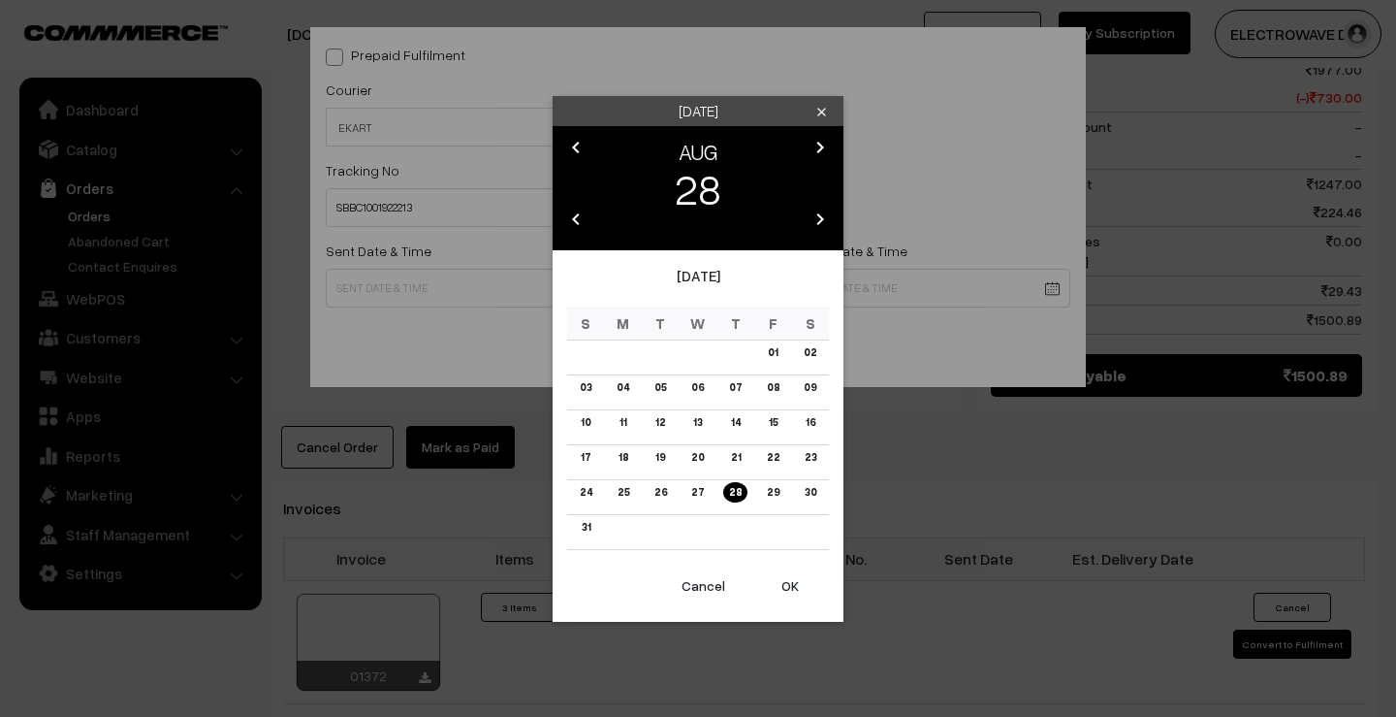
click at [792, 583] on button "OK" at bounding box center [791, 585] width 78 height 43
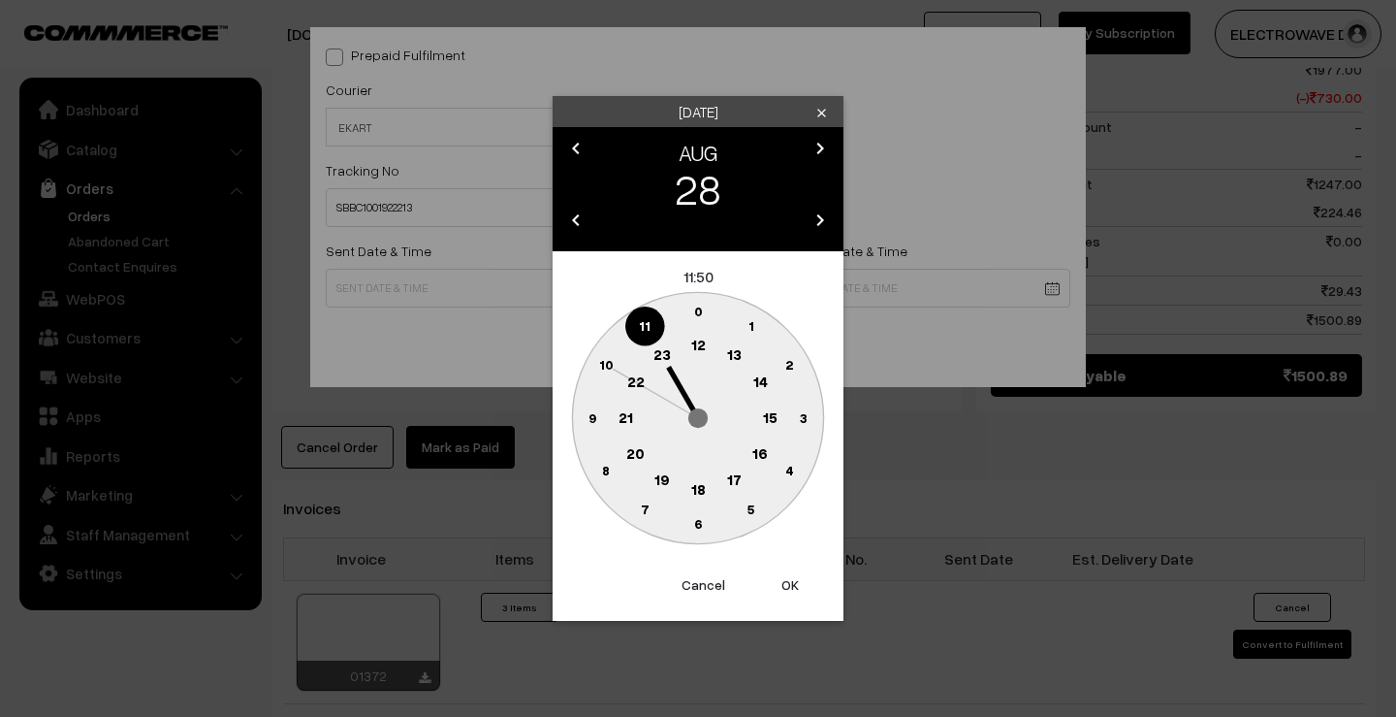
click at [792, 583] on button "OK" at bounding box center [791, 584] width 78 height 43
type input "28-08-2025 11:50"
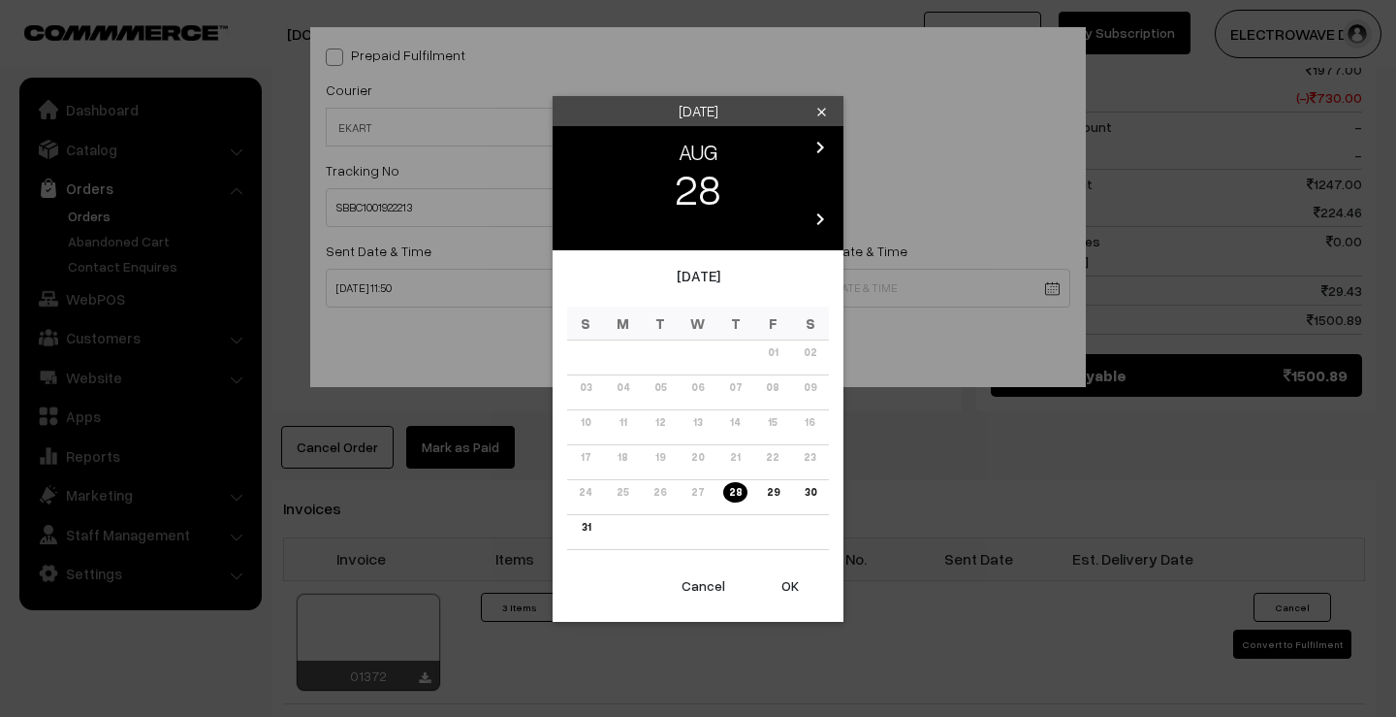
click at [817, 279] on body "Thank you for showing interest. Our team will call you shortly. Close dhruvpro.…" at bounding box center [698, 42] width 1396 height 2377
click at [819, 143] on icon "chevron_right" at bounding box center [820, 147] width 23 height 23
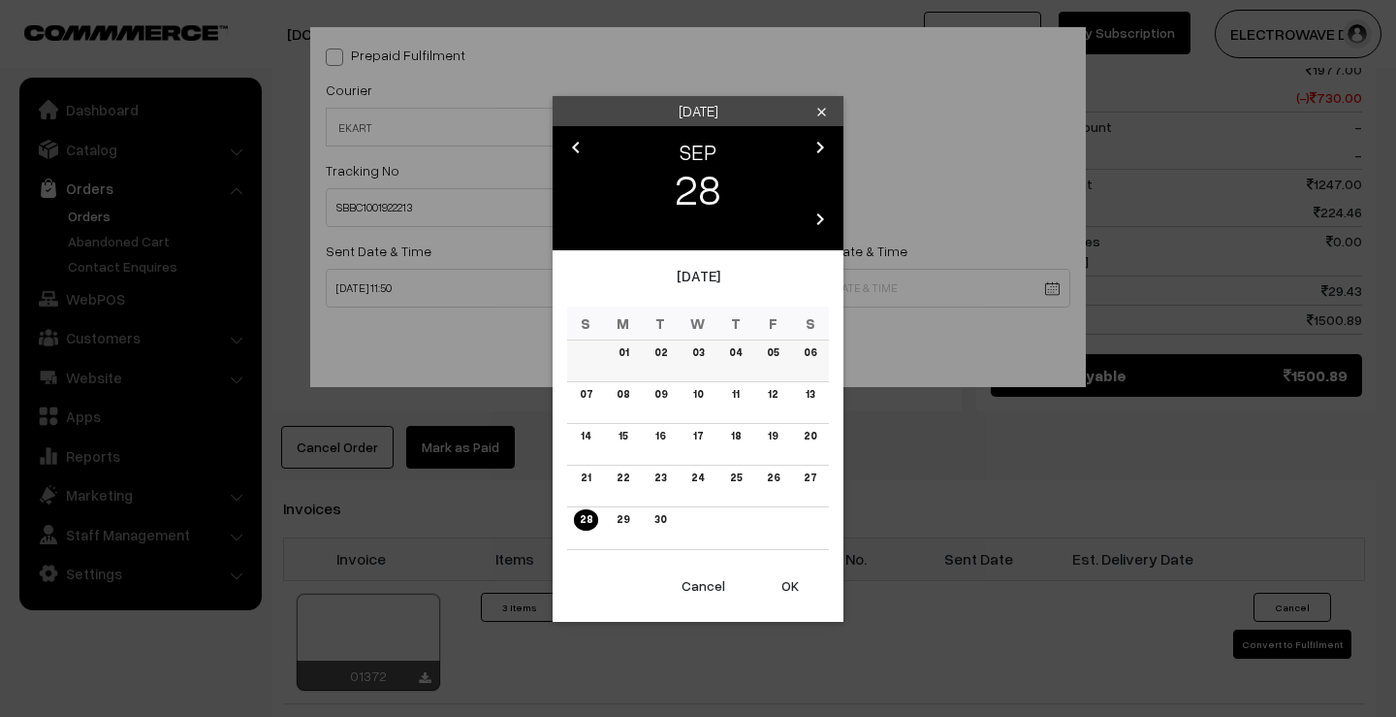
click at [654, 351] on link "02" at bounding box center [661, 352] width 24 height 20
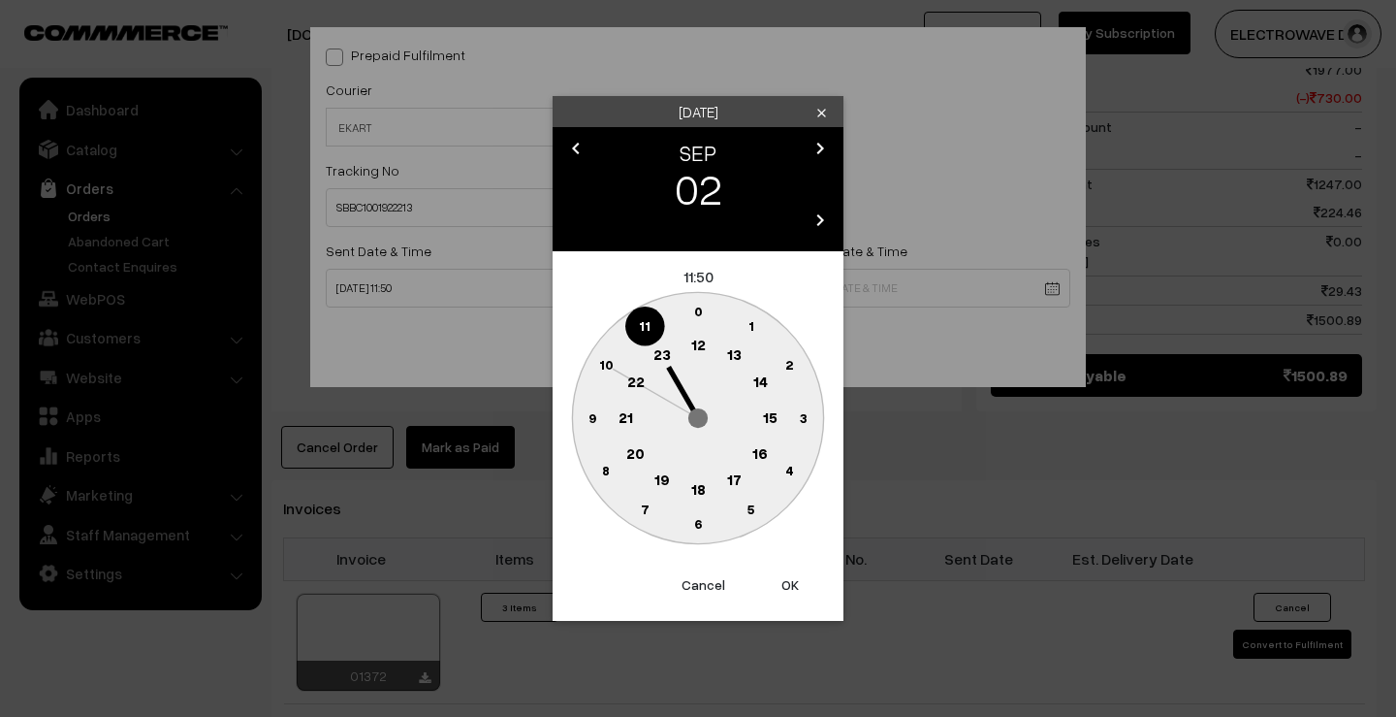
click at [776, 582] on button "OK" at bounding box center [791, 584] width 78 height 43
type input "02-09-2025 11:50"
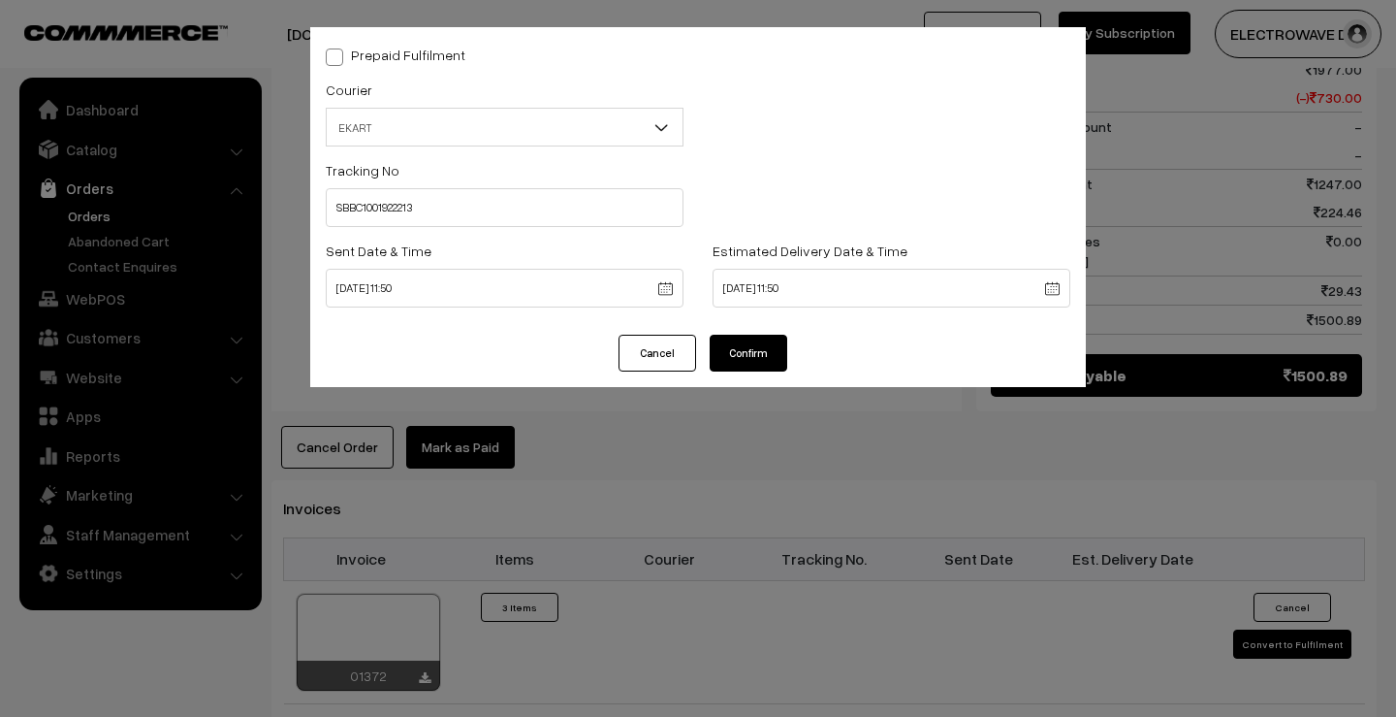
click at [764, 352] on button "Confirm" at bounding box center [749, 353] width 78 height 37
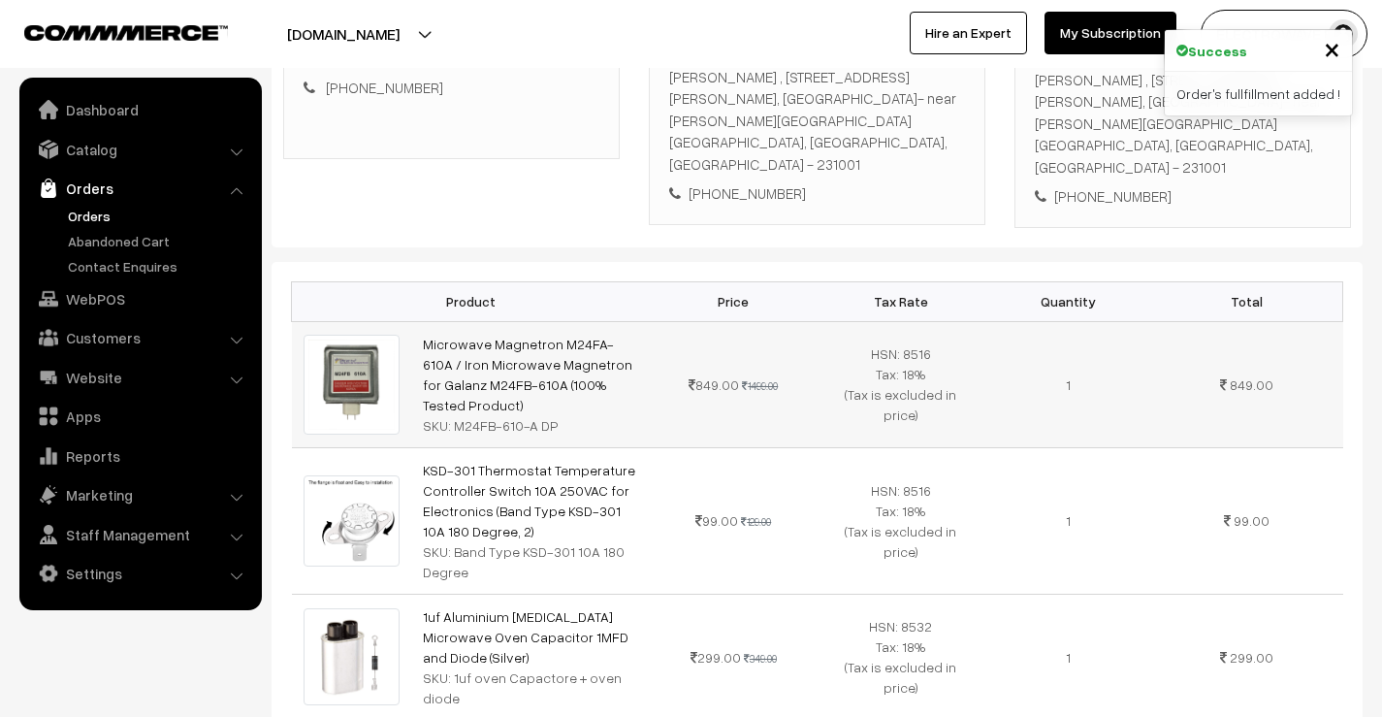
scroll to position [77, 0]
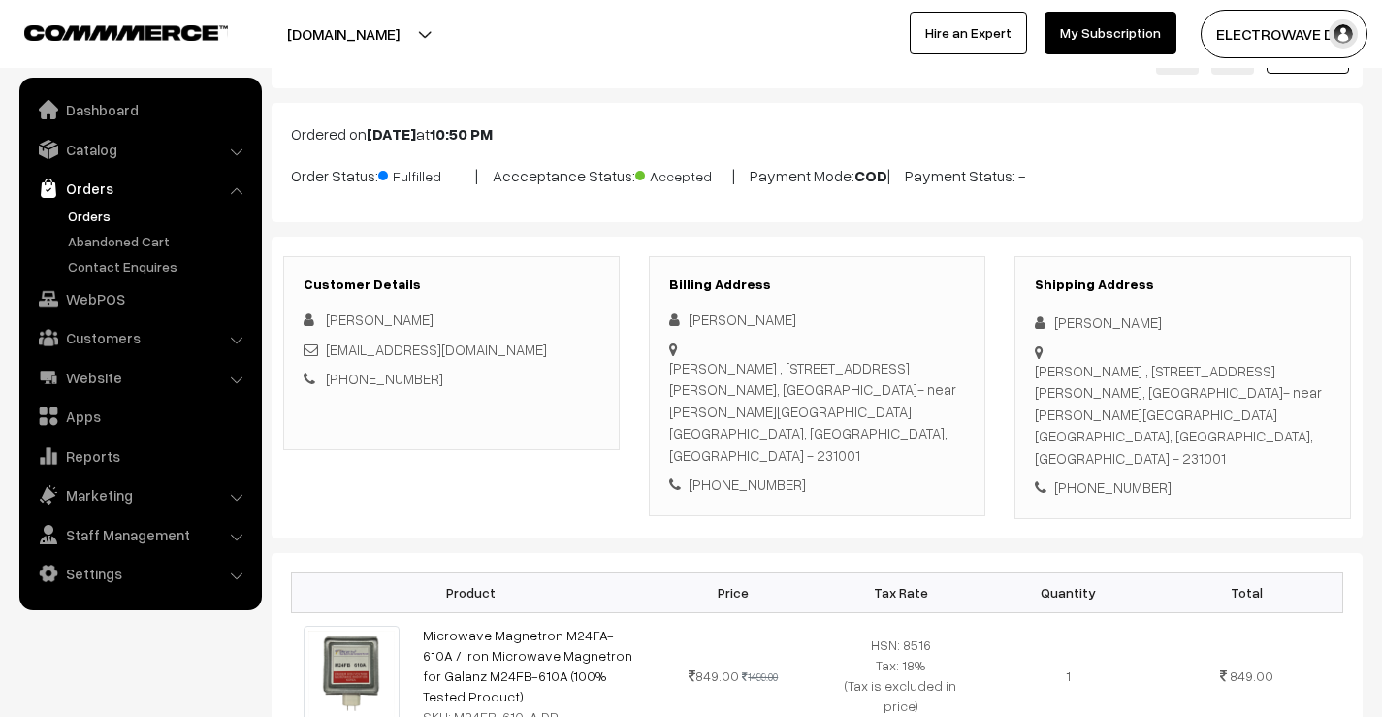
click at [103, 210] on link "Orders" at bounding box center [159, 216] width 192 height 20
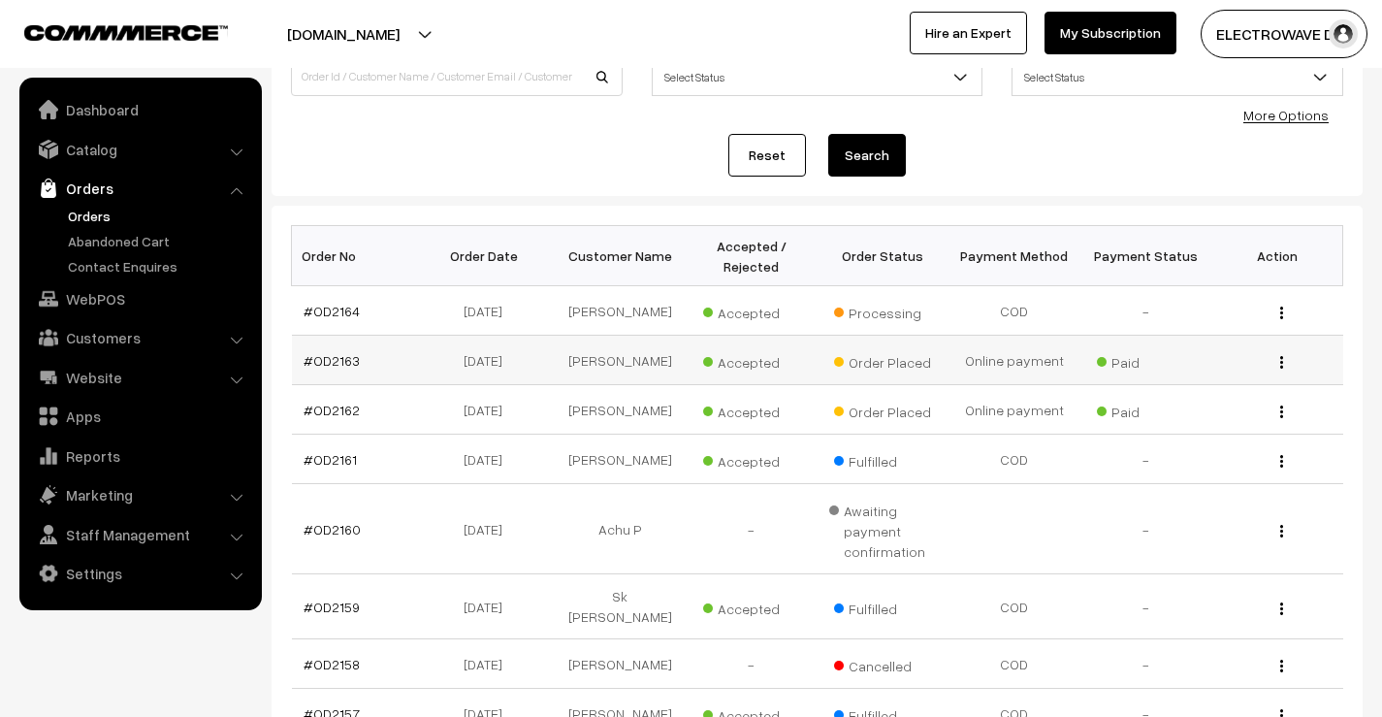
scroll to position [194, 0]
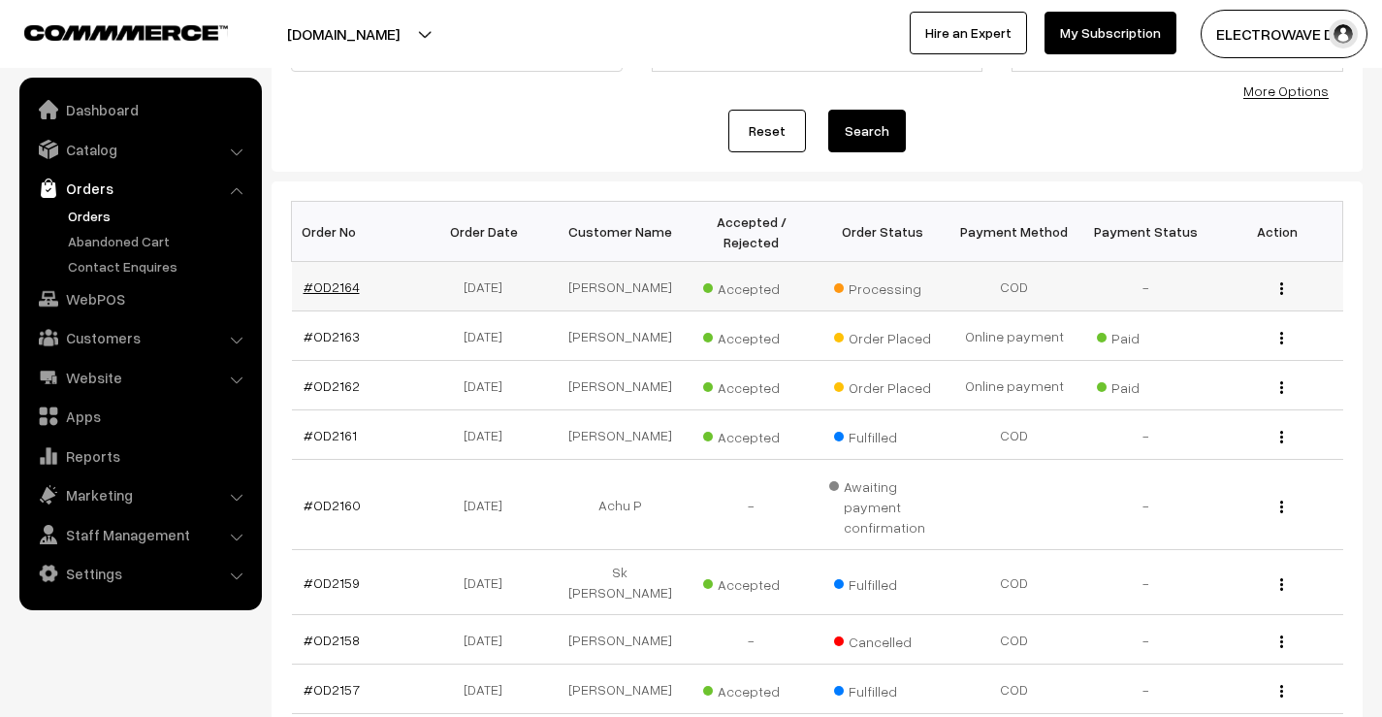
click at [352, 287] on link "#OD2164" at bounding box center [332, 286] width 56 height 16
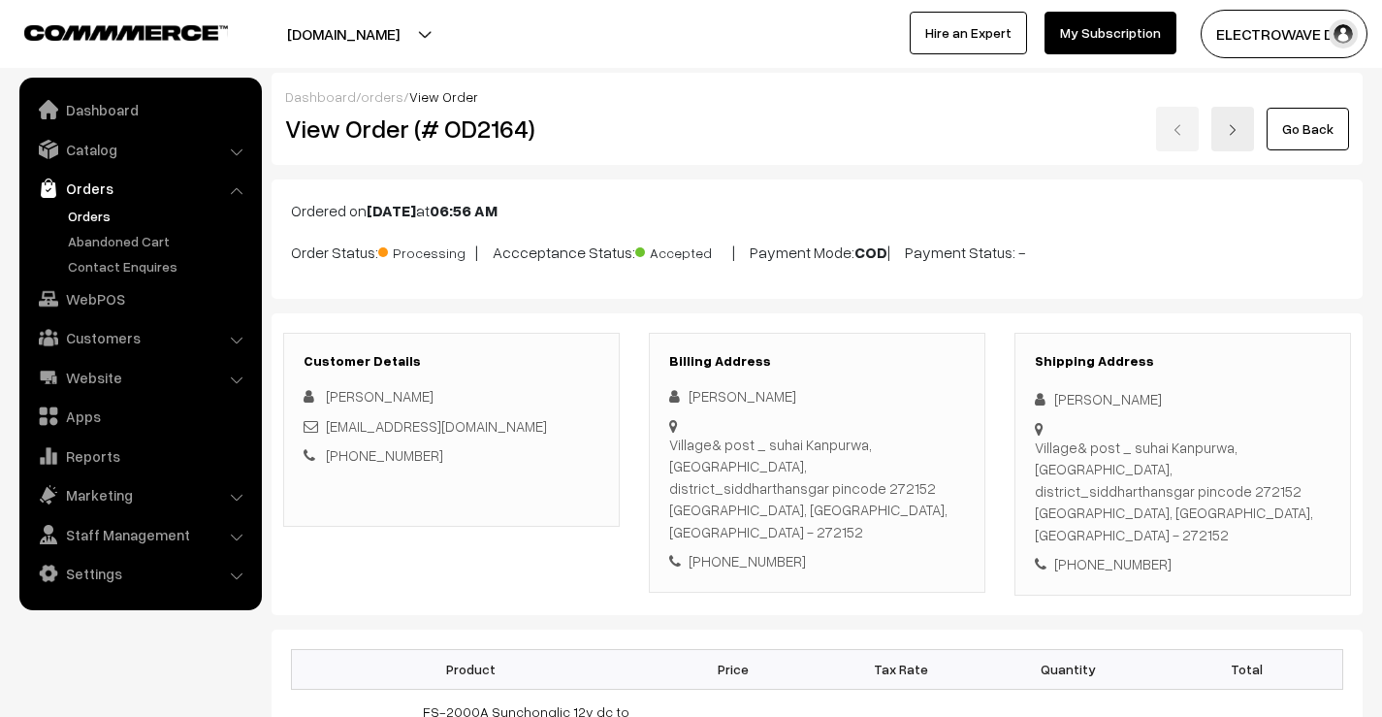
scroll to position [194, 0]
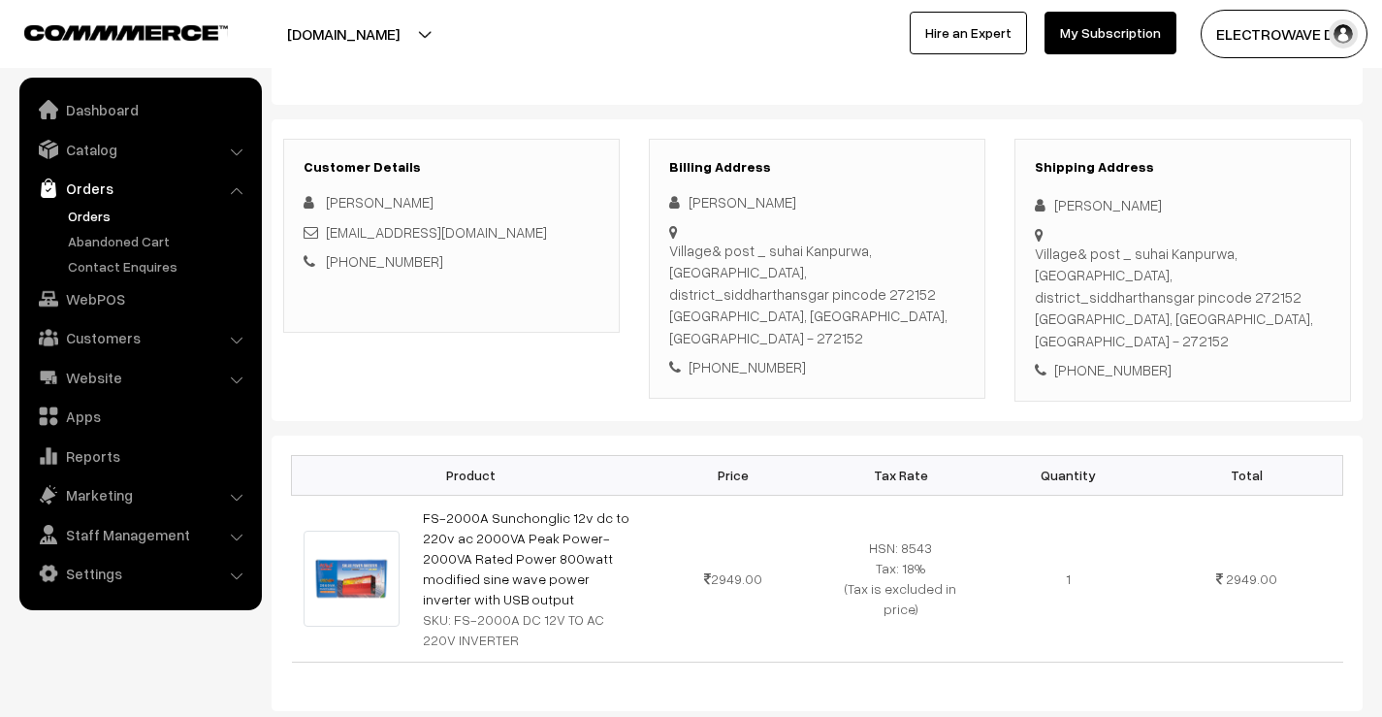
click at [395, 22] on button "[DOMAIN_NAME]" at bounding box center [343, 34] width 248 height 48
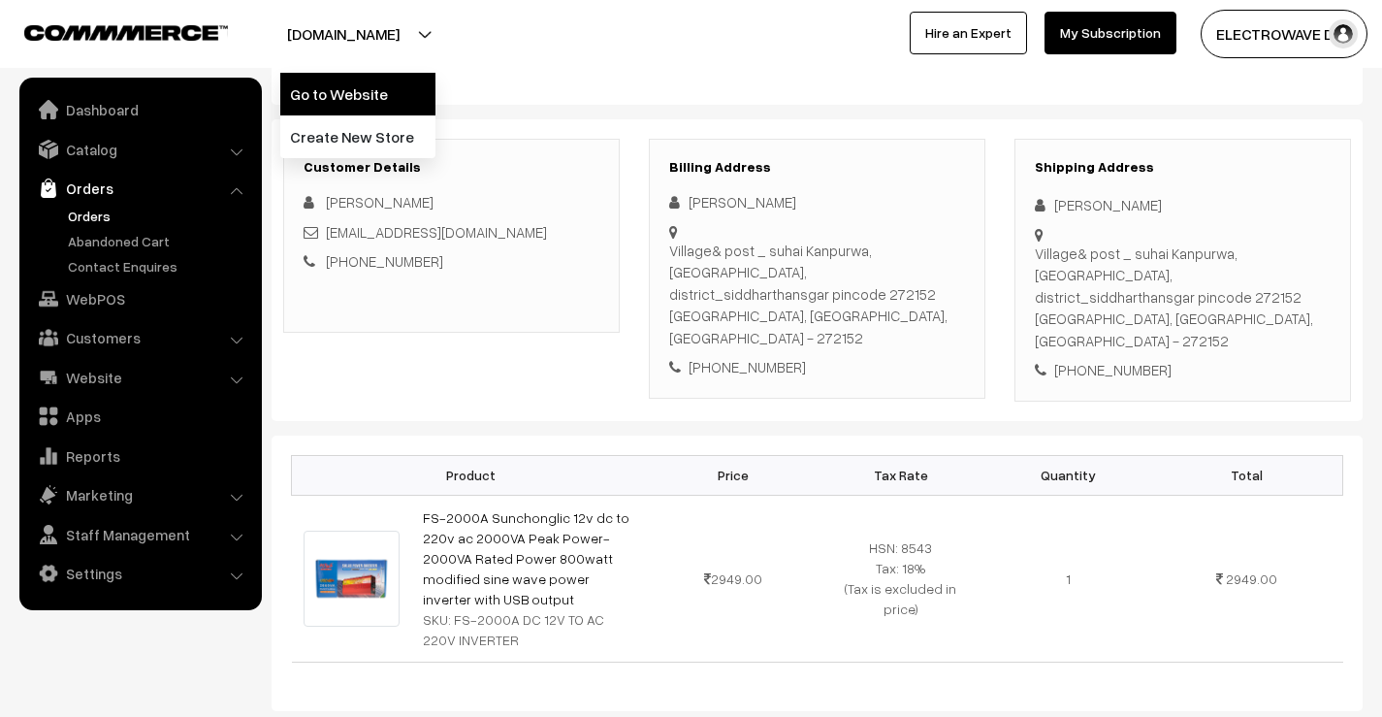
click at [369, 79] on link "Go to Website" at bounding box center [357, 94] width 155 height 43
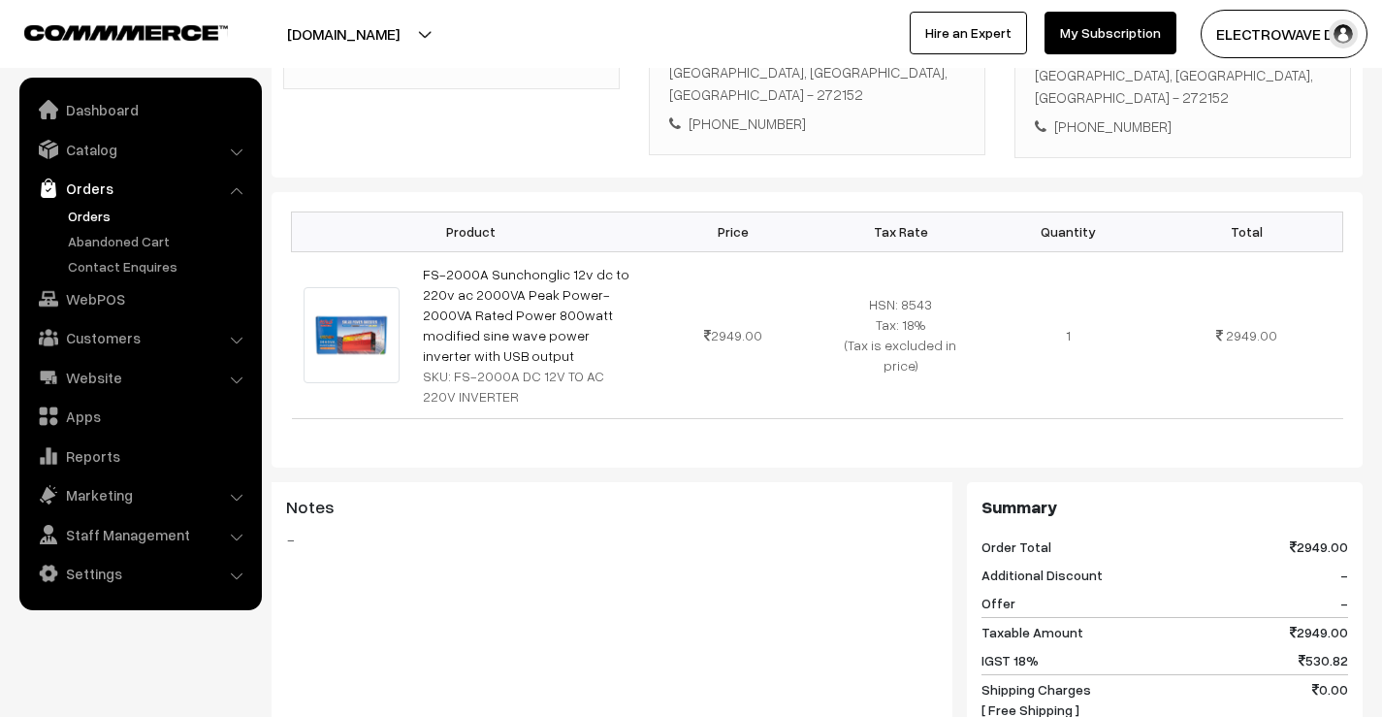
scroll to position [582, 0]
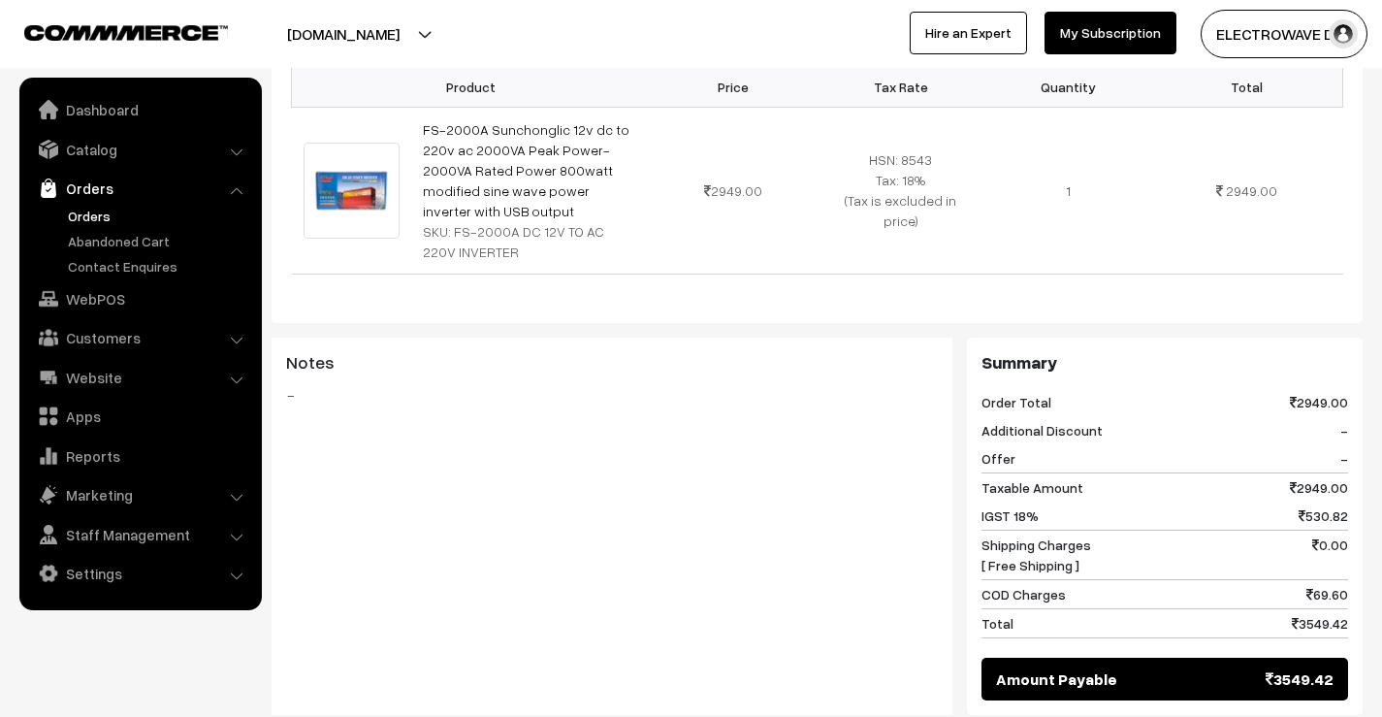
click at [78, 219] on link "Orders" at bounding box center [159, 216] width 192 height 20
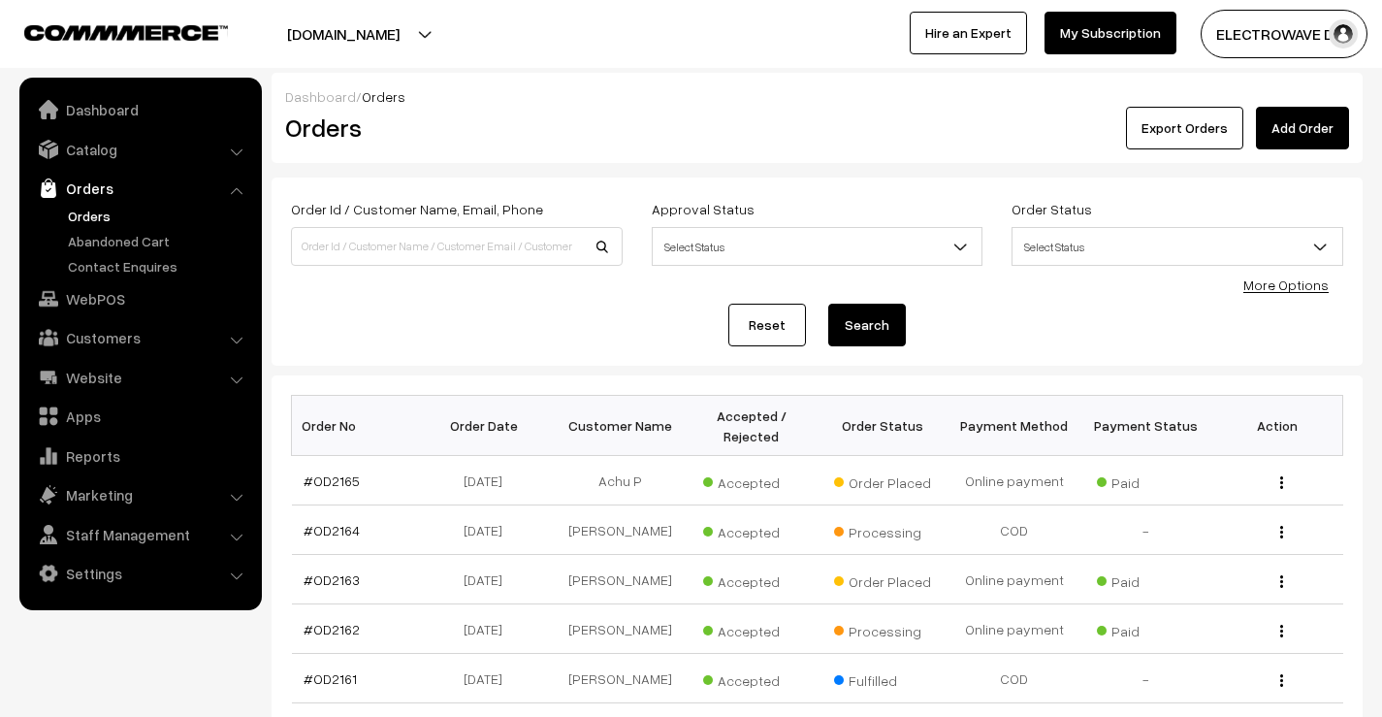
scroll to position [194, 0]
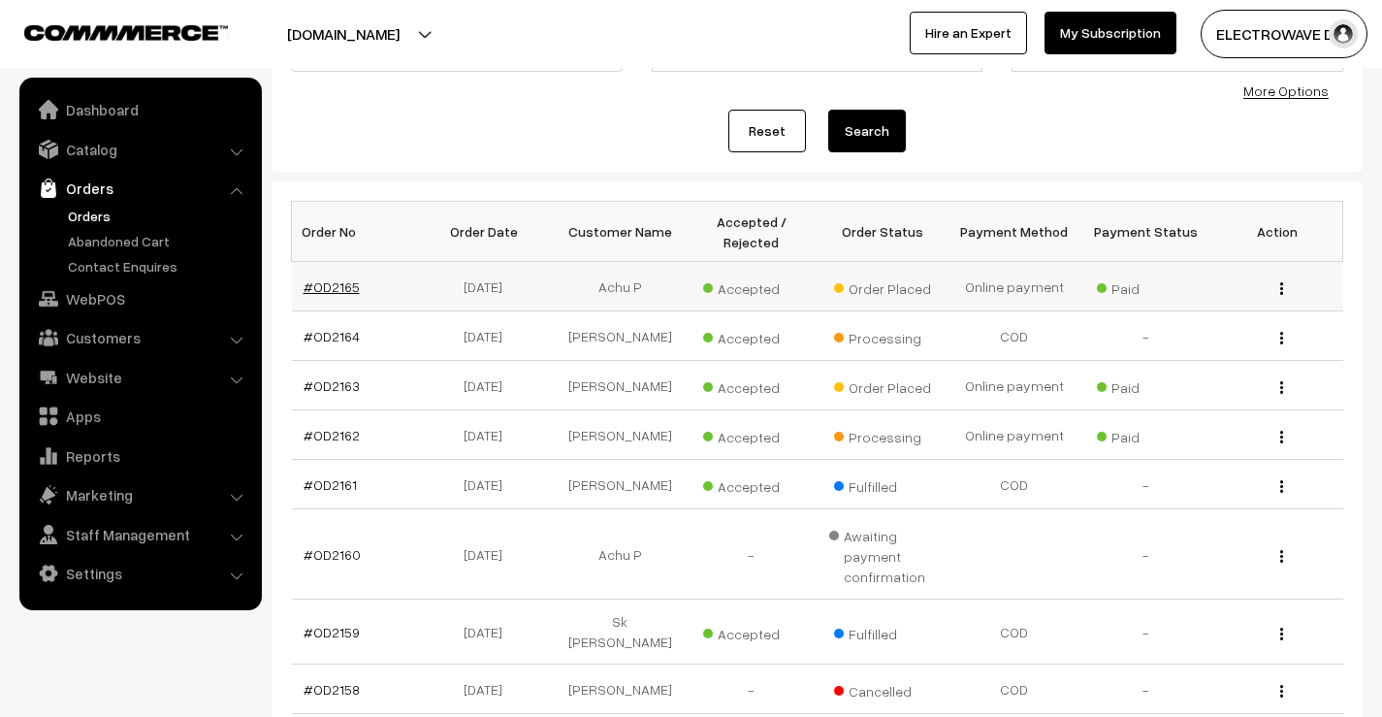
click at [310, 281] on link "#OD2165" at bounding box center [332, 286] width 56 height 16
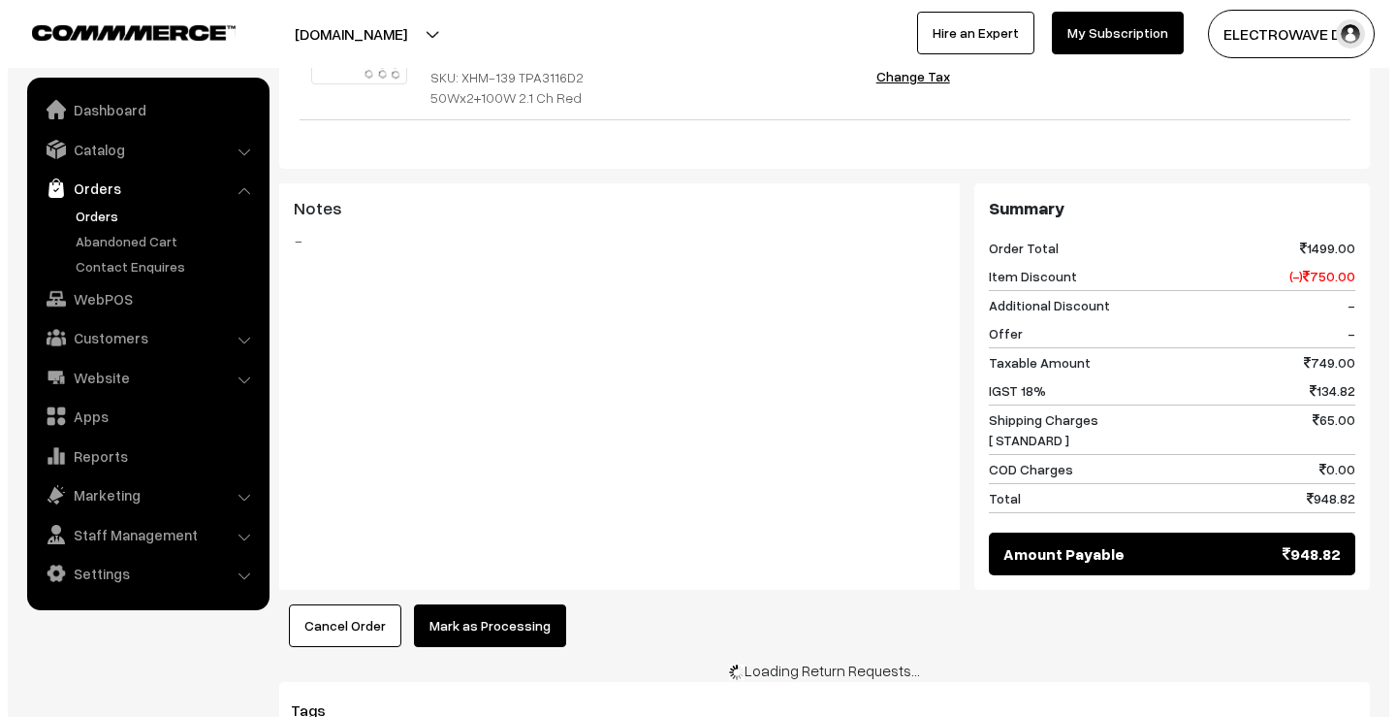
scroll to position [873, 0]
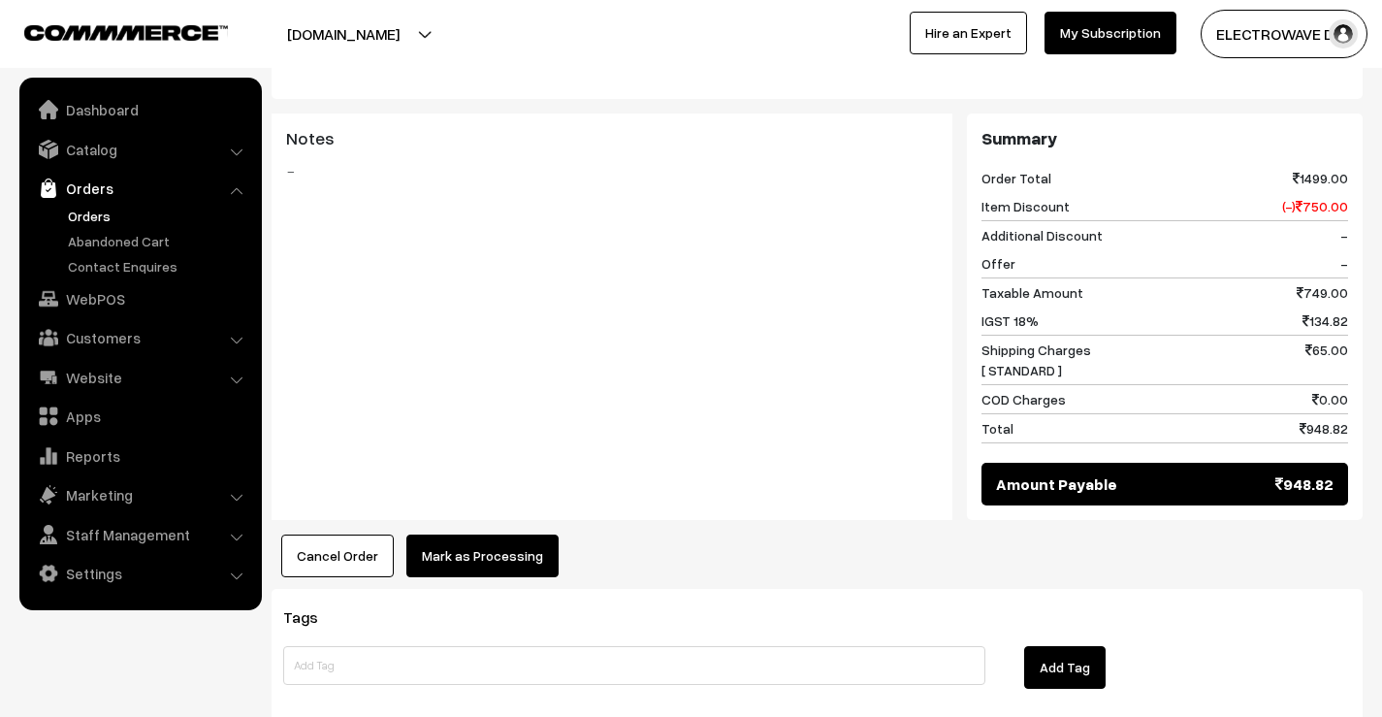
click at [496, 534] on button "Mark as Processing" at bounding box center [482, 555] width 152 height 43
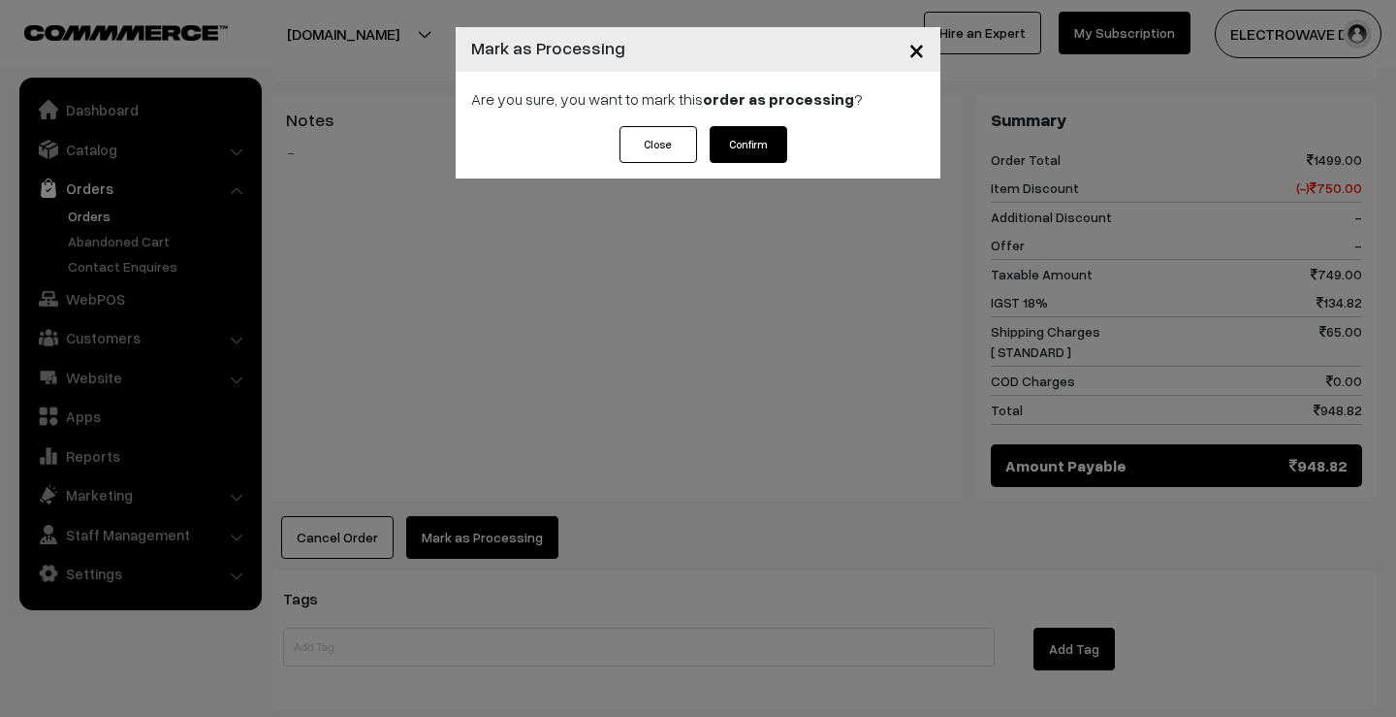
click at [741, 138] on button "Confirm" at bounding box center [749, 144] width 78 height 37
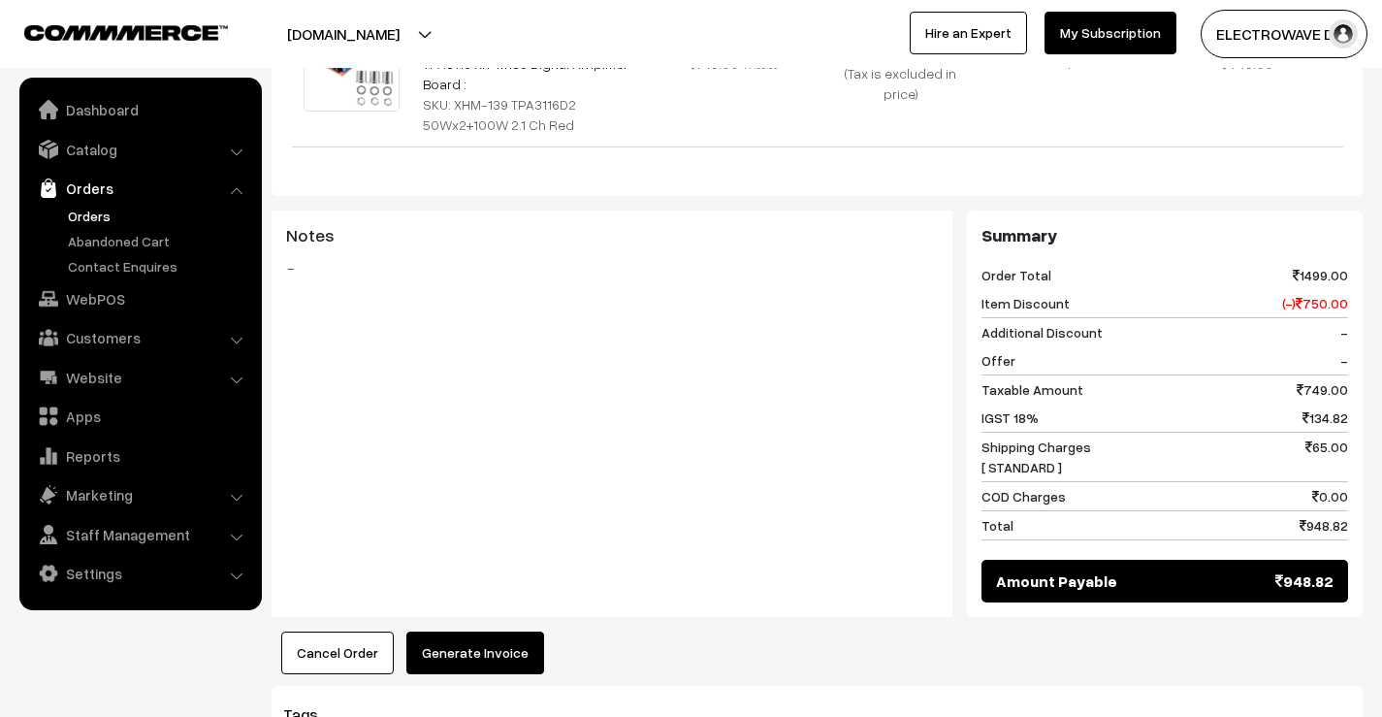
click at [475, 631] on button "Generate Invoice" at bounding box center [475, 652] width 138 height 43
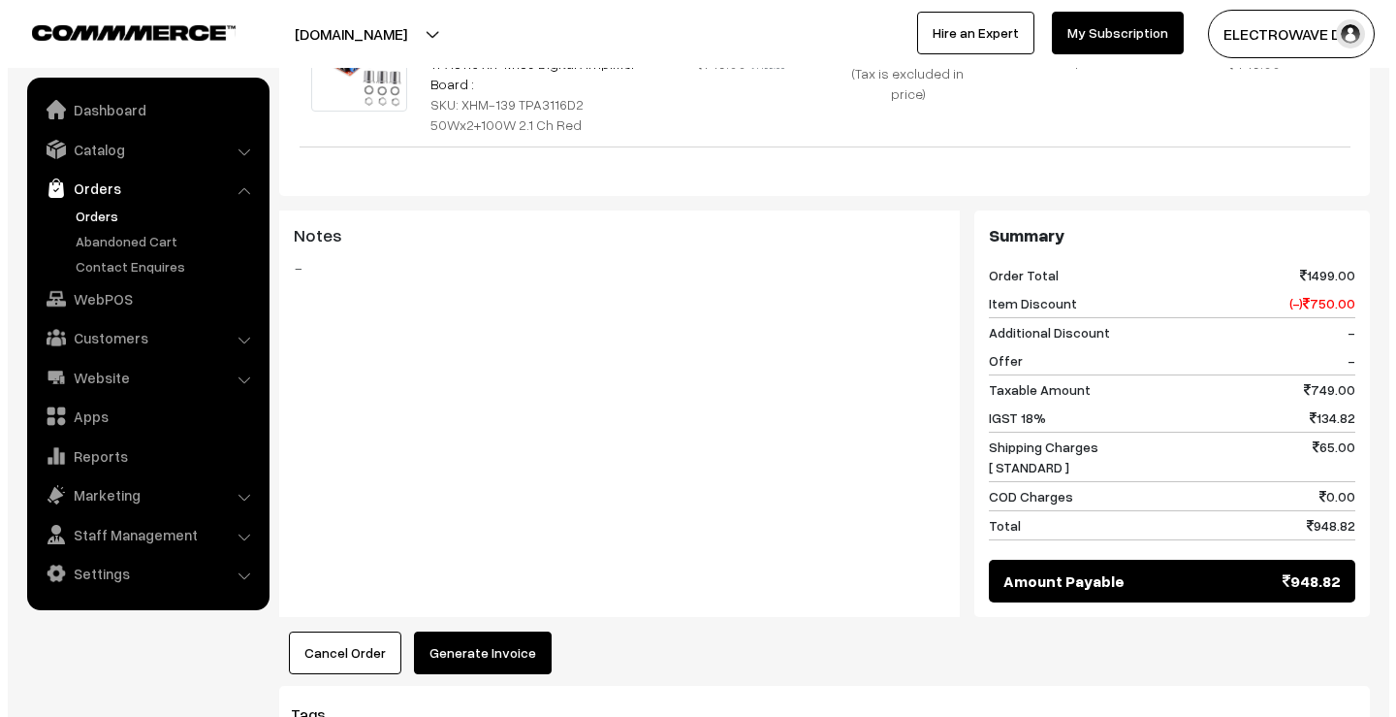
scroll to position [775, 0]
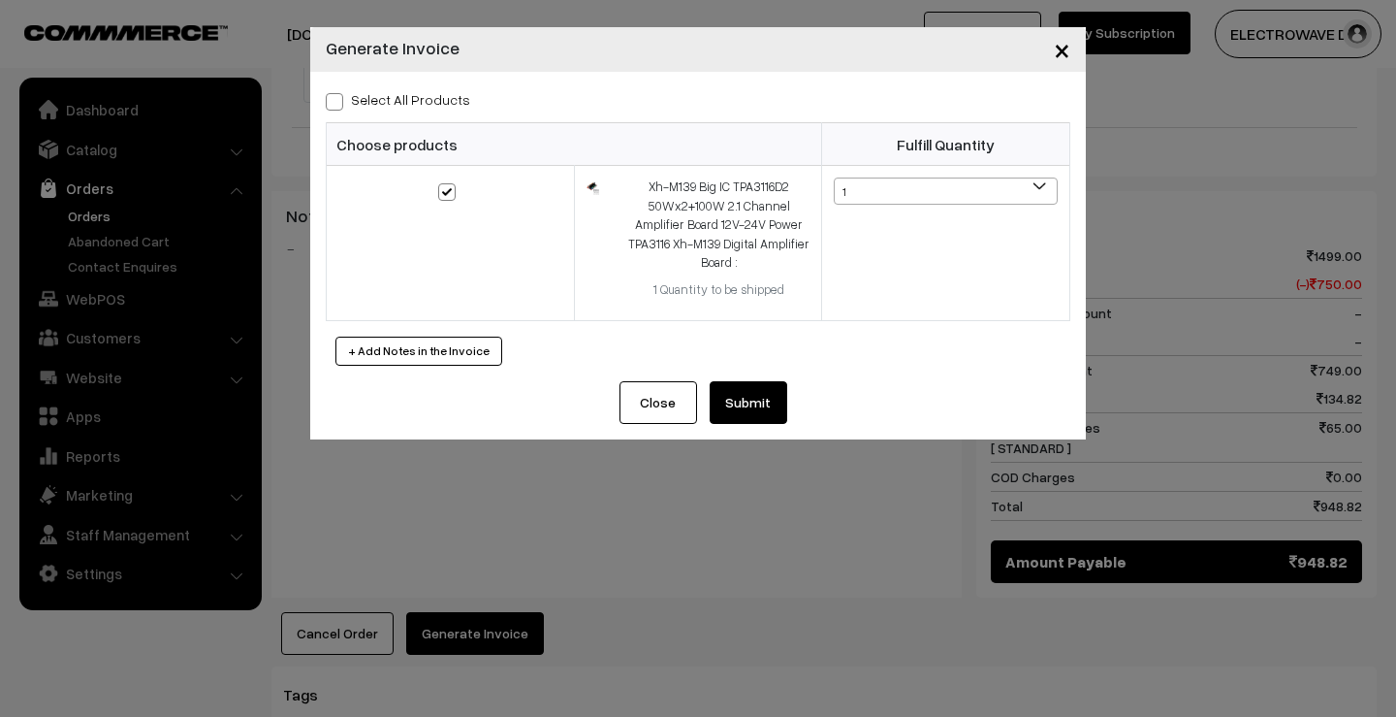
click at [748, 405] on button "Submit" at bounding box center [749, 402] width 78 height 43
